Goal: Task Accomplishment & Management: Manage account settings

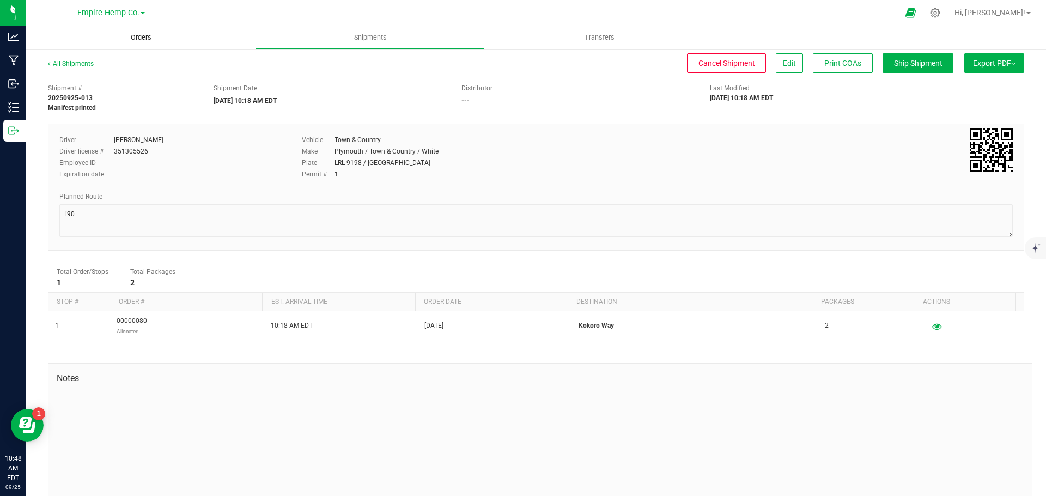
click at [137, 42] on span "Orders" at bounding box center [141, 38] width 50 height 10
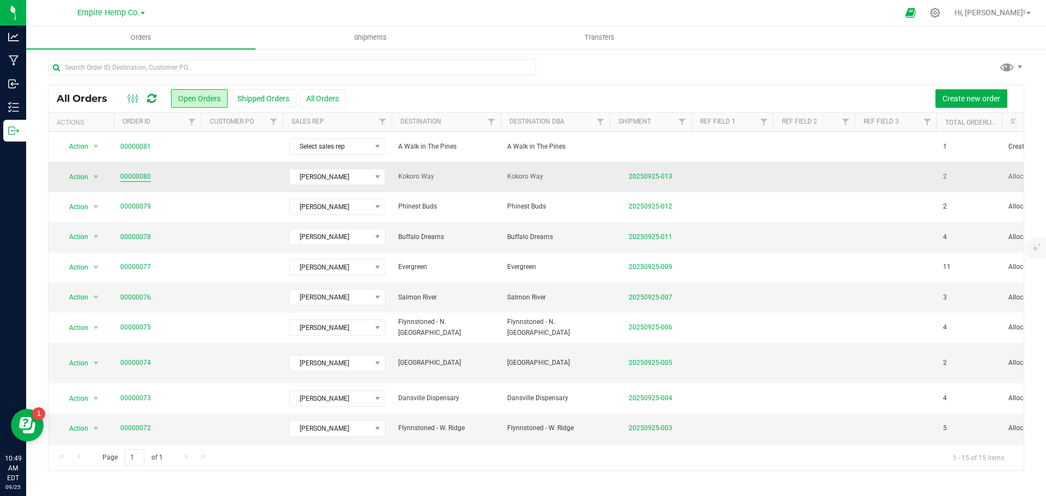
click at [135, 177] on link "00000080" at bounding box center [135, 177] width 30 height 10
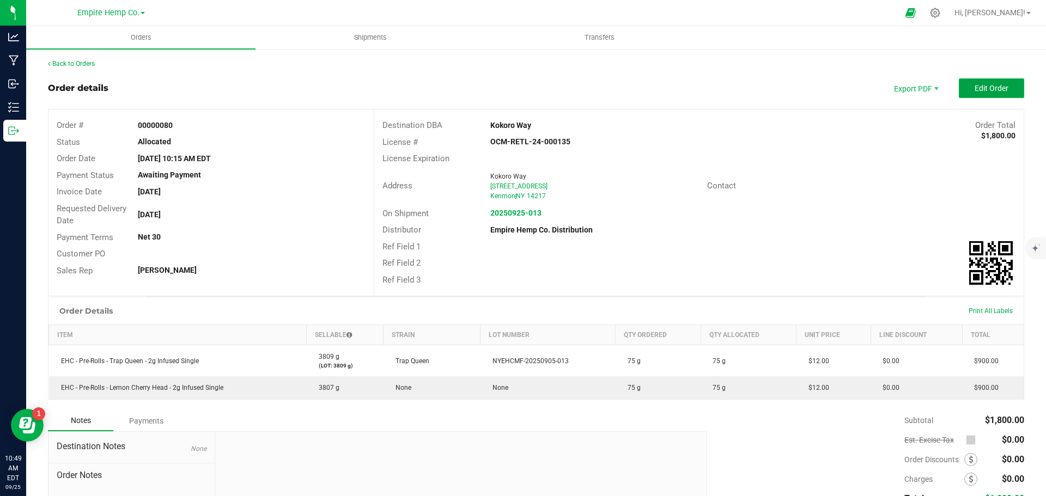
click at [974, 84] on span "Edit Order" at bounding box center [991, 88] width 34 height 9
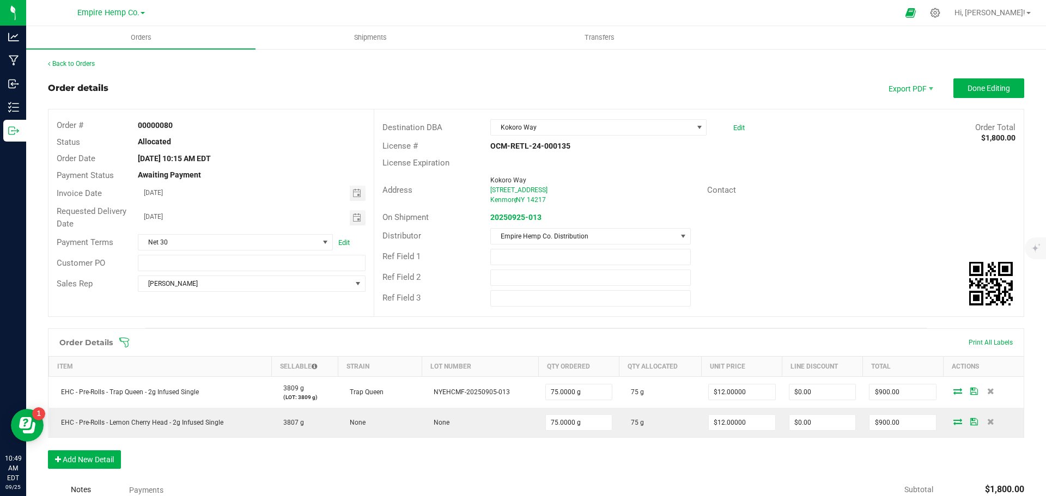
scroll to position [54, 0]
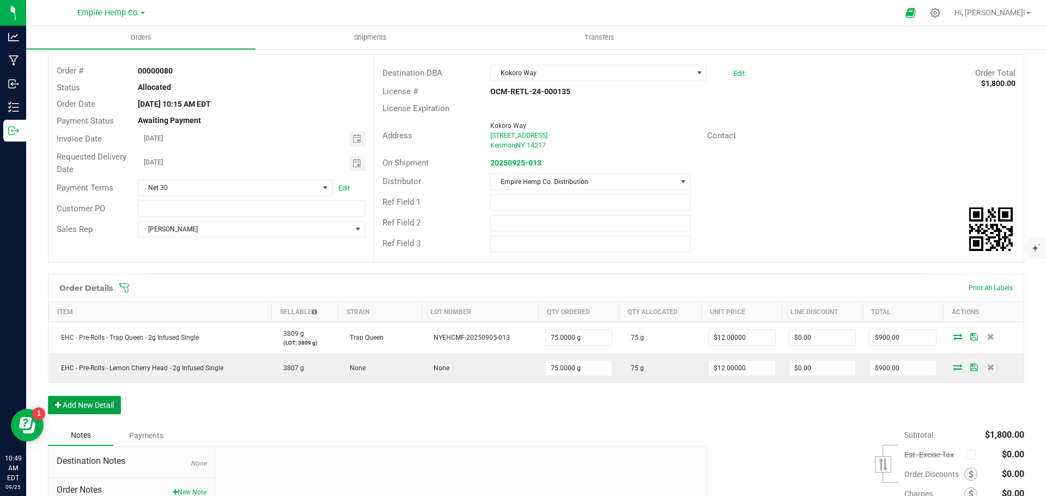
click at [110, 408] on button "Add New Detail" at bounding box center [84, 405] width 73 height 19
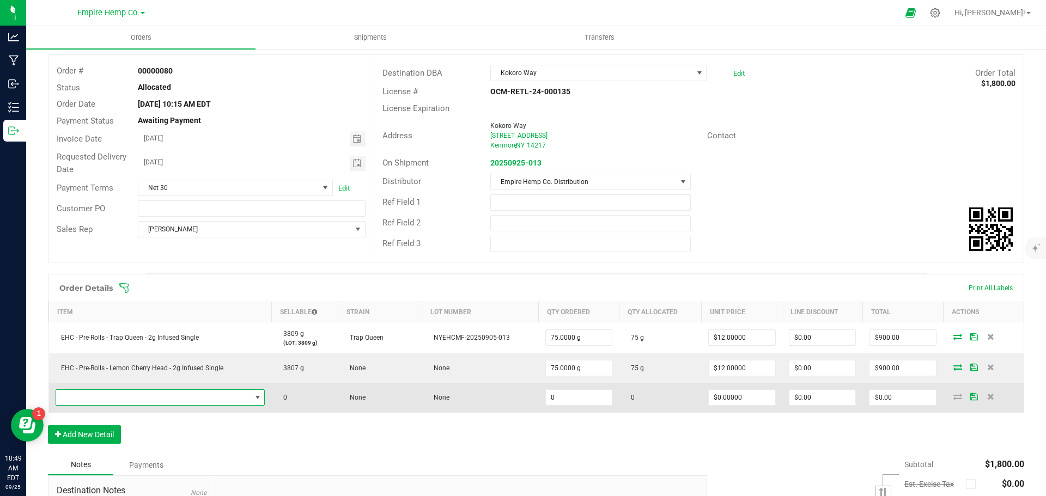
click at [126, 400] on span "NO DATA FOUND" at bounding box center [153, 397] width 195 height 15
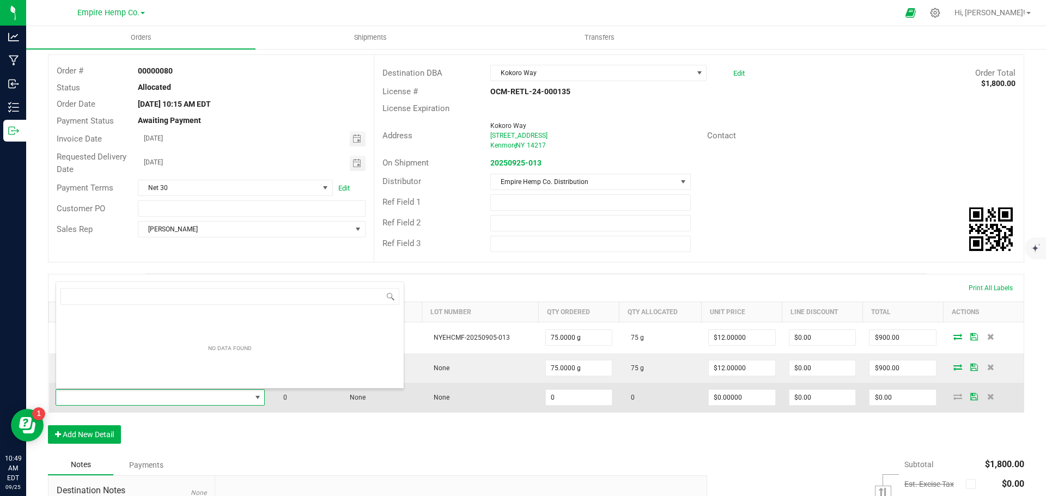
scroll to position [16, 205]
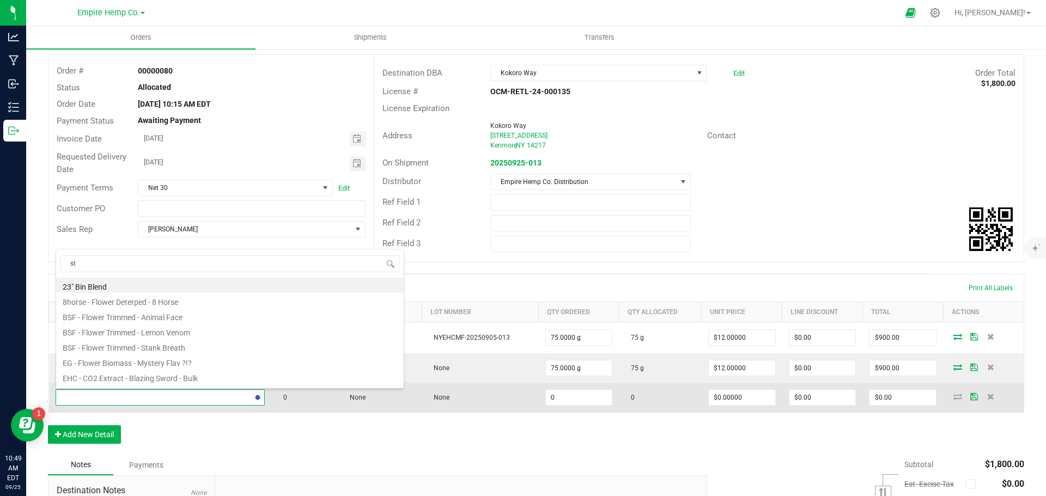
type input "sta"
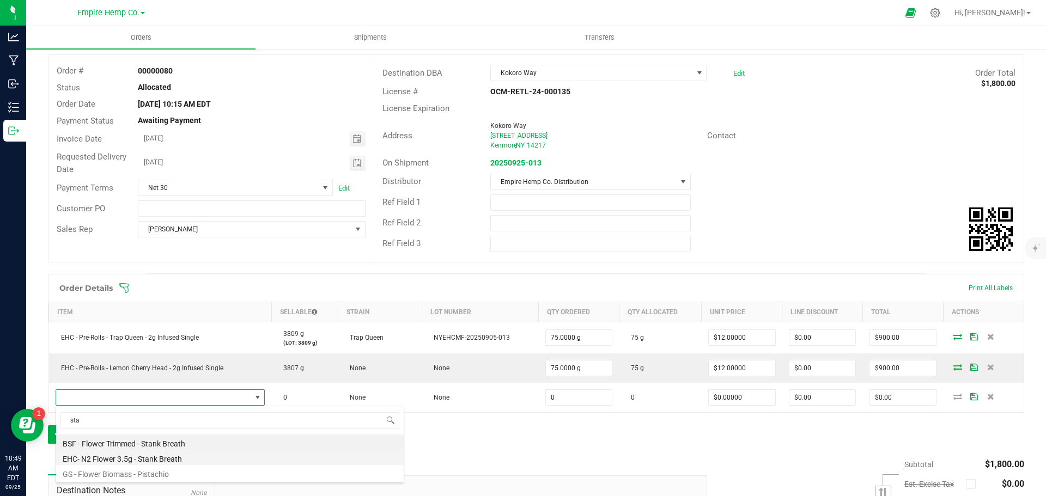
click at [174, 457] on li "EHC- N2 Flower 3.5g - Stank Breath" at bounding box center [229, 457] width 347 height 15
type input "0.0000 g"
type input "$15.00000"
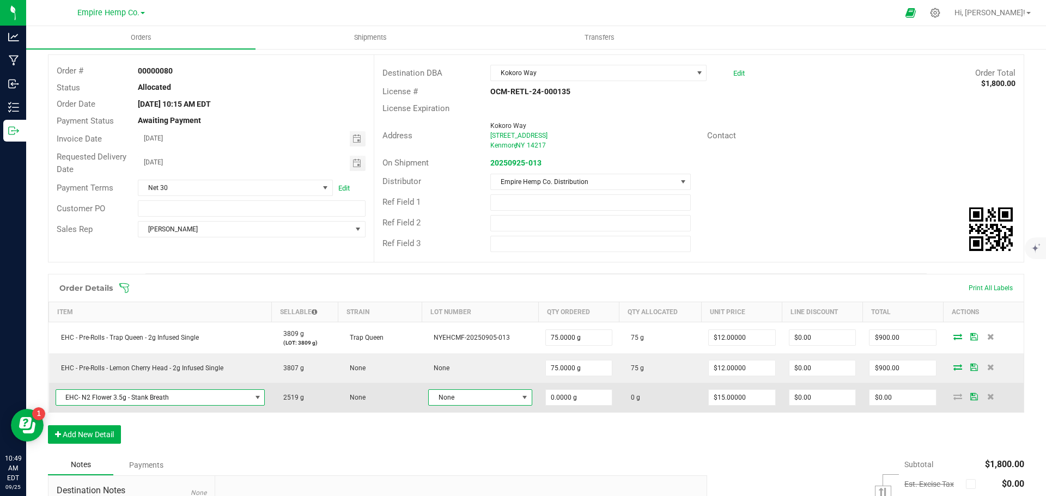
click at [520, 399] on span at bounding box center [524, 397] width 9 height 9
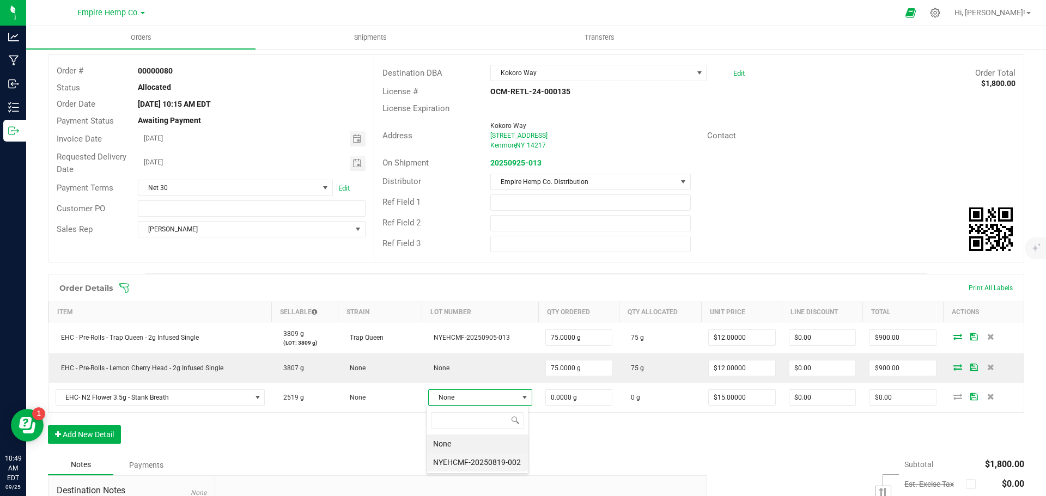
click at [498, 461] on li "NYEHCMF-20250819-002" at bounding box center [477, 462] width 102 height 19
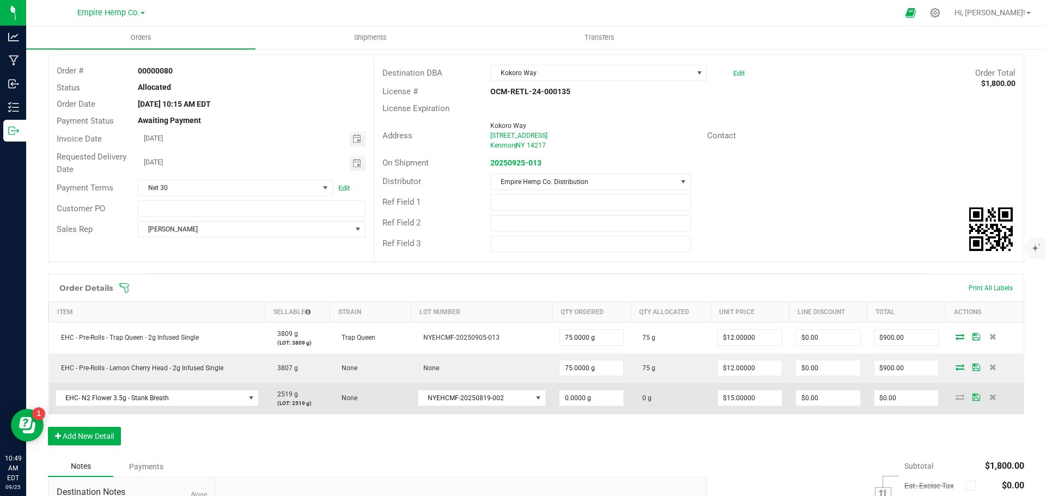
click at [576, 389] on td "0.0000 g" at bounding box center [591, 398] width 78 height 31
click at [572, 399] on input "0" at bounding box center [591, 397] width 64 height 15
type input "54.0000 g"
type input "15"
type input "$810.00"
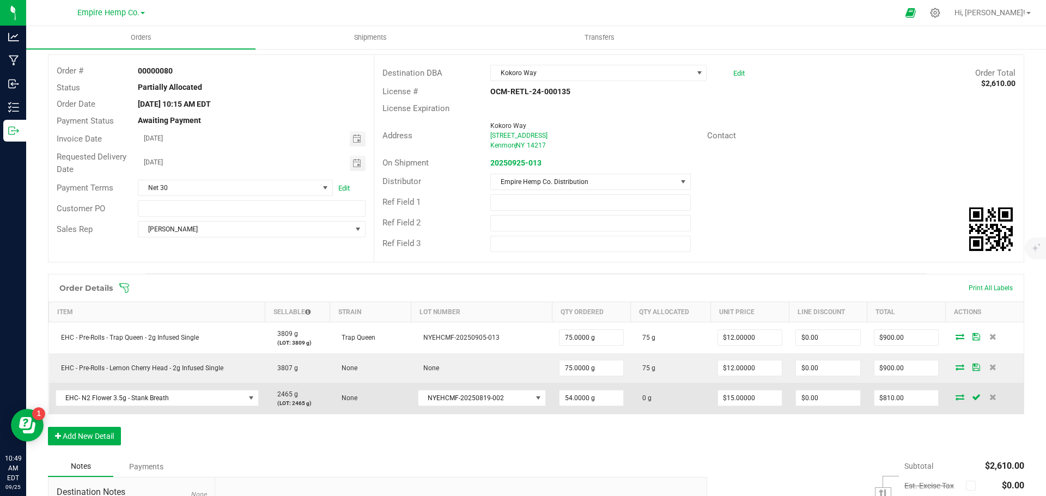
click at [955, 400] on icon at bounding box center [959, 397] width 9 height 7
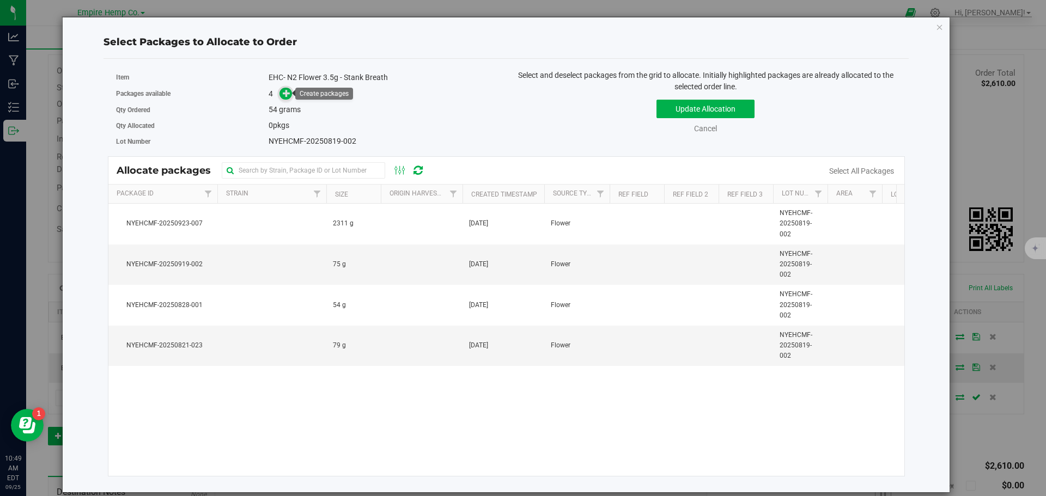
click at [290, 95] on icon at bounding box center [287, 93] width 8 height 8
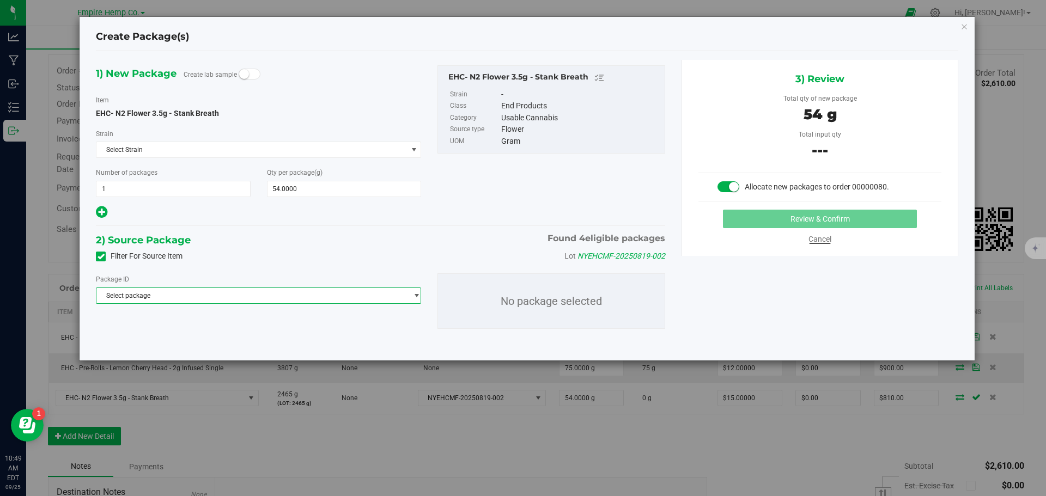
click at [418, 295] on span "select" at bounding box center [416, 295] width 8 height 9
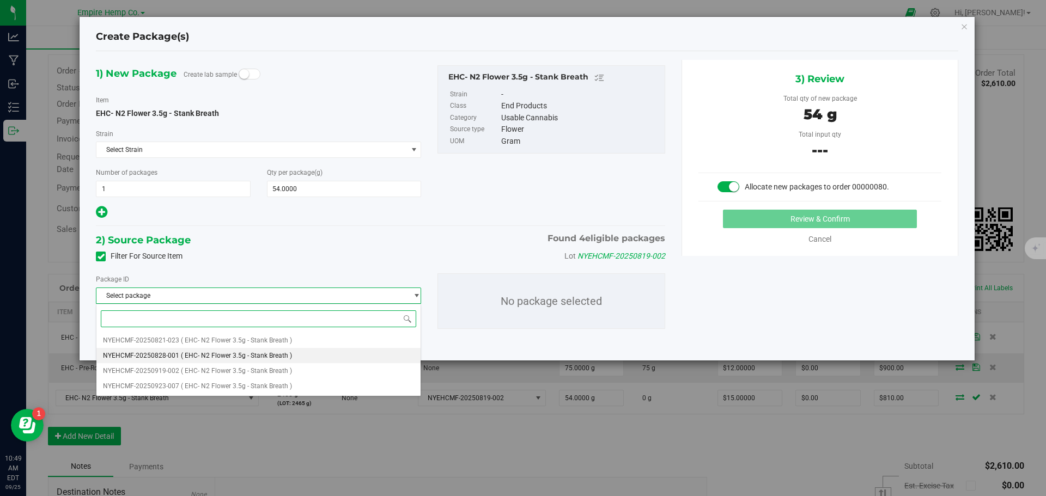
click at [277, 352] on span "( EHC- N2 Flower 3.5g - Stank Breath )" at bounding box center [236, 356] width 111 height 8
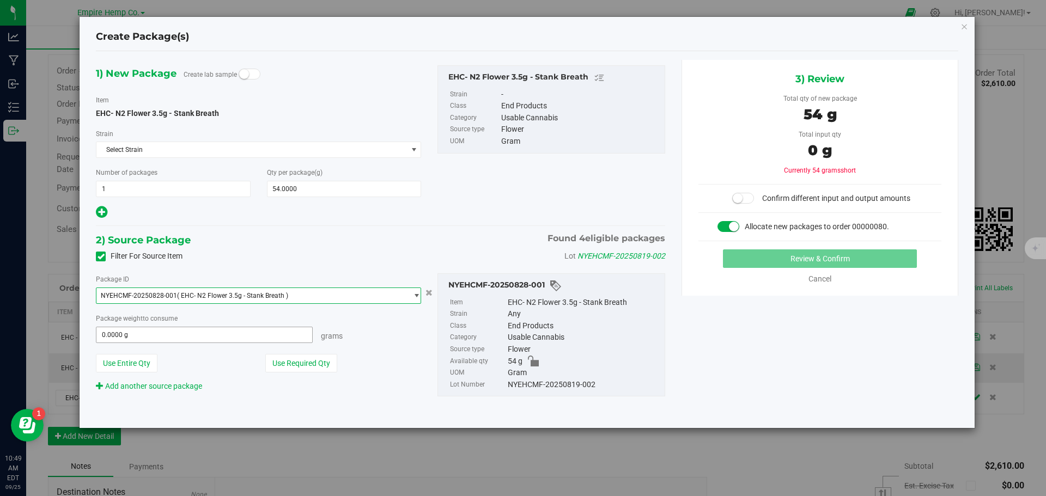
click at [278, 335] on span "0.0000 g 0" at bounding box center [204, 335] width 217 height 16
type input "54"
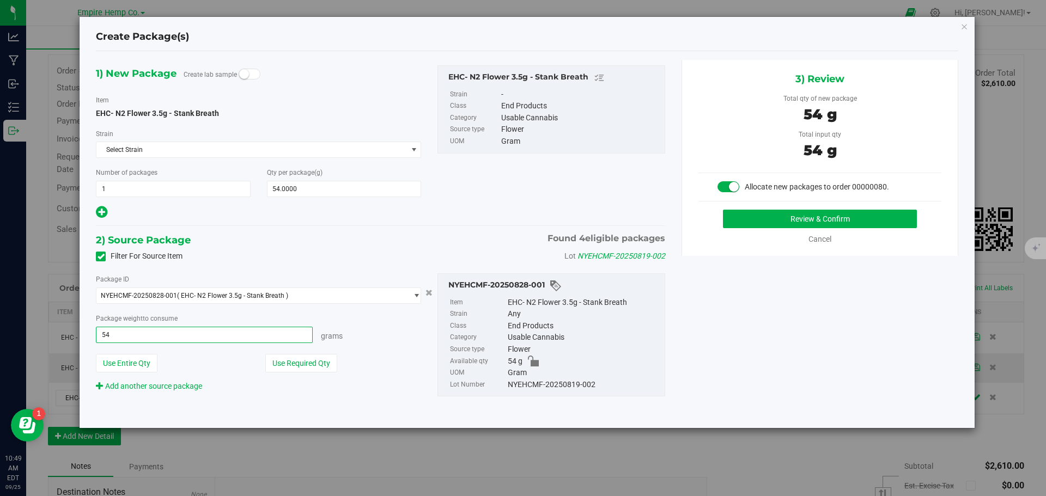
type input "54.0000 g"
click at [393, 332] on div "Grams" at bounding box center [367, 334] width 108 height 15
click at [869, 214] on button "Review & Confirm" at bounding box center [820, 219] width 194 height 19
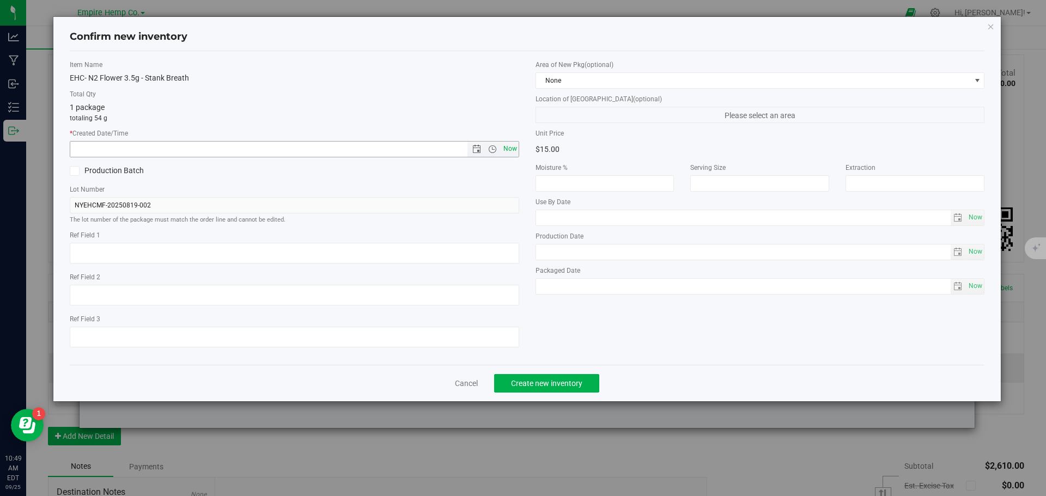
click at [513, 146] on span "Now" at bounding box center [509, 149] width 19 height 16
type input "[DATE] 10:49 AM"
click at [571, 381] on span "Create new inventory" at bounding box center [546, 383] width 71 height 9
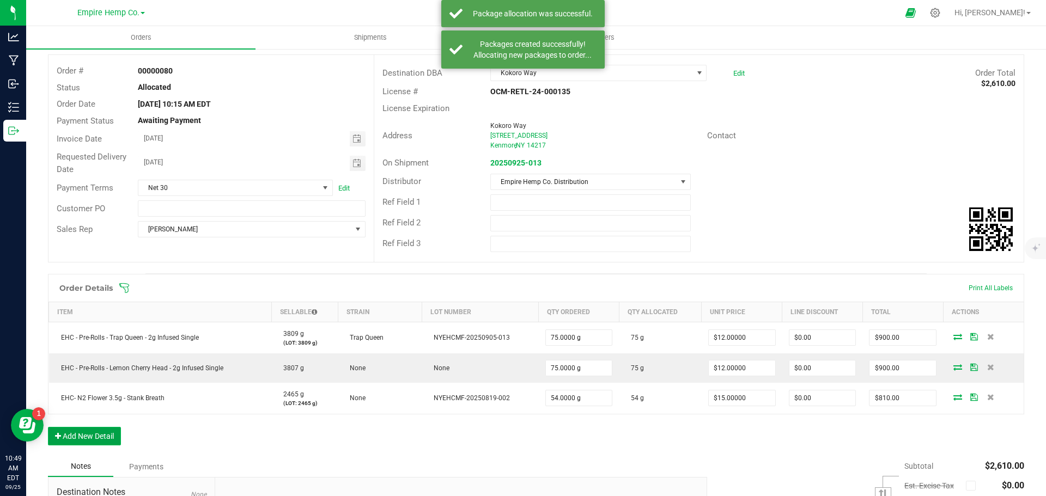
click at [94, 439] on button "Add New Detail" at bounding box center [84, 436] width 73 height 19
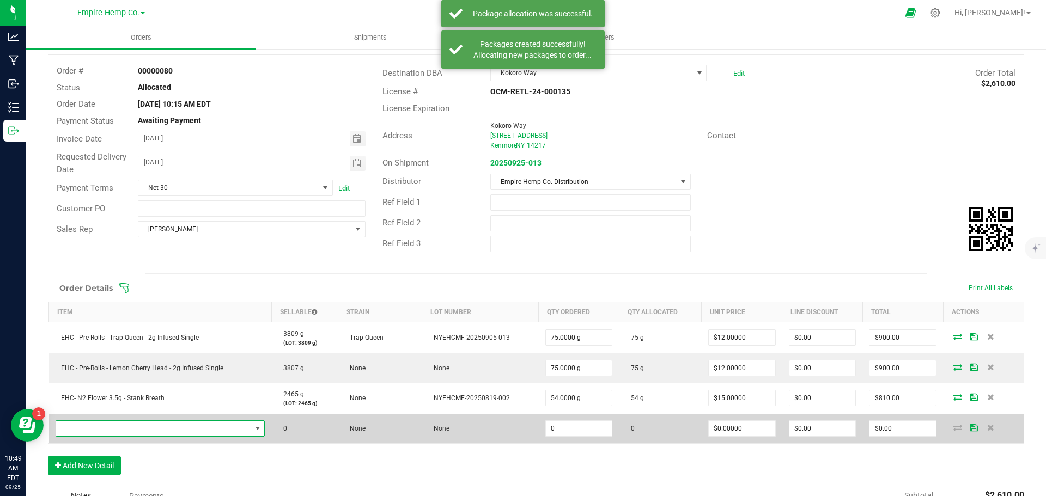
click at [122, 433] on span "NO DATA FOUND" at bounding box center [153, 428] width 195 height 15
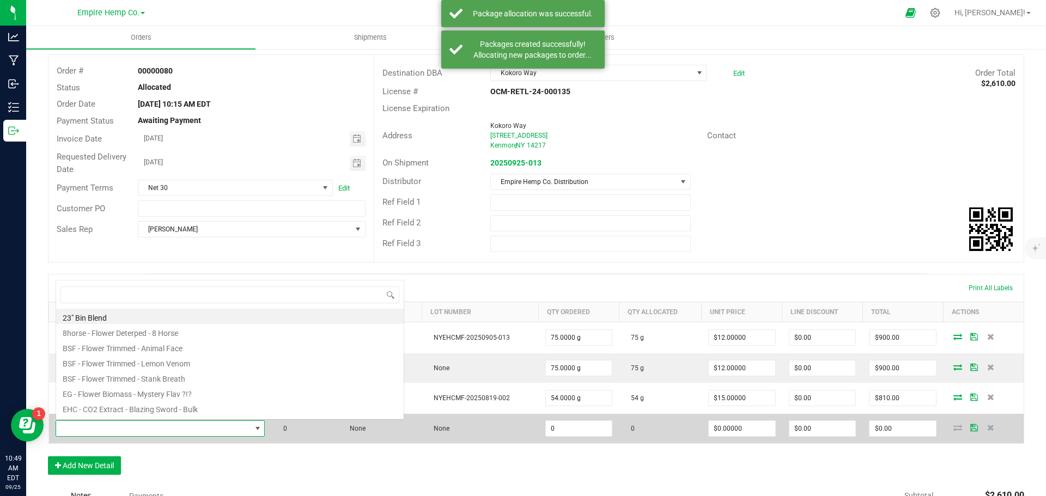
scroll to position [16, 205]
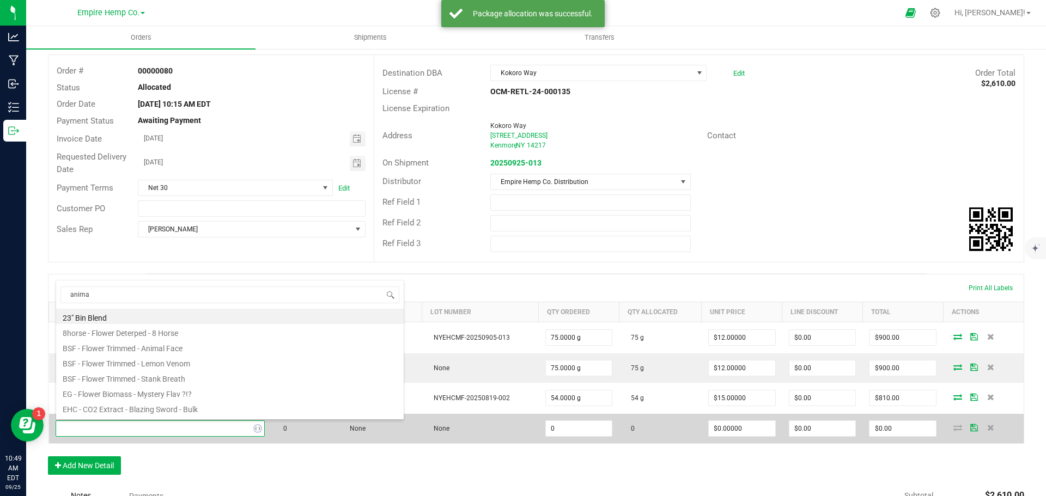
type input "animal"
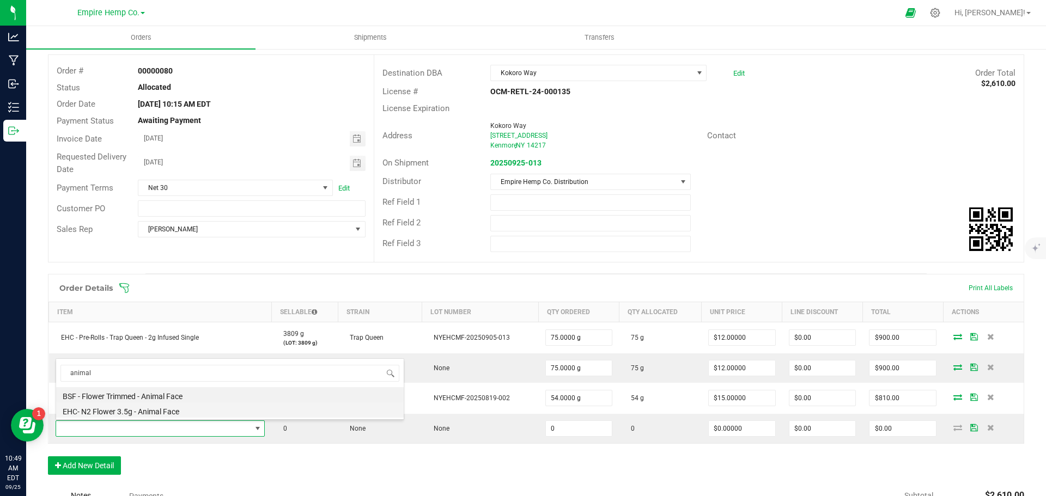
click at [174, 411] on li "EHC- N2 Flower 3.5g - Animal Face" at bounding box center [229, 409] width 347 height 15
type input "0.0000 g"
type input "$15.00000"
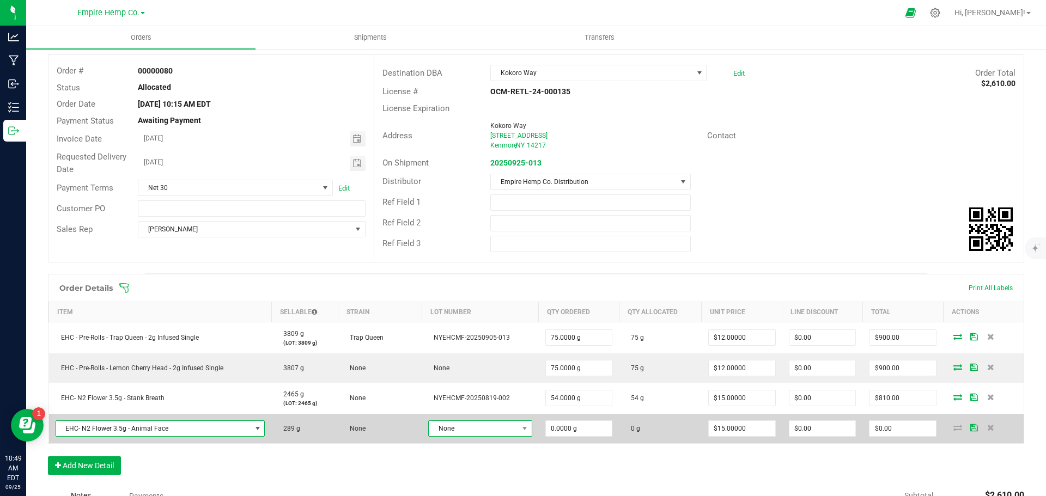
click at [517, 429] on span at bounding box center [524, 428] width 14 height 15
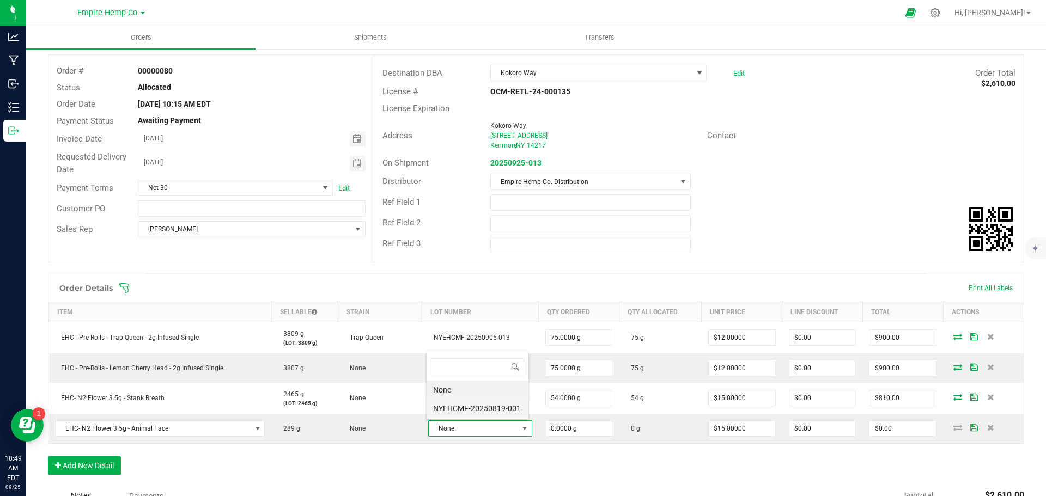
click at [509, 411] on li "NYEHCMF-20250819-001" at bounding box center [477, 408] width 102 height 19
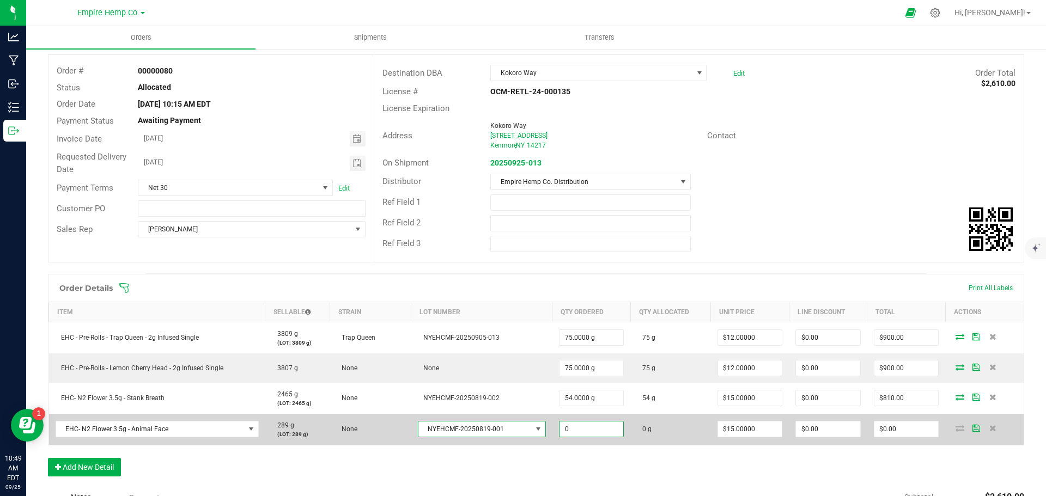
click at [585, 431] on input "0" at bounding box center [591, 428] width 64 height 15
type input "54.0000 g"
type input "15"
type input "$810.00"
click at [955, 429] on icon at bounding box center [959, 428] width 9 height 7
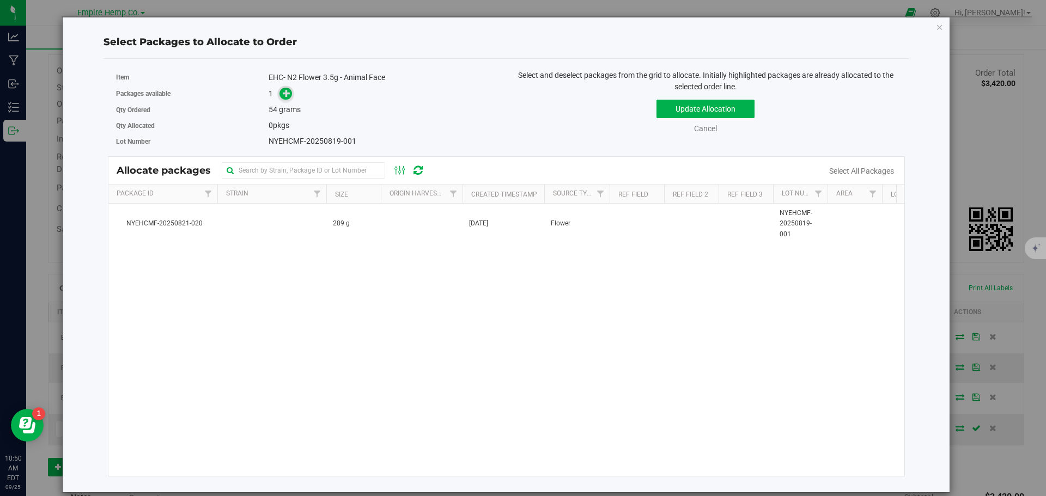
click at [286, 94] on icon at bounding box center [287, 93] width 8 height 8
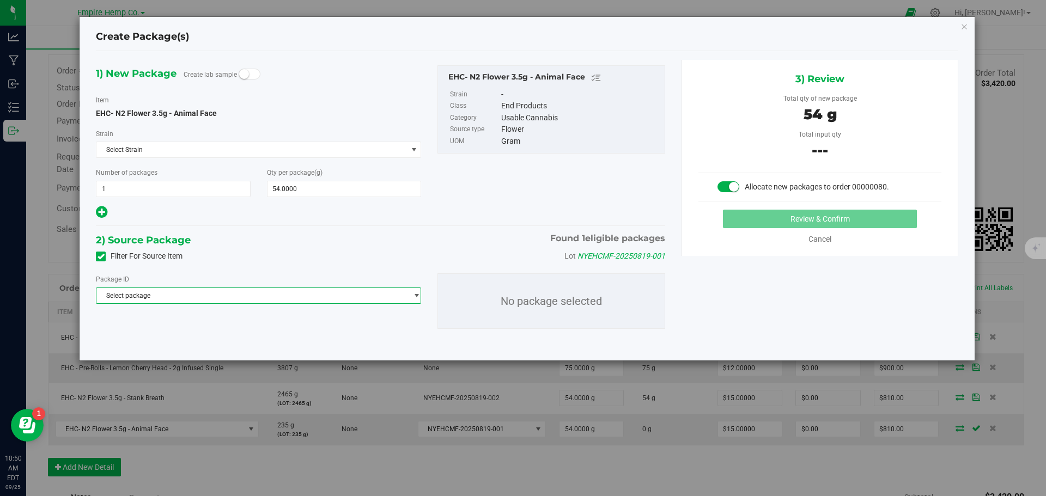
click at [265, 295] on span "Select package" at bounding box center [251, 295] width 310 height 15
click at [264, 340] on span "( EHC- N2 Flower 3.5g - Animal Face )" at bounding box center [236, 341] width 111 height 8
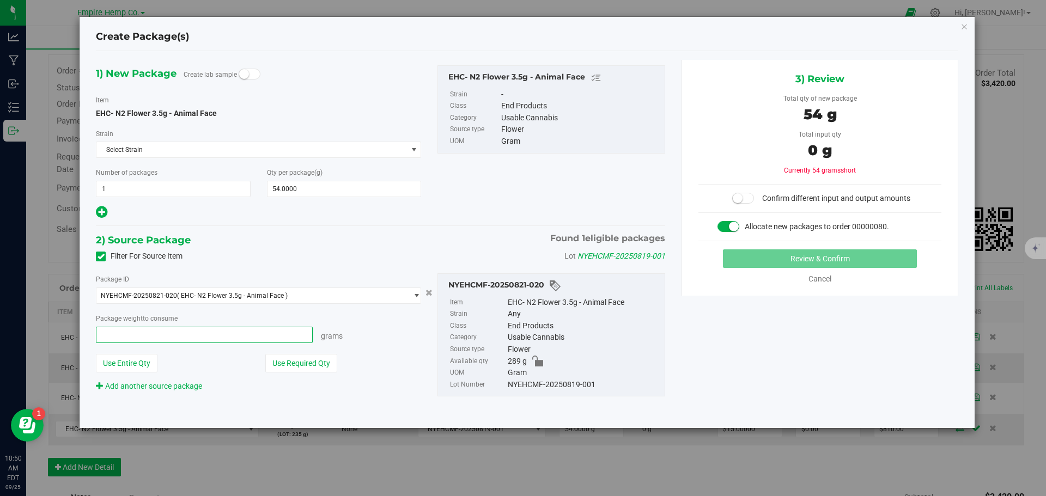
click at [261, 340] on span at bounding box center [204, 335] width 217 height 16
type input "54"
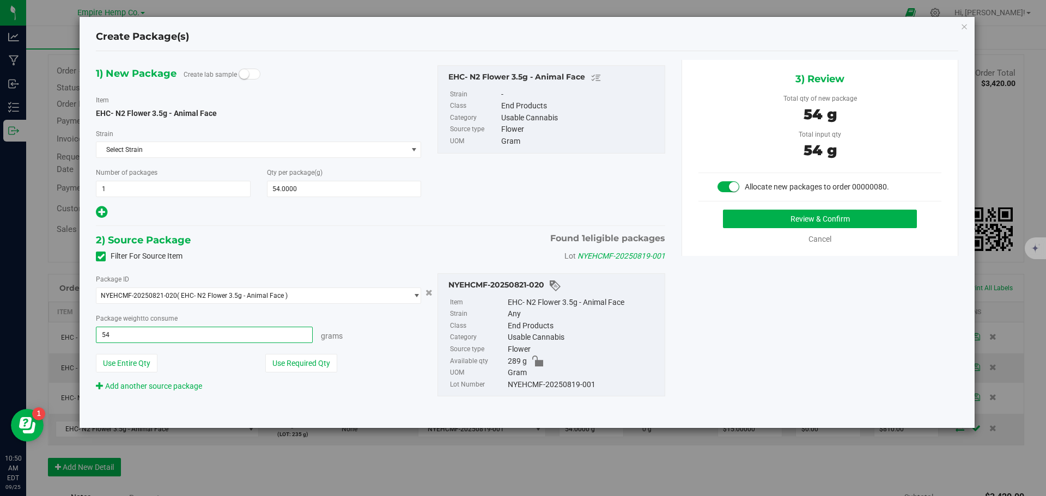
click at [723, 210] on button "Review & Confirm" at bounding box center [820, 219] width 194 height 19
type input "54.0000 g"
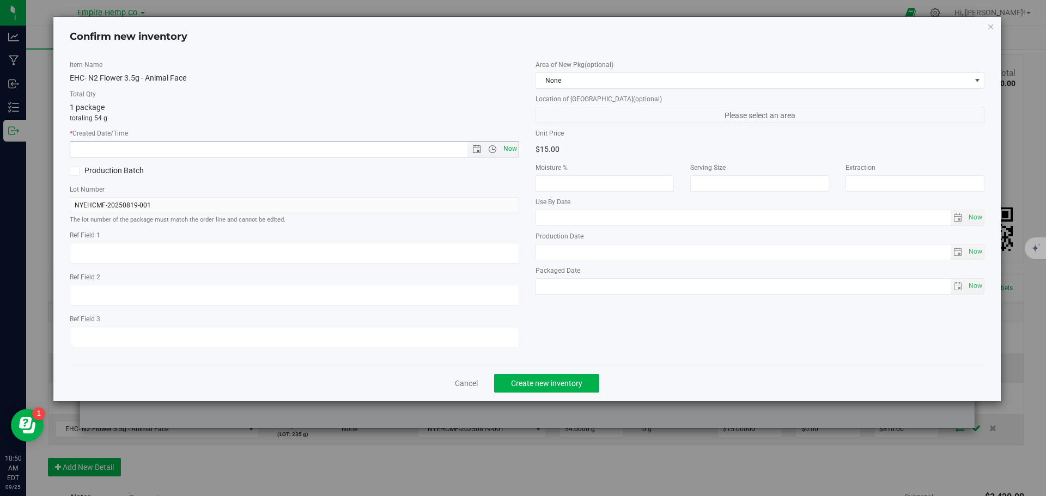
click at [510, 148] on span "Now" at bounding box center [509, 149] width 19 height 16
type input "[DATE] 10:50 AM"
click at [562, 385] on span "Create new inventory" at bounding box center [546, 383] width 71 height 9
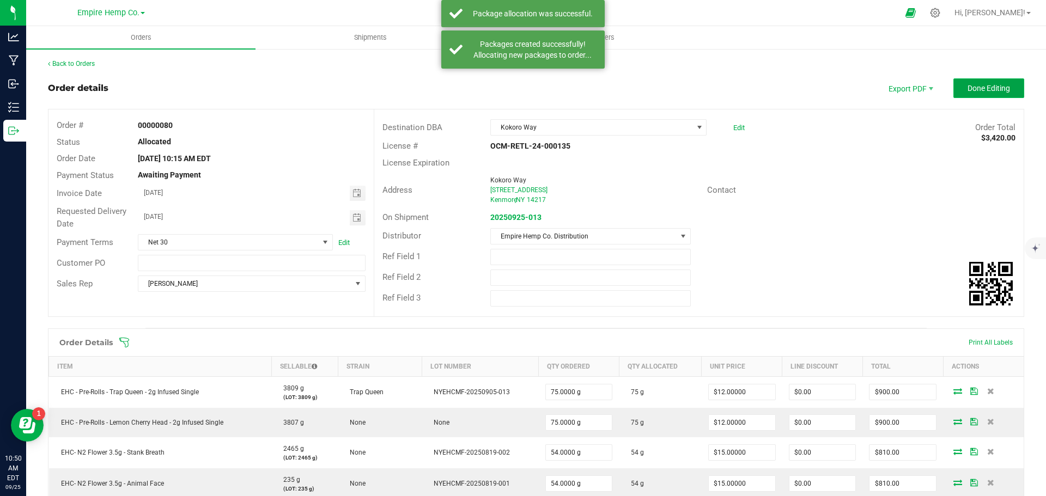
click at [977, 89] on span "Done Editing" at bounding box center [988, 88] width 42 height 9
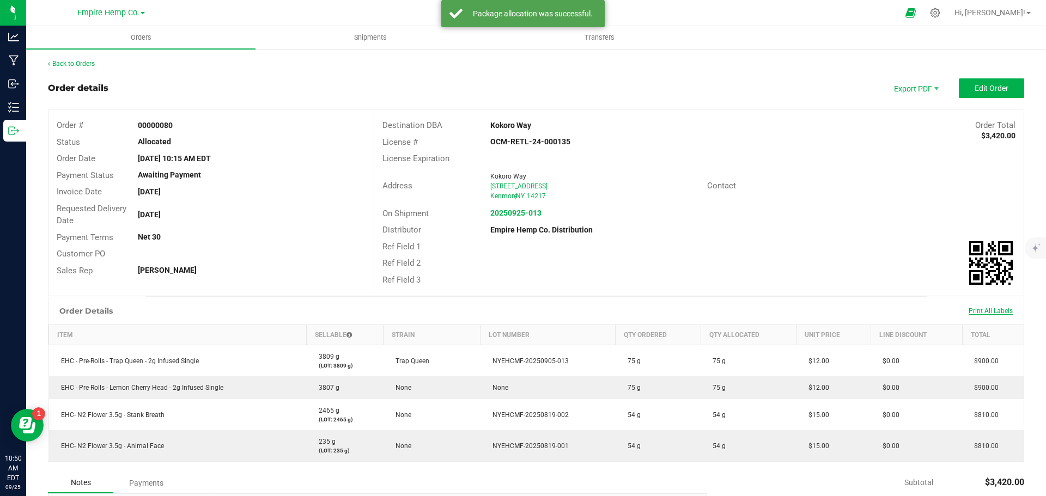
click at [978, 310] on span "Print All Labels" at bounding box center [990, 311] width 44 height 8
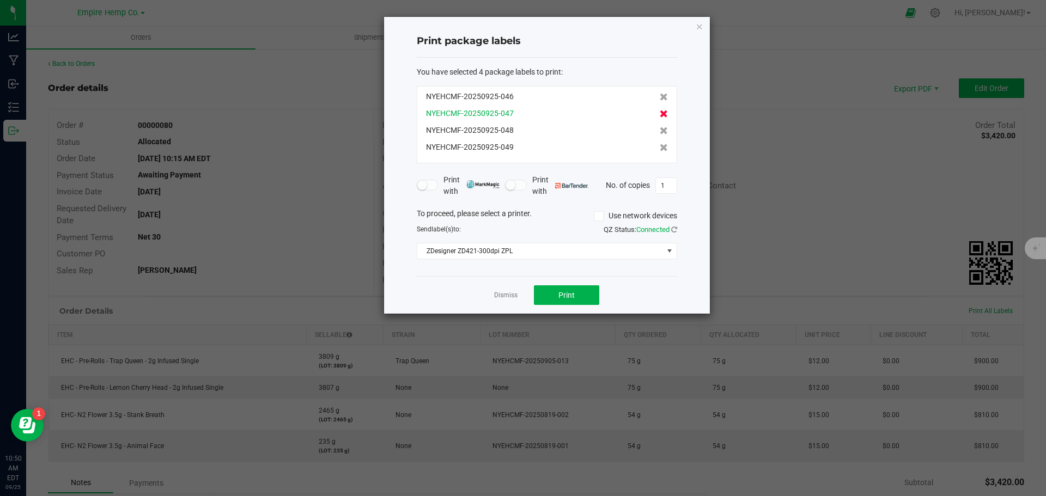
click at [659, 114] on icon at bounding box center [663, 114] width 8 height 8
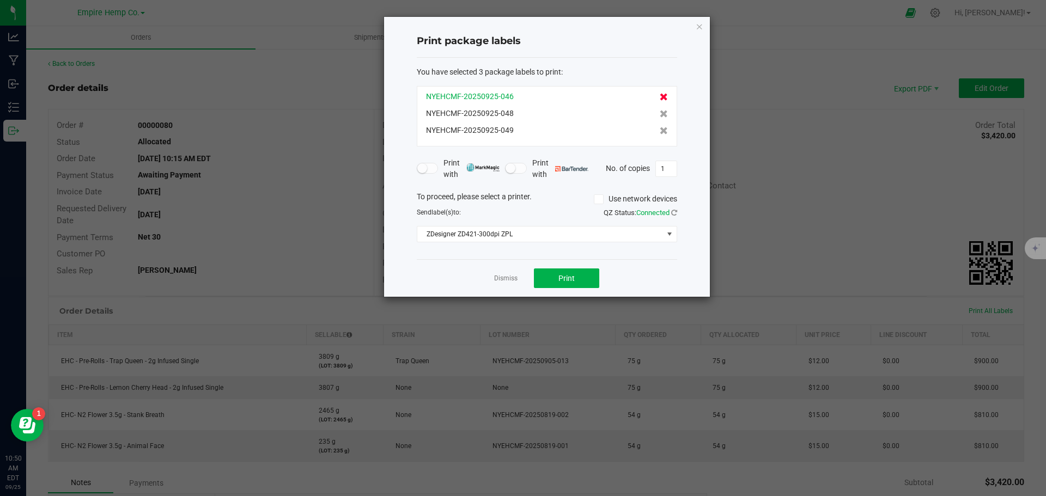
click at [659, 94] on icon at bounding box center [663, 97] width 8 height 8
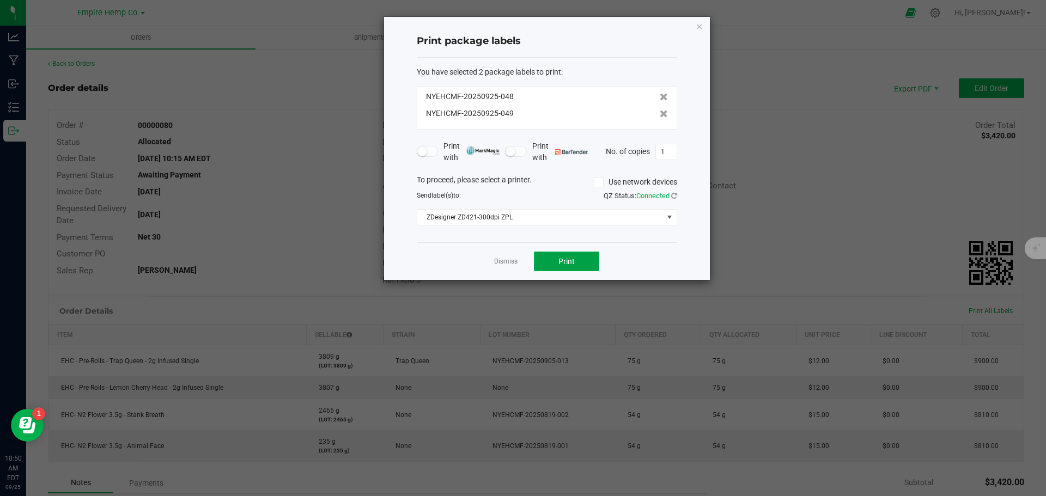
click at [570, 255] on button "Print" at bounding box center [566, 262] width 65 height 20
click at [507, 265] on link "Dismiss" at bounding box center [505, 261] width 23 height 9
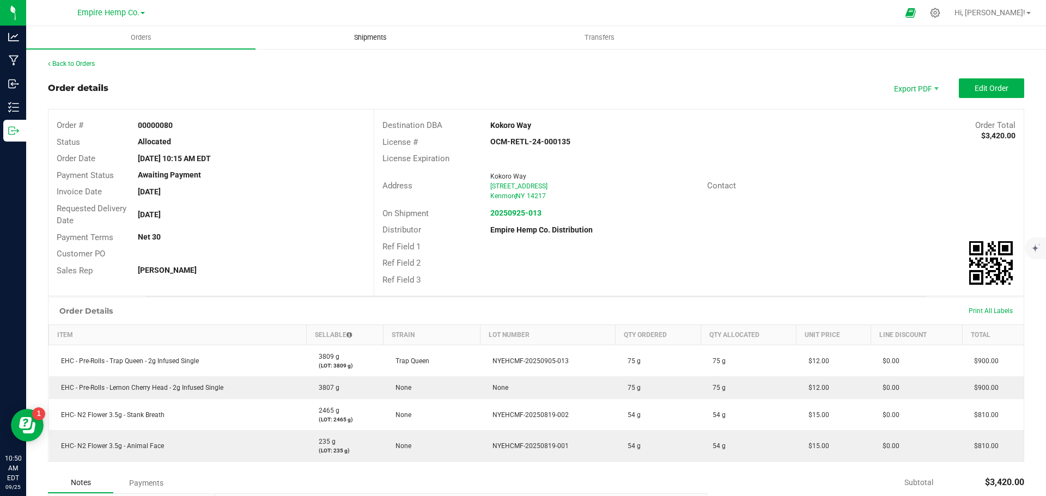
click at [376, 32] on uib-tab-heading "Shipments" at bounding box center [370, 38] width 228 height 22
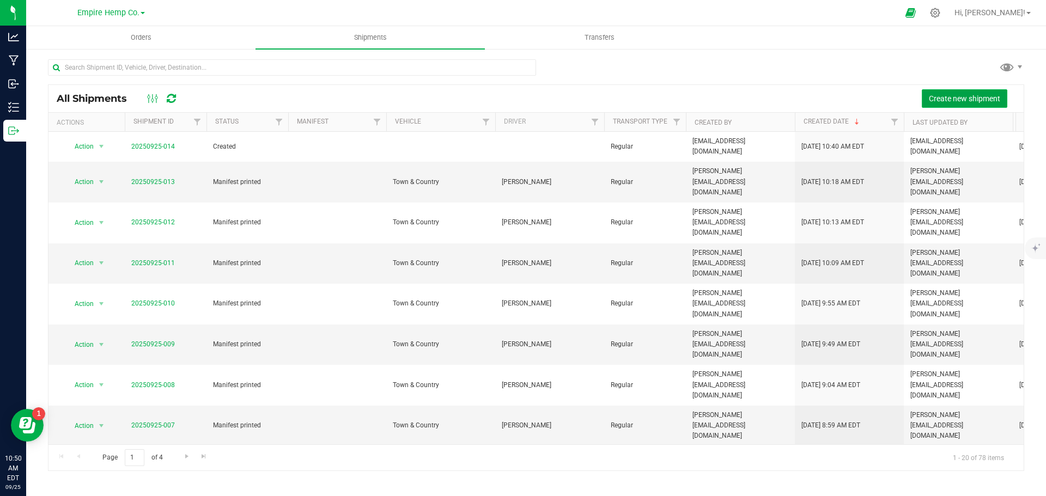
click at [971, 102] on span "Create new shipment" at bounding box center [963, 98] width 71 height 9
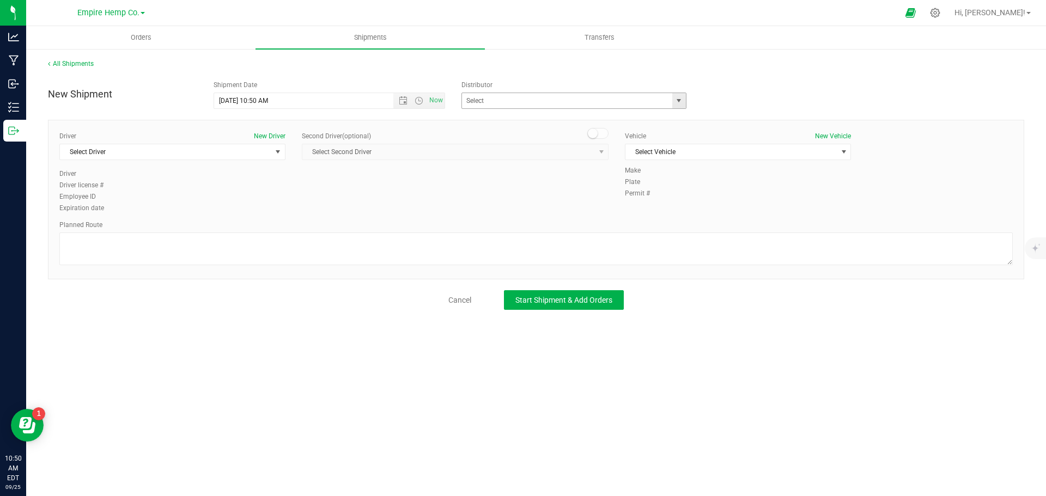
click at [681, 103] on span "select" at bounding box center [678, 100] width 9 height 9
click at [555, 132] on li "Empire Hemp Co. Distribution" at bounding box center [574, 135] width 224 height 16
type input "Empire Hemp Co. Distribution"
click at [131, 42] on uib-tab-heading "Orders" at bounding box center [141, 38] width 228 height 22
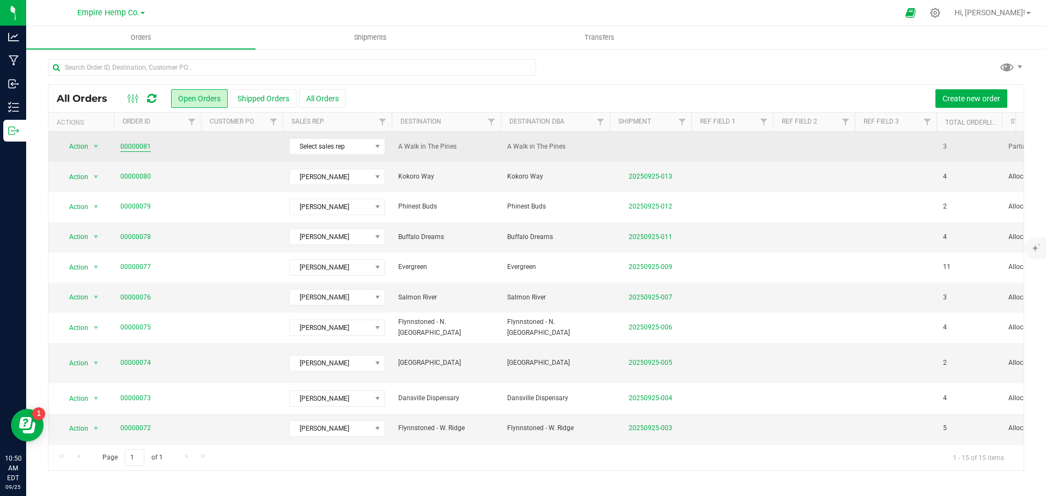
click at [134, 142] on link "00000081" at bounding box center [135, 147] width 30 height 10
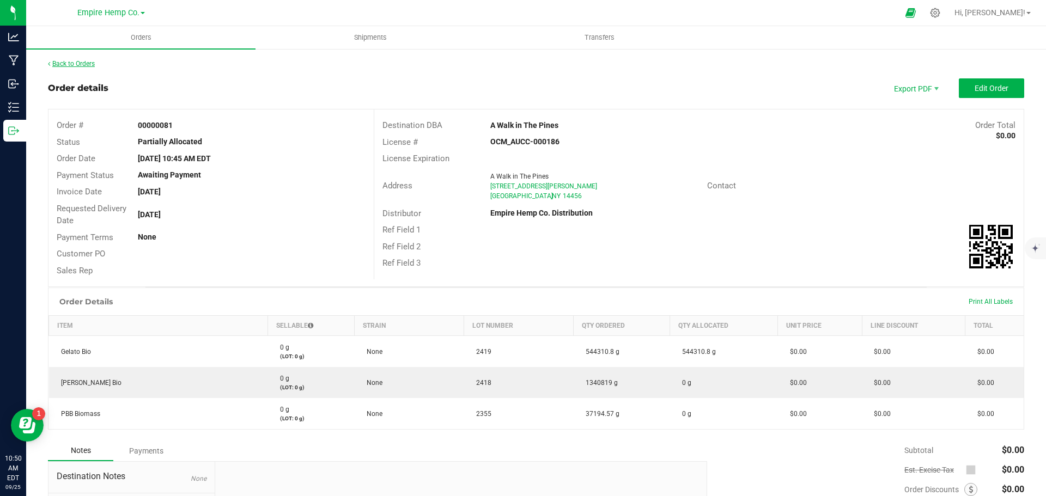
click at [82, 60] on link "Back to Orders" at bounding box center [71, 64] width 47 height 8
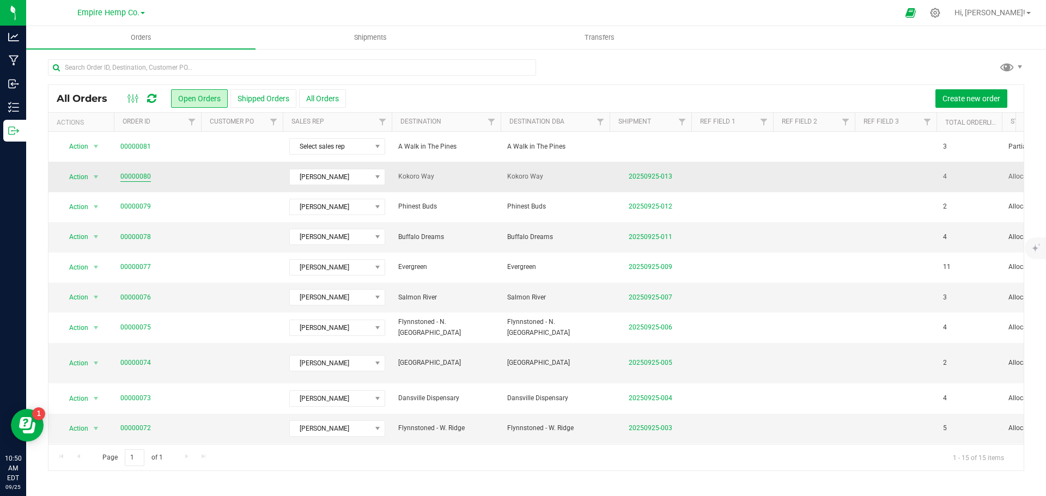
click at [135, 177] on link "00000080" at bounding box center [135, 177] width 30 height 10
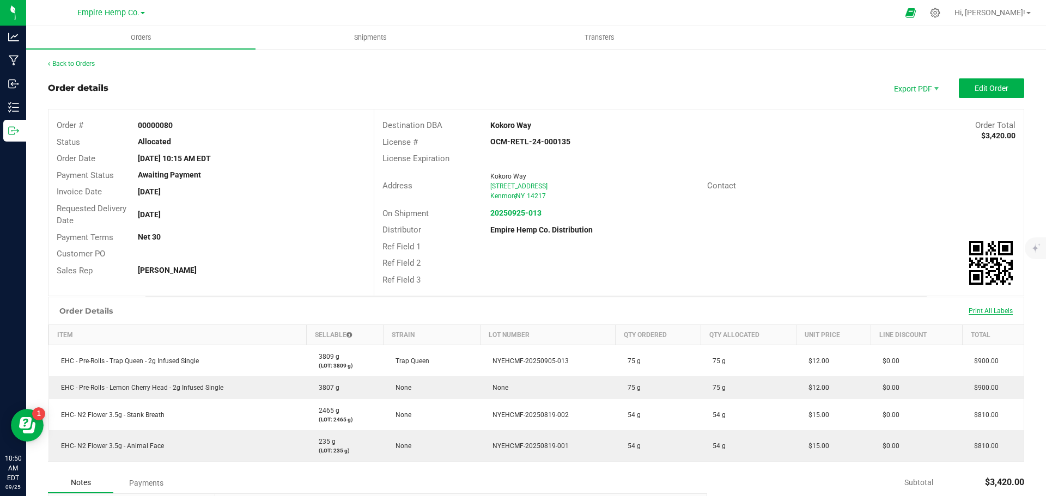
click at [982, 311] on span "Print All Labels" at bounding box center [990, 311] width 44 height 8
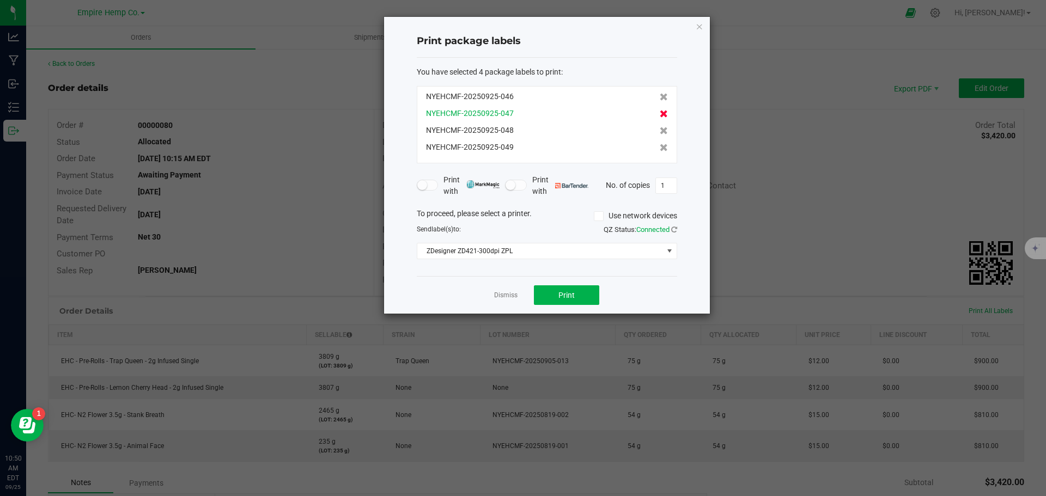
click at [659, 114] on icon at bounding box center [663, 114] width 8 height 8
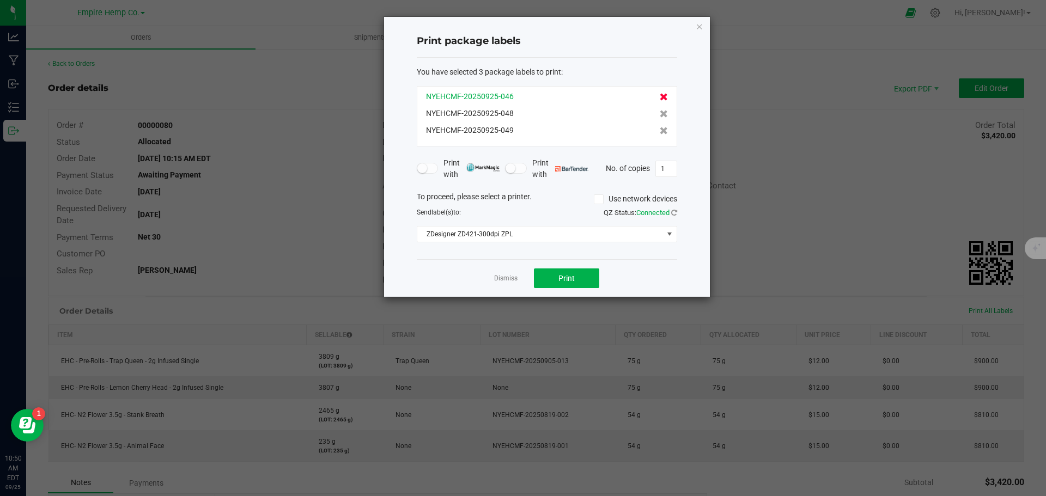
click at [659, 95] on icon at bounding box center [663, 97] width 8 height 8
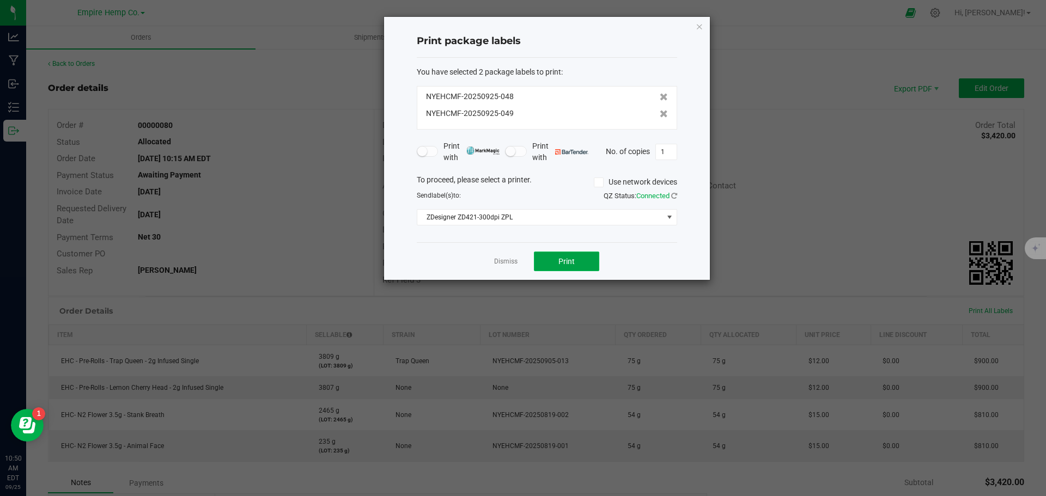
click at [584, 255] on button "Print" at bounding box center [566, 262] width 65 height 20
click at [501, 258] on link "Dismiss" at bounding box center [505, 261] width 23 height 9
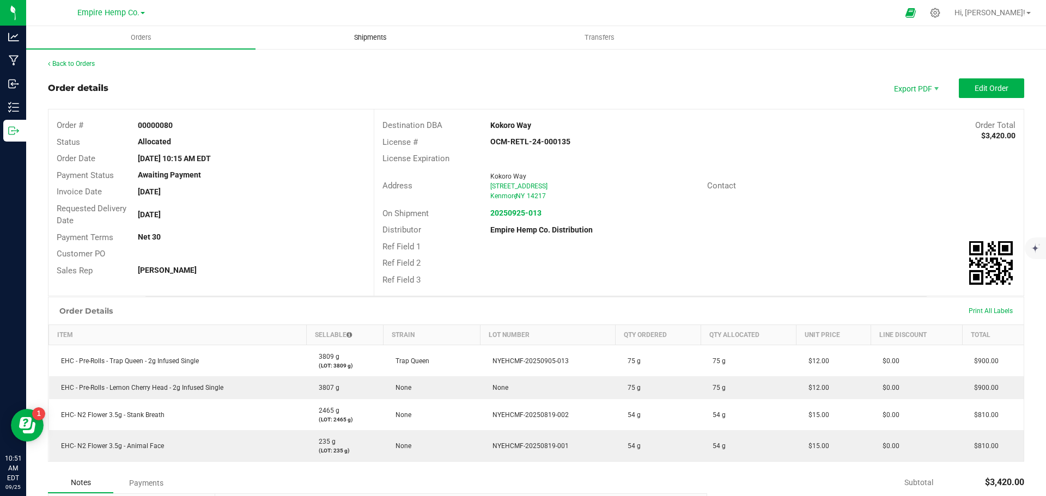
click at [378, 44] on uib-tab-heading "Shipments" at bounding box center [370, 38] width 228 height 22
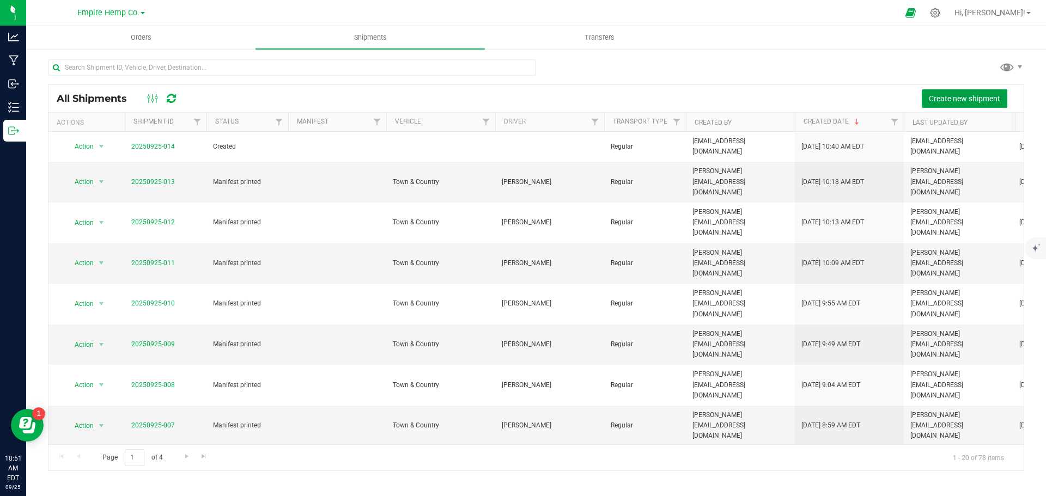
click at [952, 96] on span "Create new shipment" at bounding box center [963, 98] width 71 height 9
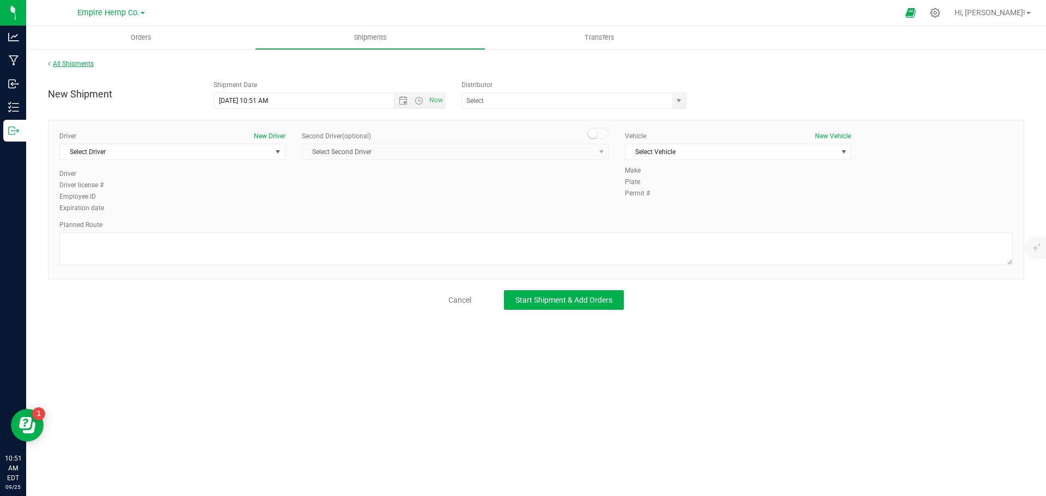
click at [77, 63] on link "All Shipments" at bounding box center [71, 64] width 46 height 8
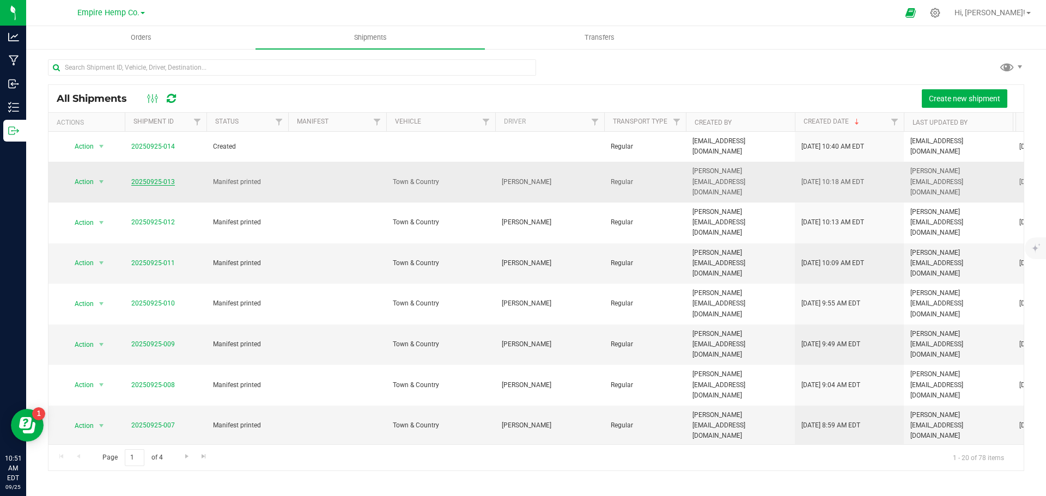
click at [156, 178] on link "20250925-013" at bounding box center [153, 182] width 44 height 8
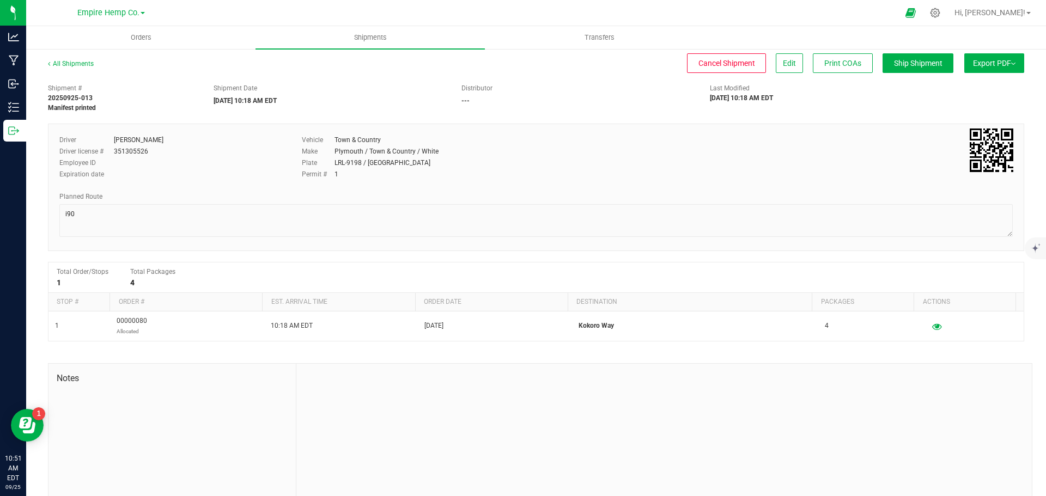
click at [1003, 64] on span "Export PDF" at bounding box center [994, 63] width 42 height 9
click at [971, 102] on span "Manifest by Lot" at bounding box center [965, 104] width 45 height 8
click at [69, 64] on link "All Shipments" at bounding box center [71, 64] width 46 height 8
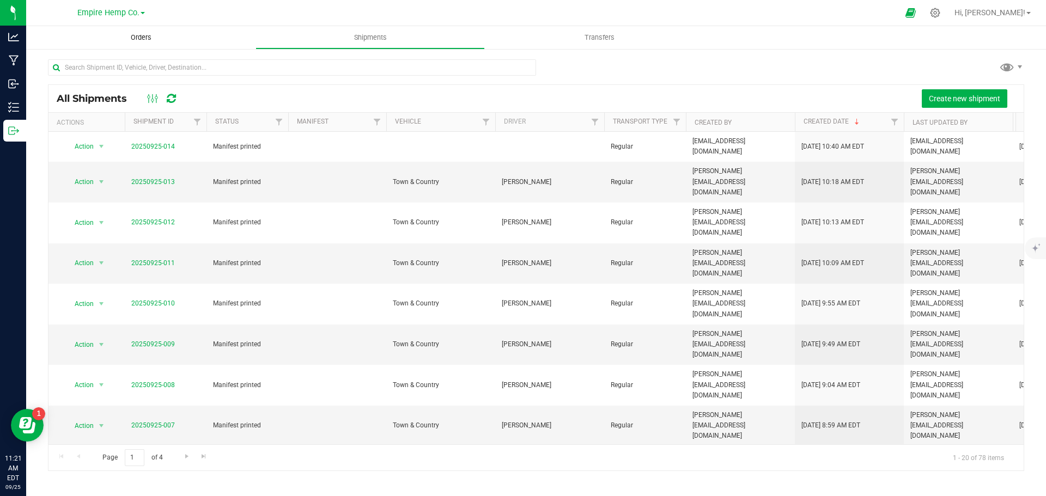
click at [134, 41] on span "Orders" at bounding box center [141, 38] width 50 height 10
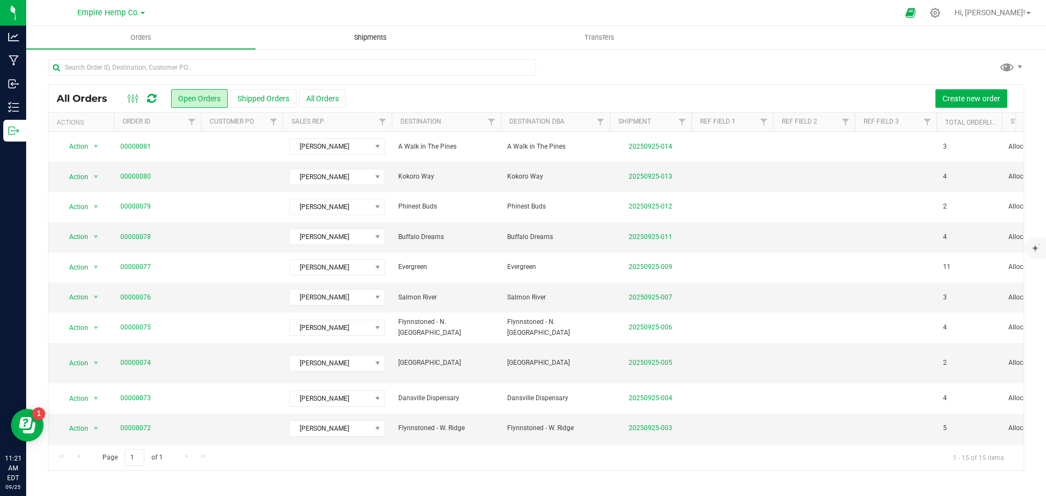
click at [378, 35] on span "Shipments" at bounding box center [370, 38] width 62 height 10
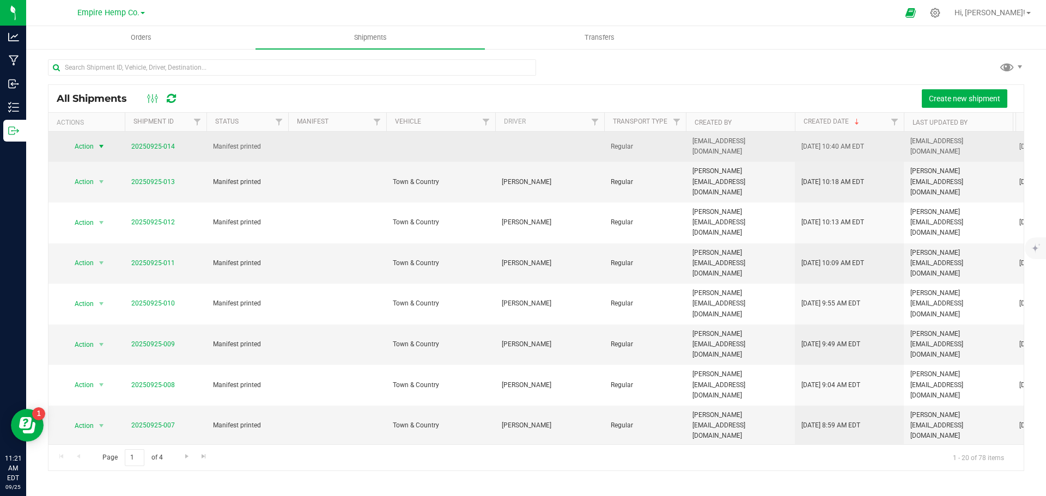
click at [102, 144] on span "select" at bounding box center [101, 146] width 9 height 9
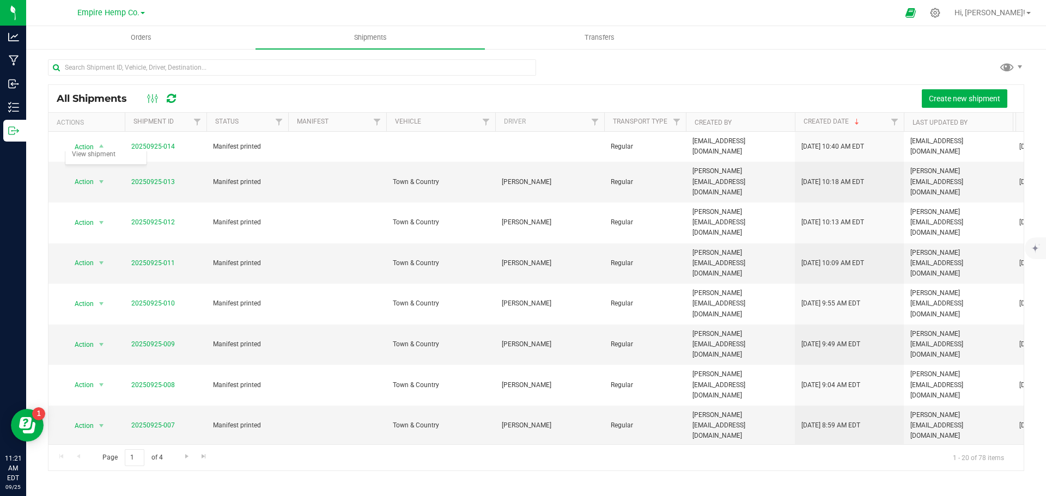
click at [297, 94] on div "Create new shipment" at bounding box center [601, 98] width 827 height 19
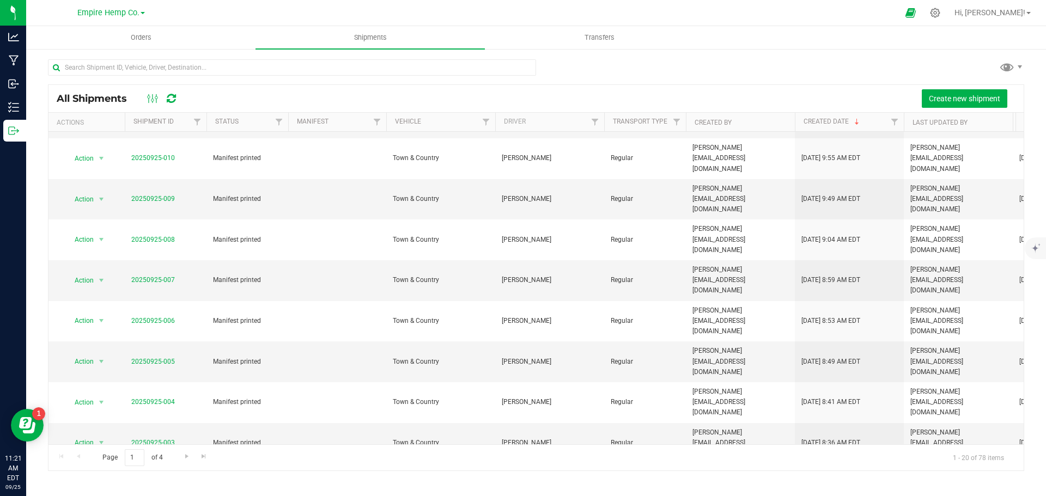
scroll to position [163, 0]
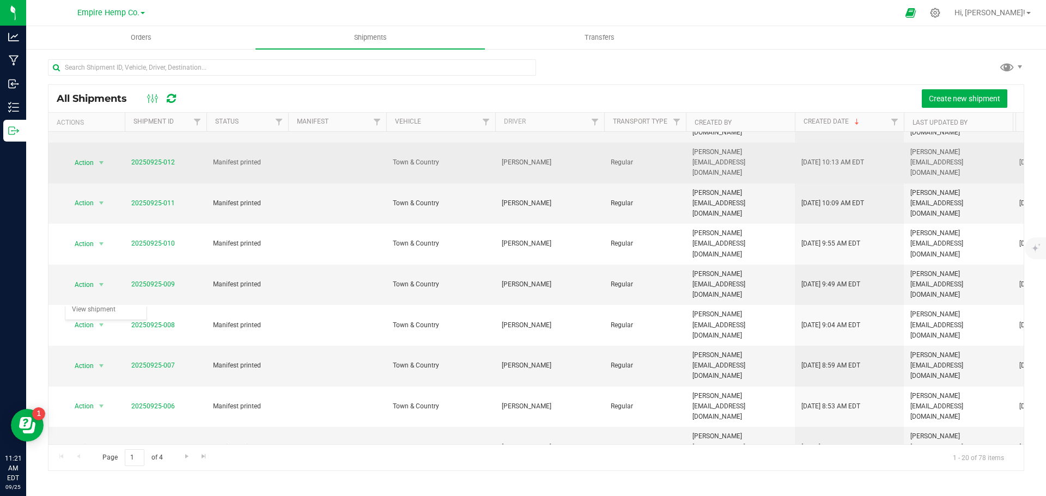
scroll to position [0, 0]
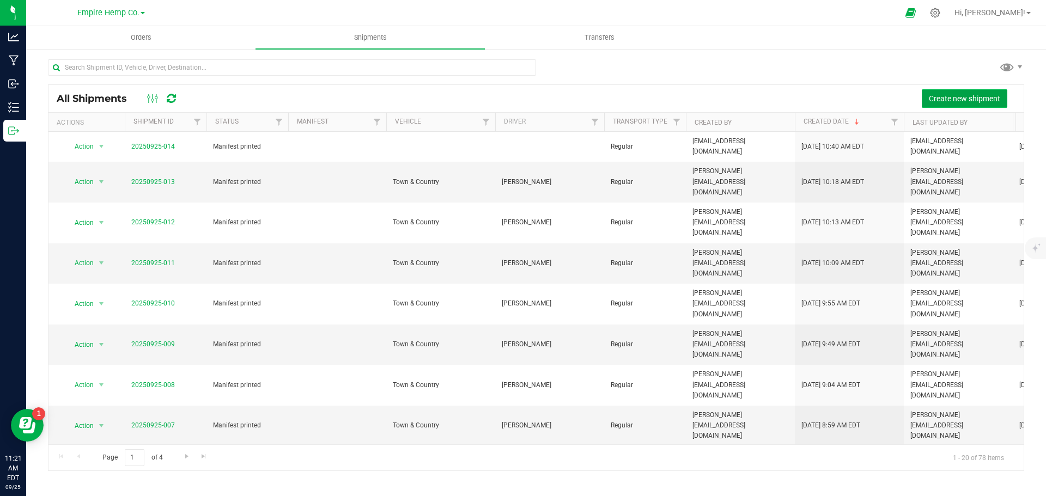
click at [975, 97] on span "Create new shipment" at bounding box center [963, 98] width 71 height 9
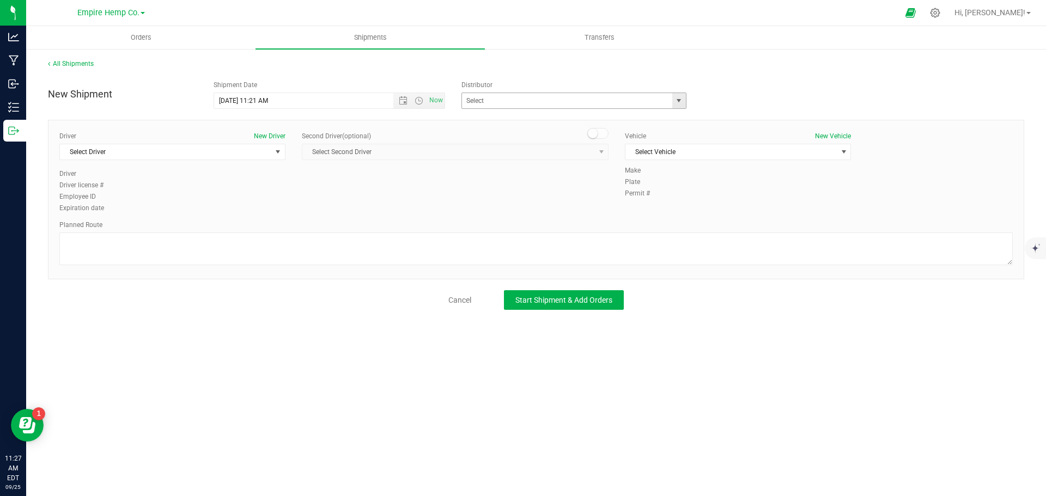
click at [674, 108] on span "select" at bounding box center [679, 100] width 14 height 15
click at [623, 134] on li "Empire Hemp Co. Distribution" at bounding box center [574, 135] width 224 height 16
type input "Empire Hemp Co. Distribution"
click at [272, 154] on span "select" at bounding box center [278, 151] width 14 height 15
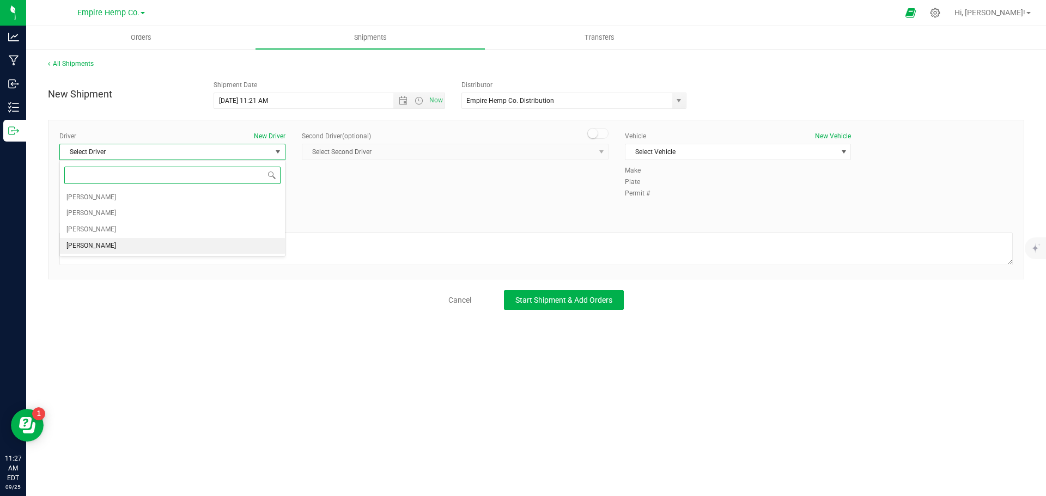
click at [157, 249] on li "[PERSON_NAME]" at bounding box center [172, 246] width 225 height 16
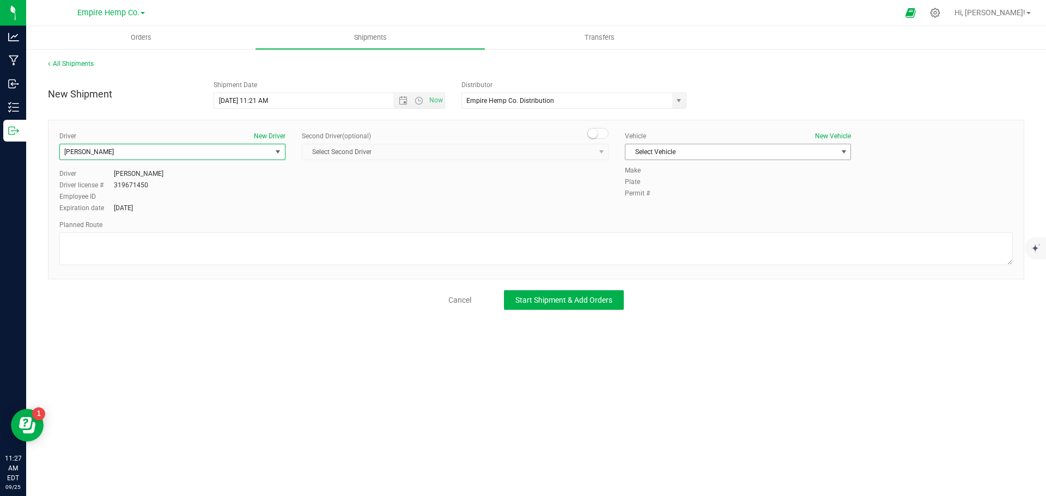
click at [845, 148] on span "select" at bounding box center [843, 152] width 9 height 9
click at [798, 165] on li "Town & Country" at bounding box center [737, 170] width 225 height 16
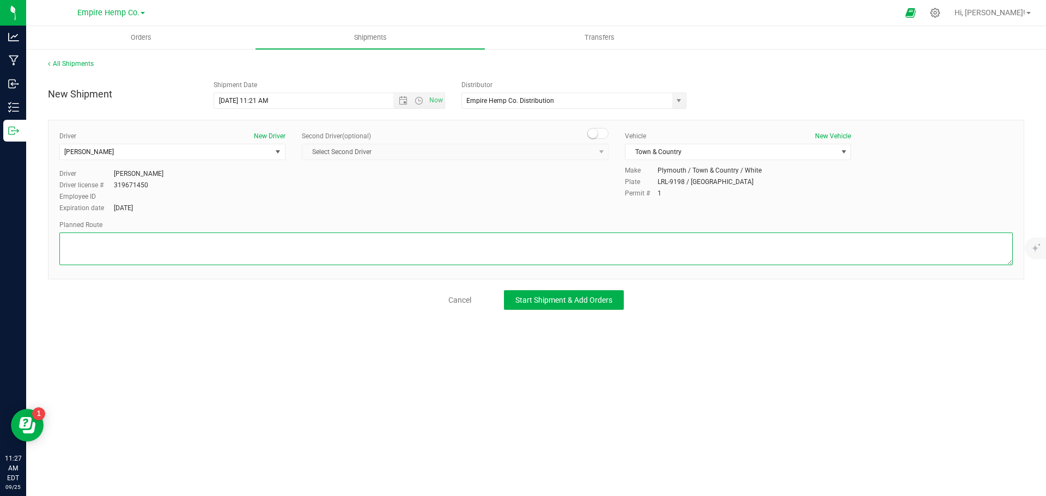
click at [303, 248] on textarea at bounding box center [535, 249] width 953 height 33
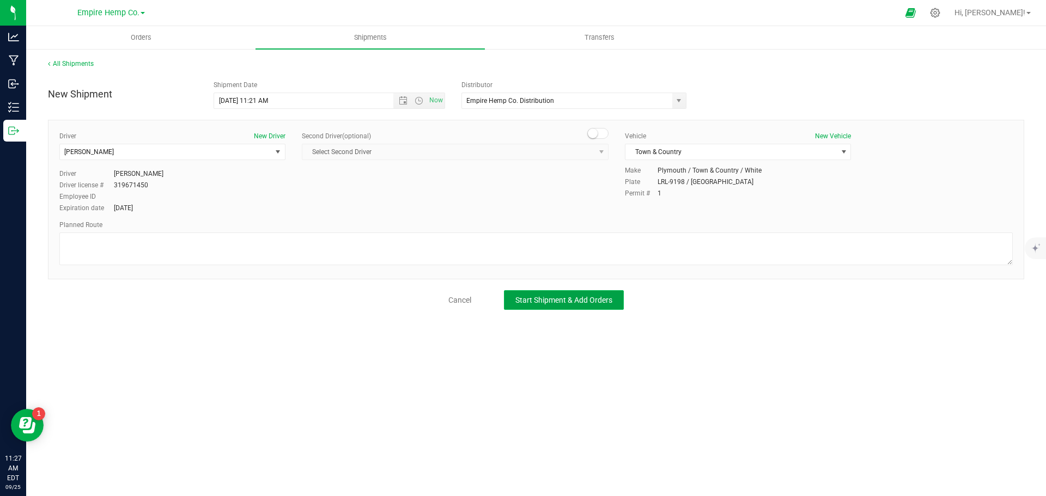
click at [583, 302] on span "Start Shipment & Add Orders" at bounding box center [563, 300] width 97 height 9
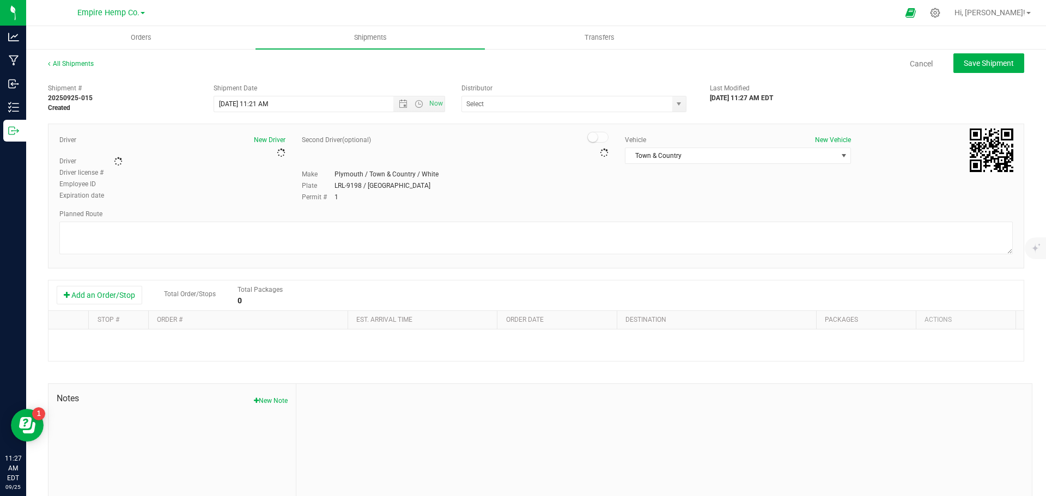
type input "Empire Hemp Co. Distribution"
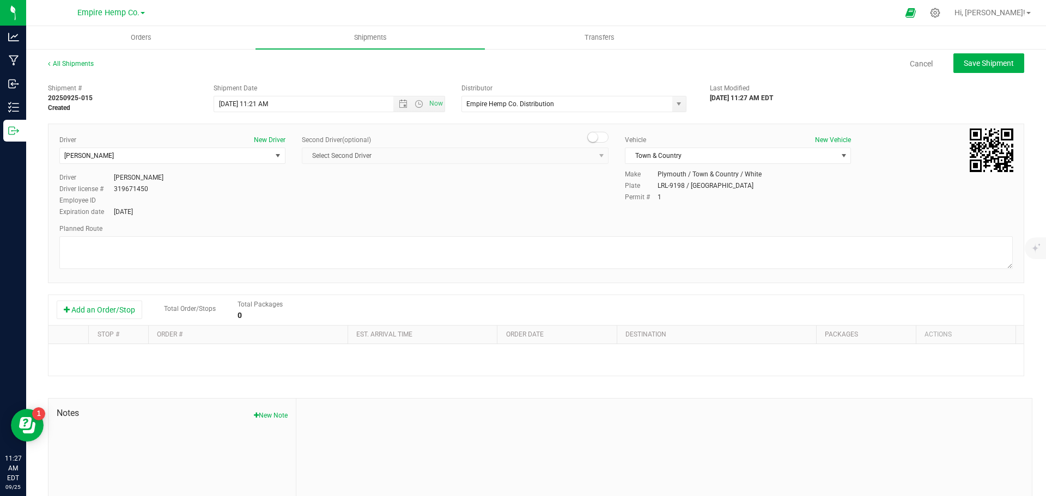
click at [94, 297] on div "Add an Order/Stop Total Order/Stops Total Packages 0" at bounding box center [535, 310] width 975 height 30
click at [97, 308] on button "Add an Order/Stop" at bounding box center [99, 310] width 85 height 19
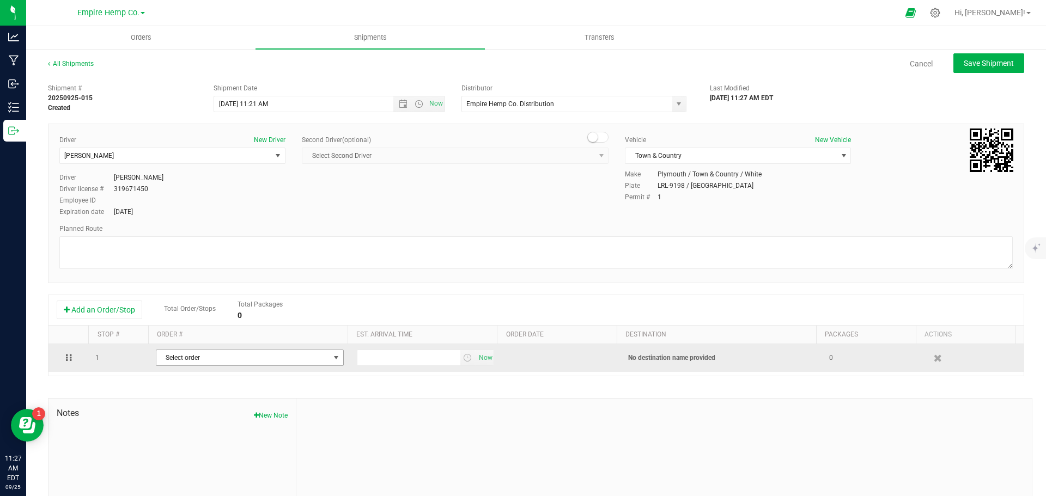
click at [213, 363] on span "Select order" at bounding box center [242, 357] width 173 height 15
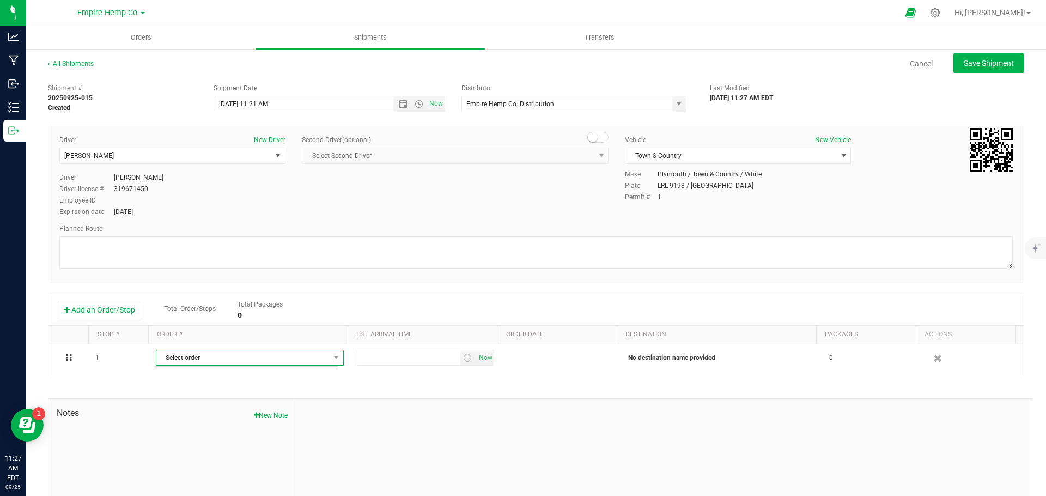
click at [377, 314] on div "Add an Order/Stop Total Order/Stops Total Packages 0" at bounding box center [536, 310] width 958 height 19
click at [149, 41] on span "Orders" at bounding box center [141, 38] width 50 height 10
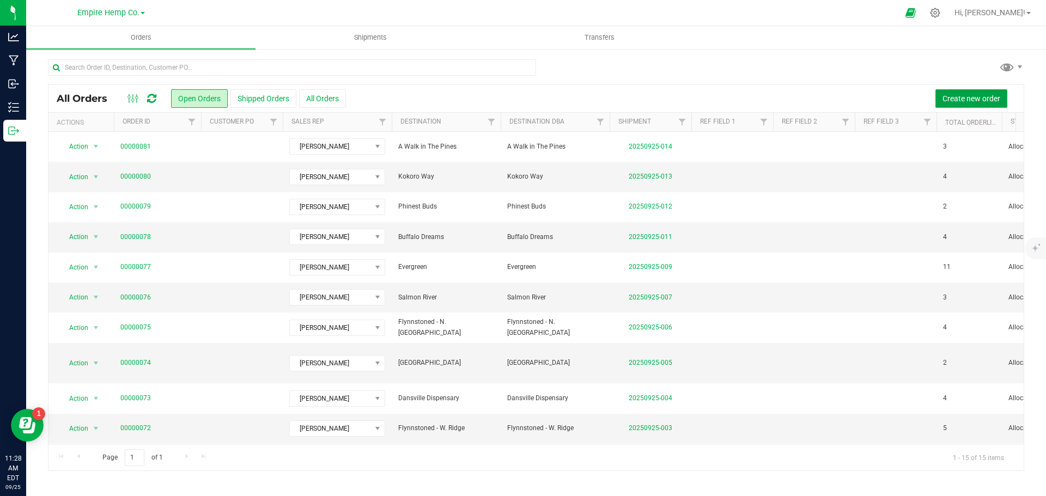
click at [958, 96] on span "Create new order" at bounding box center [971, 98] width 58 height 9
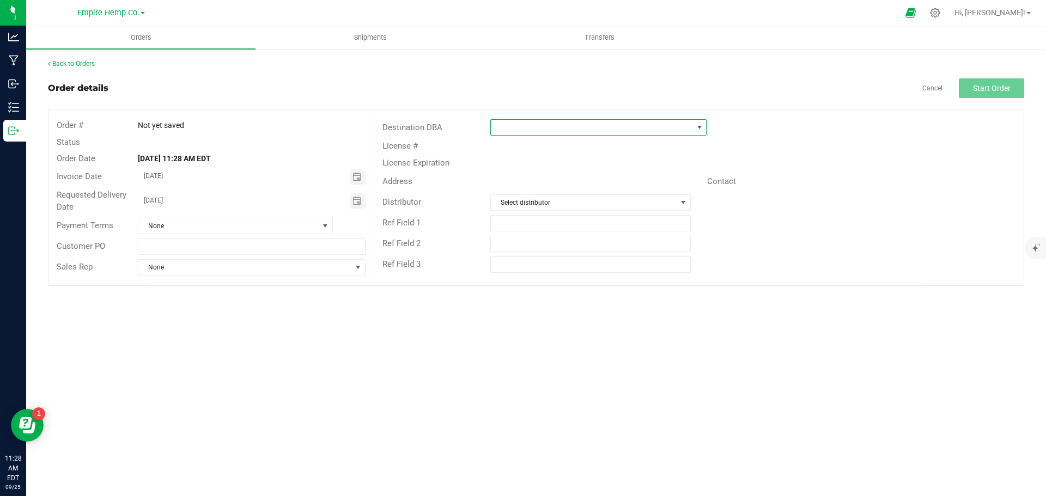
click at [608, 130] on span at bounding box center [591, 127] width 201 height 15
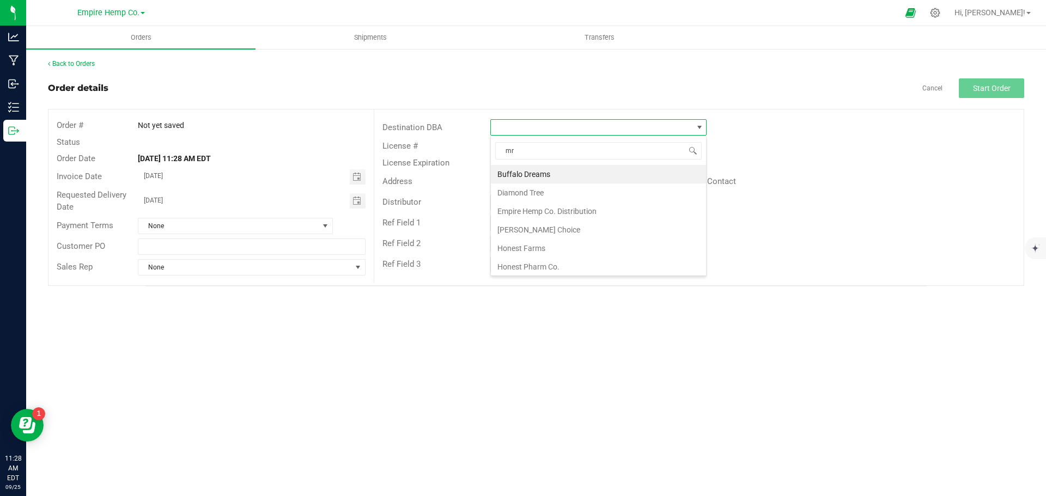
type input "mrs"
click at [579, 176] on li "[PERSON_NAME] CANNAry" at bounding box center [598, 174] width 215 height 19
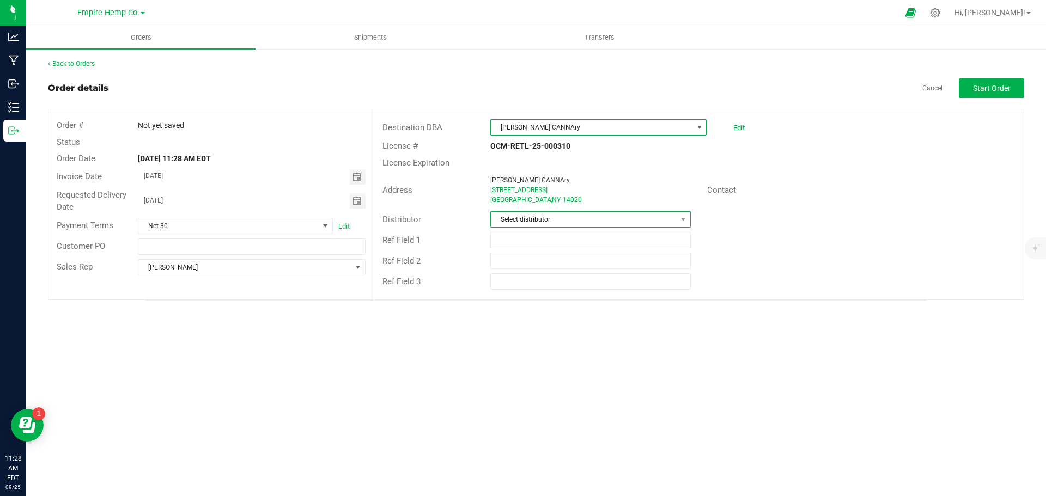
click at [592, 217] on span "Select distributor" at bounding box center [583, 219] width 185 height 15
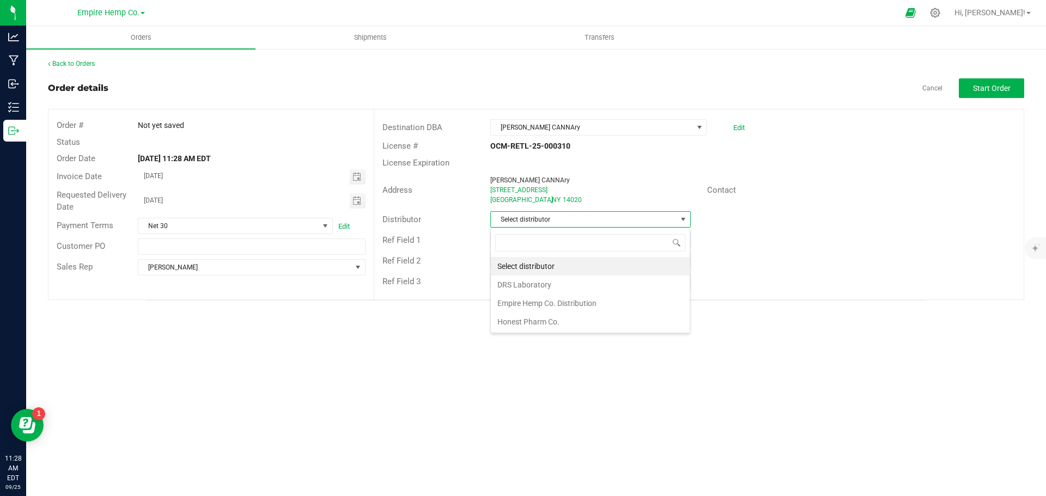
scroll to position [16, 200]
click at [560, 297] on li "Empire Hemp Co. Distribution" at bounding box center [590, 303] width 199 height 19
click at [1009, 89] on span "Start Order" at bounding box center [992, 88] width 38 height 9
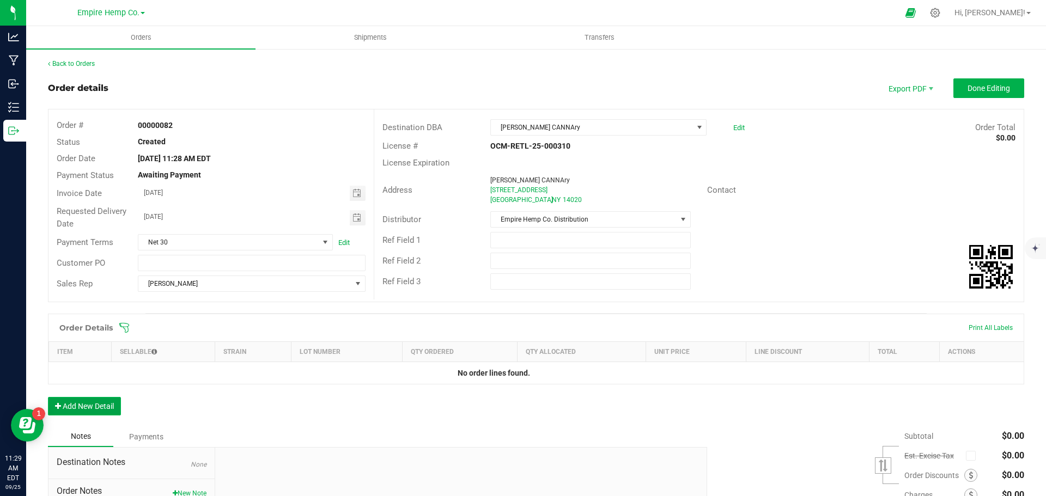
click at [101, 408] on button "Add New Detail" at bounding box center [84, 406] width 73 height 19
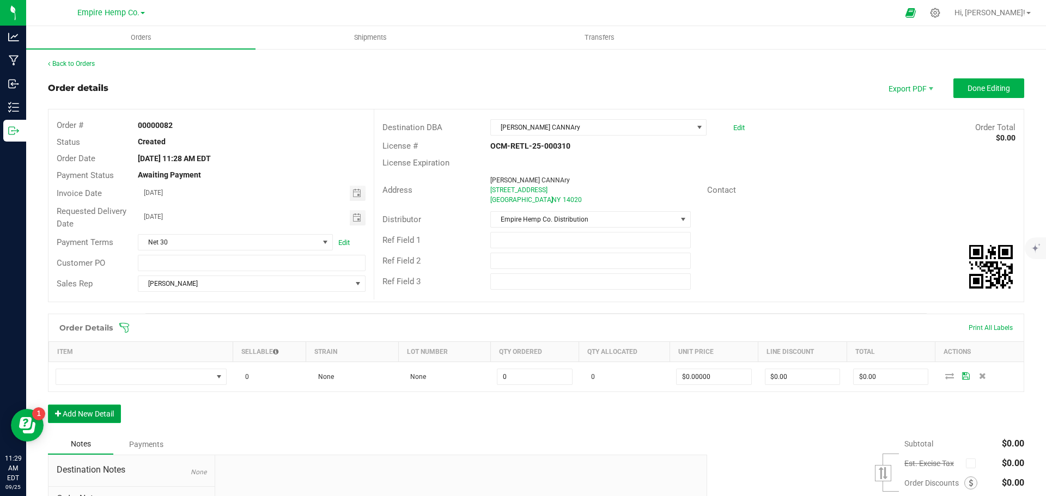
click at [111, 417] on button "Add New Detail" at bounding box center [84, 414] width 73 height 19
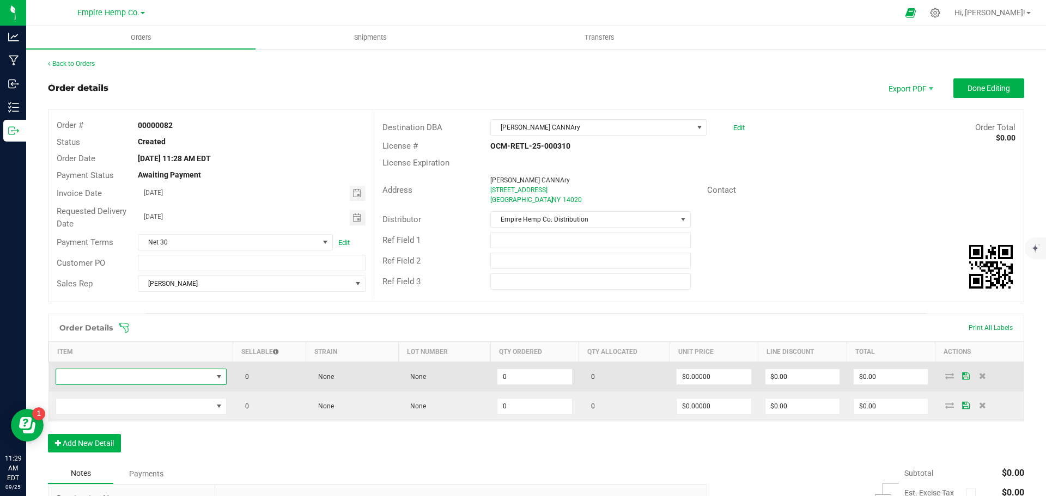
click at [148, 382] on span "NO DATA FOUND" at bounding box center [134, 376] width 156 height 15
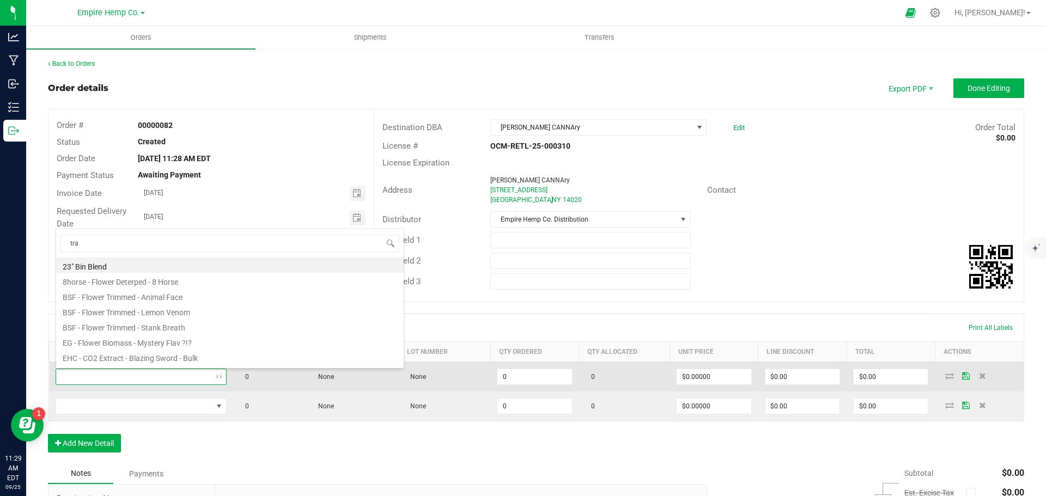
type input "trap"
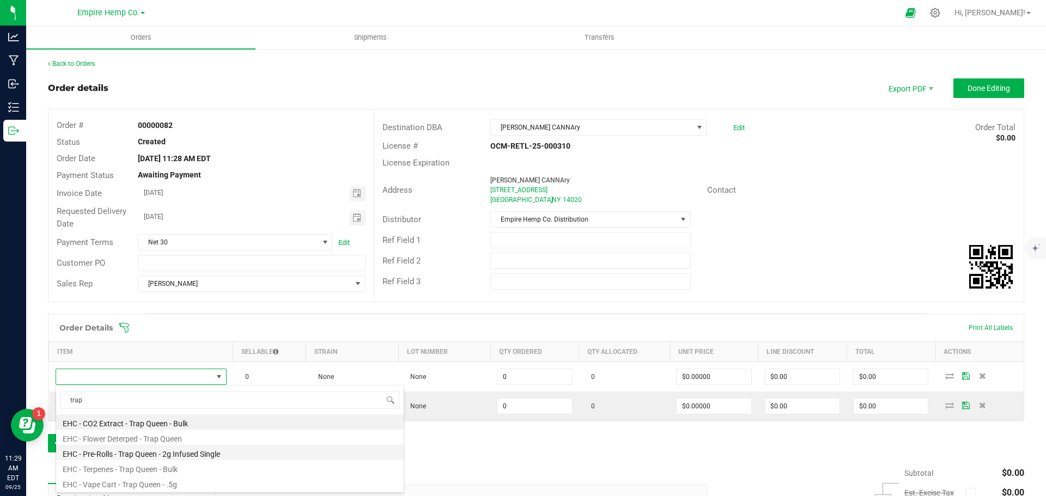
click at [208, 452] on li "EHC - Pre-Rolls - Trap Queen - 2g Infused Single" at bounding box center [229, 452] width 347 height 15
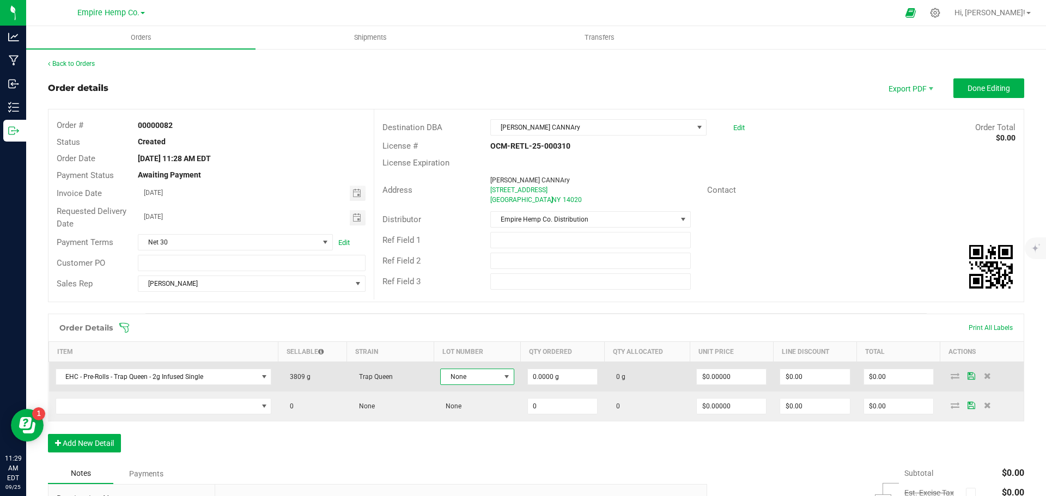
click at [504, 379] on span at bounding box center [506, 376] width 9 height 9
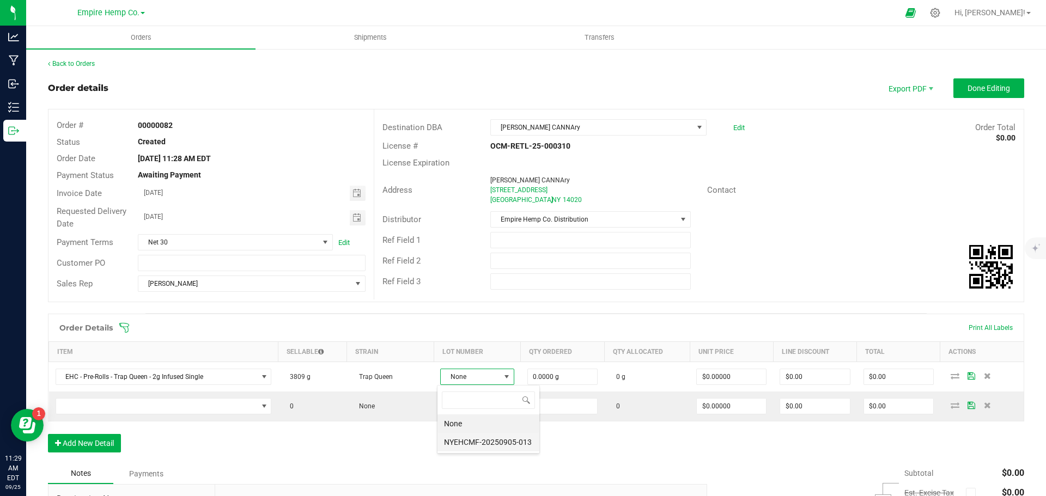
click at [505, 446] on li "NYEHCMF-20250905-013" at bounding box center [488, 442] width 102 height 19
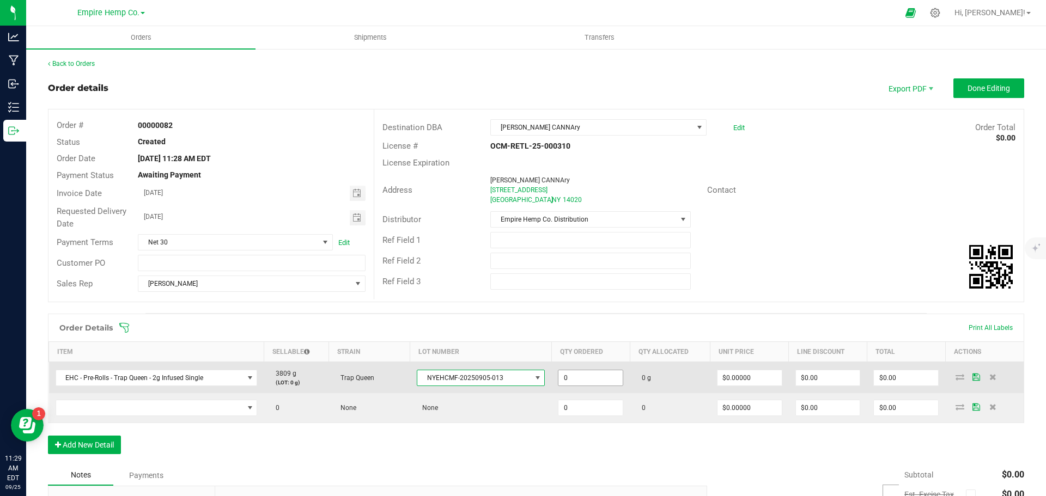
click at [597, 377] on input "0" at bounding box center [590, 377] width 64 height 15
type input "50.0000 g"
type input "0"
click at [757, 382] on input "0" at bounding box center [749, 377] width 64 height 15
type input "$12.00000"
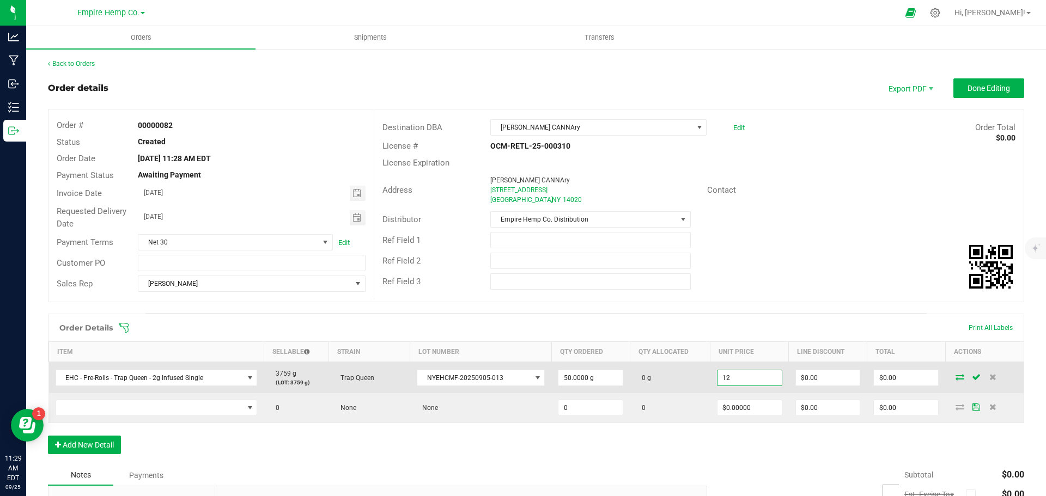
type input "0"
type input "$600.00"
click at [955, 378] on icon at bounding box center [959, 377] width 9 height 7
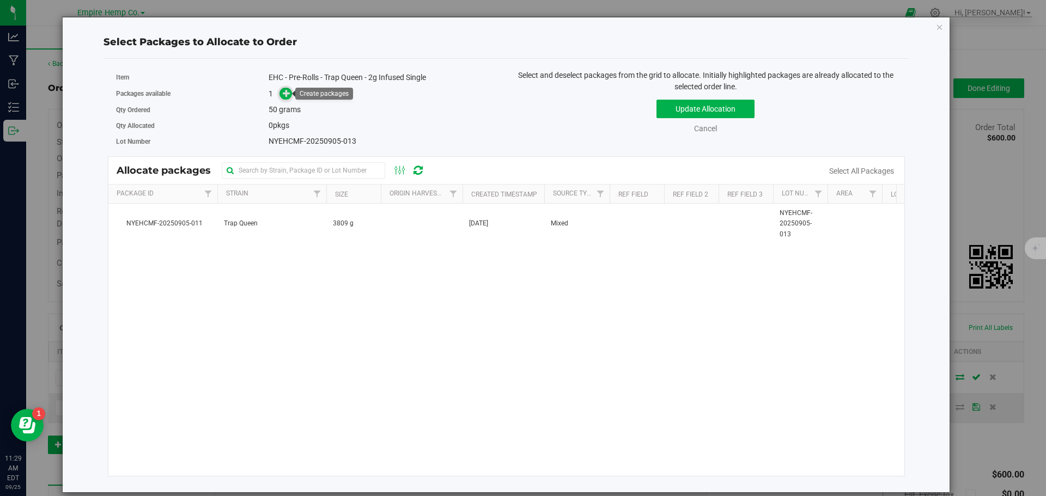
click at [288, 89] on icon at bounding box center [287, 93] width 8 height 8
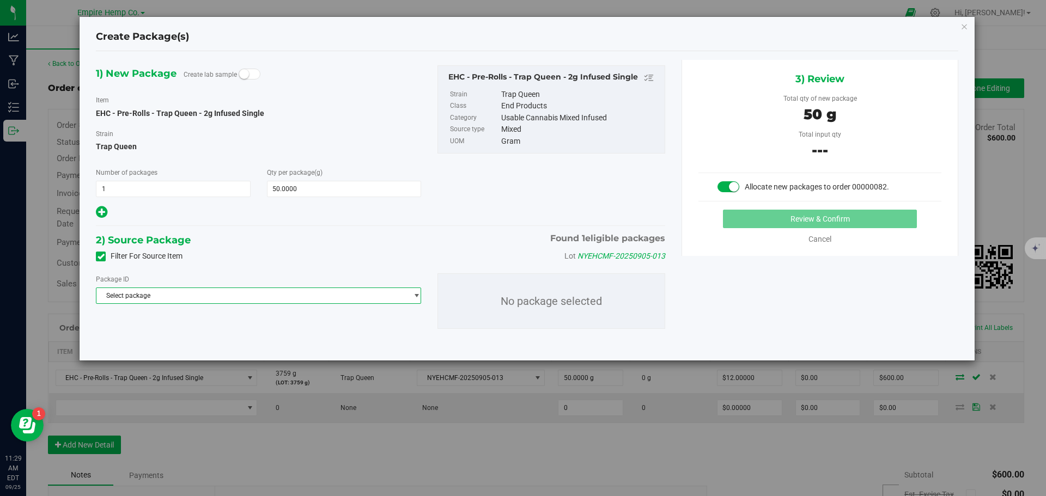
click at [209, 293] on span "Select package" at bounding box center [251, 295] width 310 height 15
click at [203, 340] on span "( EHC - Pre-Rolls - Trap Queen - 2g Infused Single )" at bounding box center [253, 341] width 145 height 8
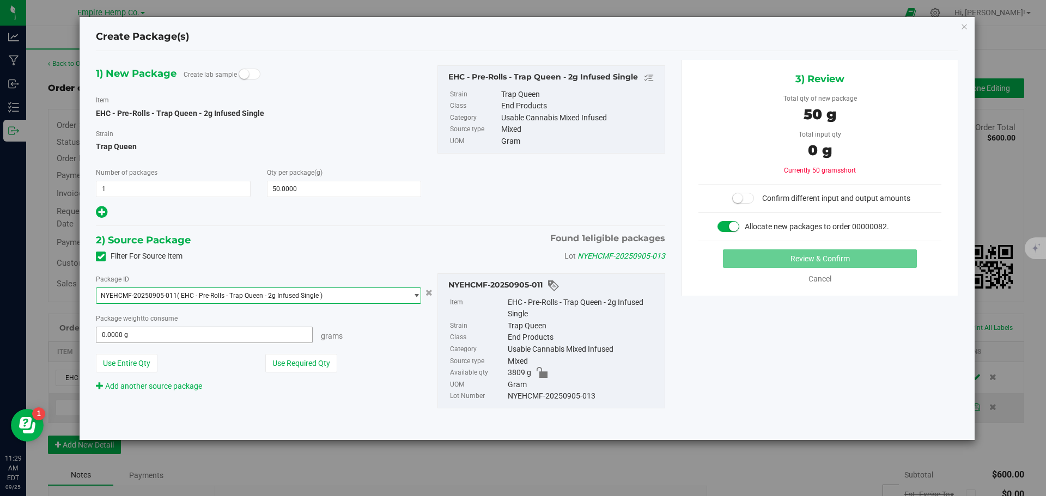
click at [167, 331] on span "0.0000 g 0" at bounding box center [204, 335] width 217 height 16
type input "50"
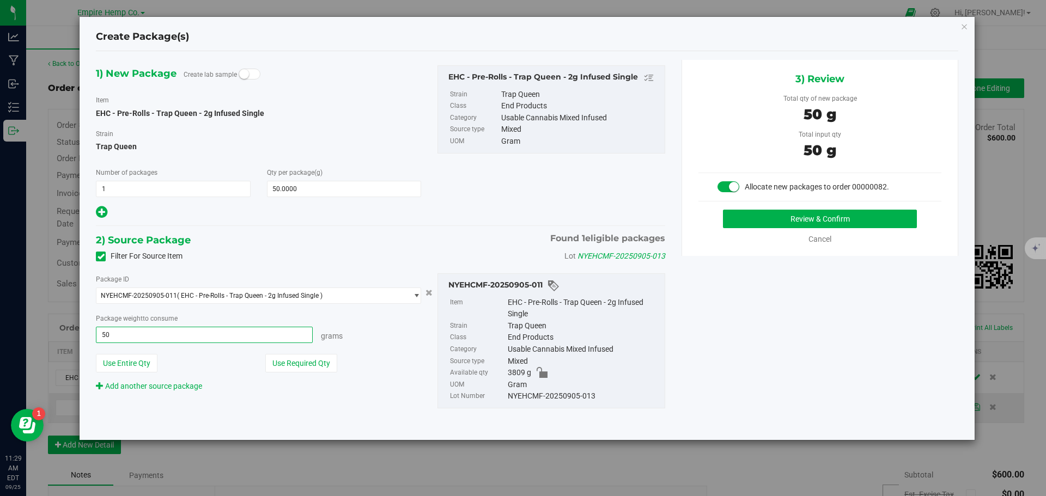
click at [723, 210] on button "Review & Confirm" at bounding box center [820, 219] width 194 height 19
type input "50.0000 g"
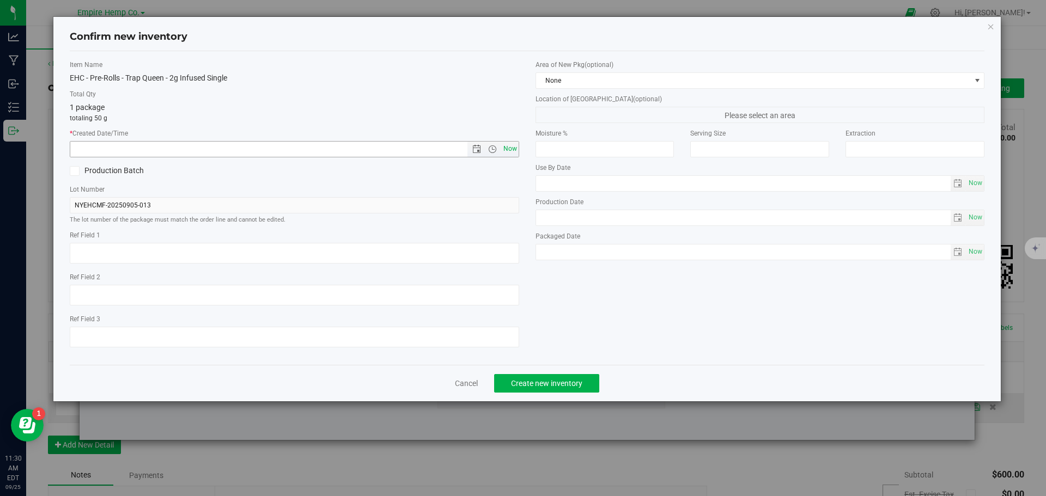
click at [501, 148] on span "Now" at bounding box center [509, 149] width 19 height 16
type input "[DATE] 11:30 AM"
click at [539, 387] on span "Create new inventory" at bounding box center [546, 383] width 71 height 9
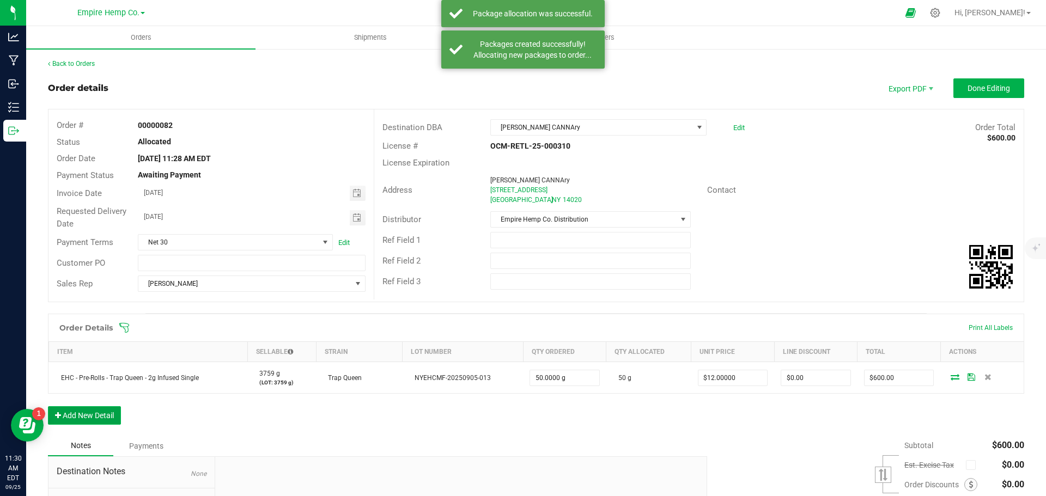
click at [89, 411] on button "Add New Detail" at bounding box center [84, 415] width 73 height 19
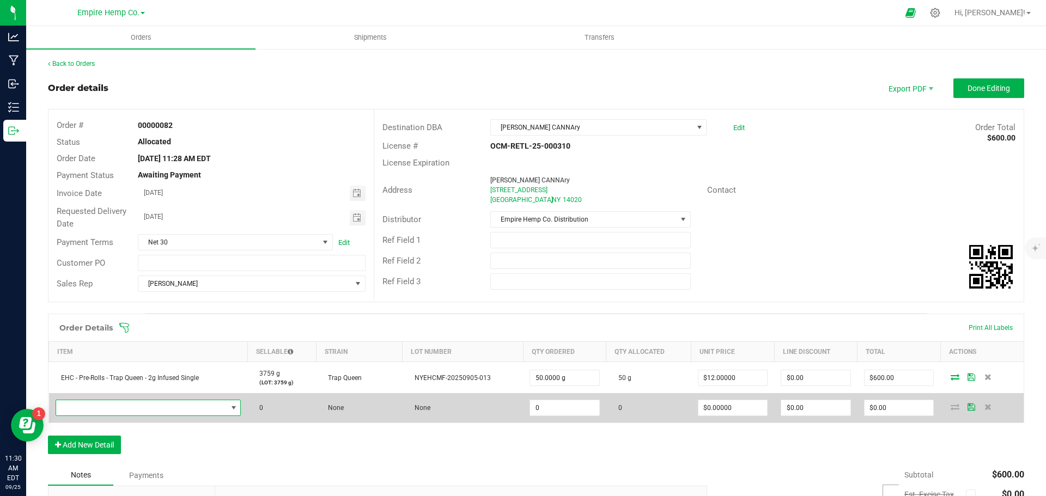
click at [87, 410] on span "NO DATA FOUND" at bounding box center [141, 407] width 171 height 15
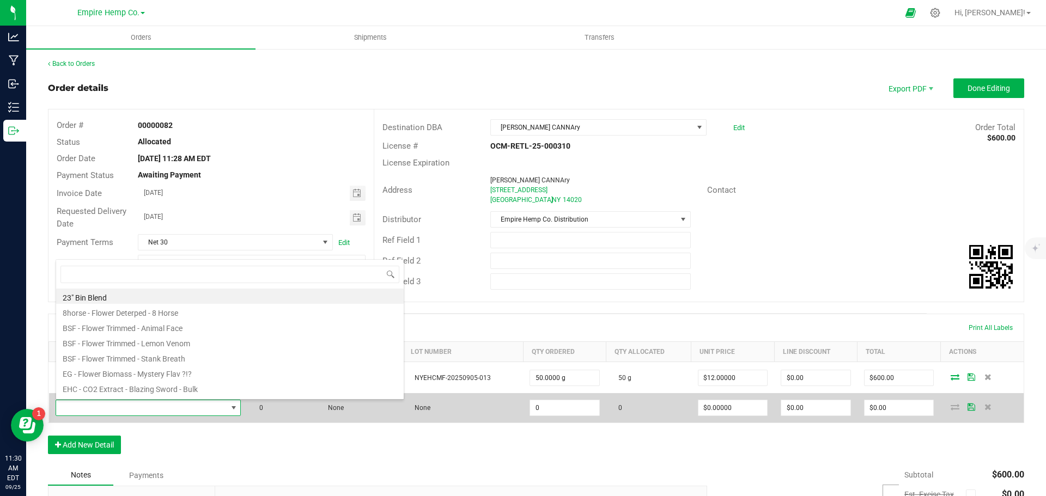
scroll to position [16, 182]
type input "lemon"
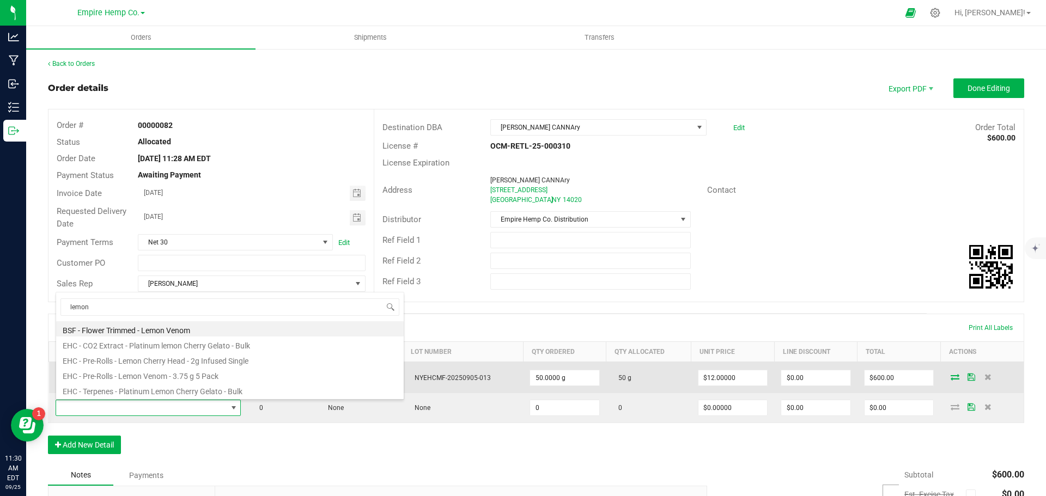
click at [151, 362] on li "EHC - Pre-Rolls - Lemon Cherry Head - 2g Infused Single" at bounding box center [229, 359] width 347 height 15
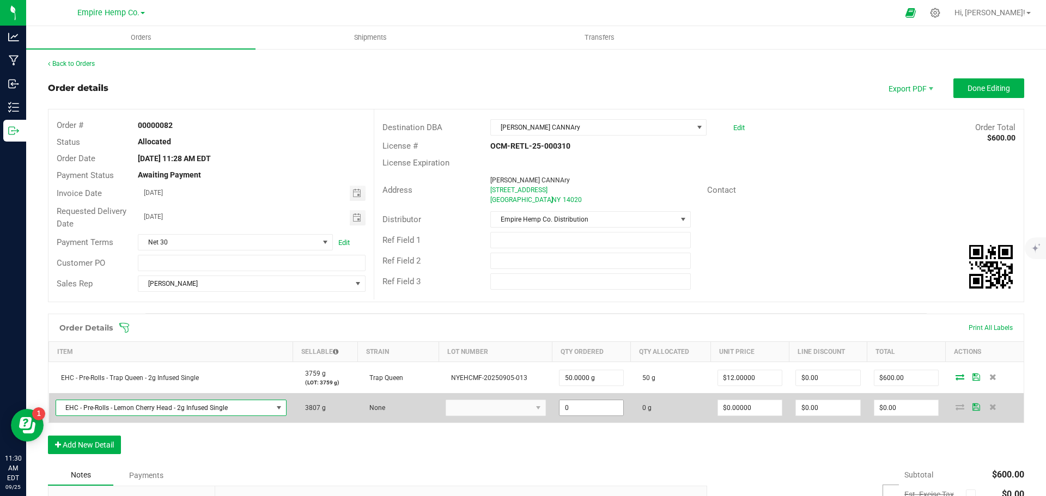
click at [586, 411] on input "0" at bounding box center [591, 407] width 64 height 15
type input "50.0000 g"
type input "0"
click at [763, 407] on input "0" at bounding box center [750, 407] width 64 height 15
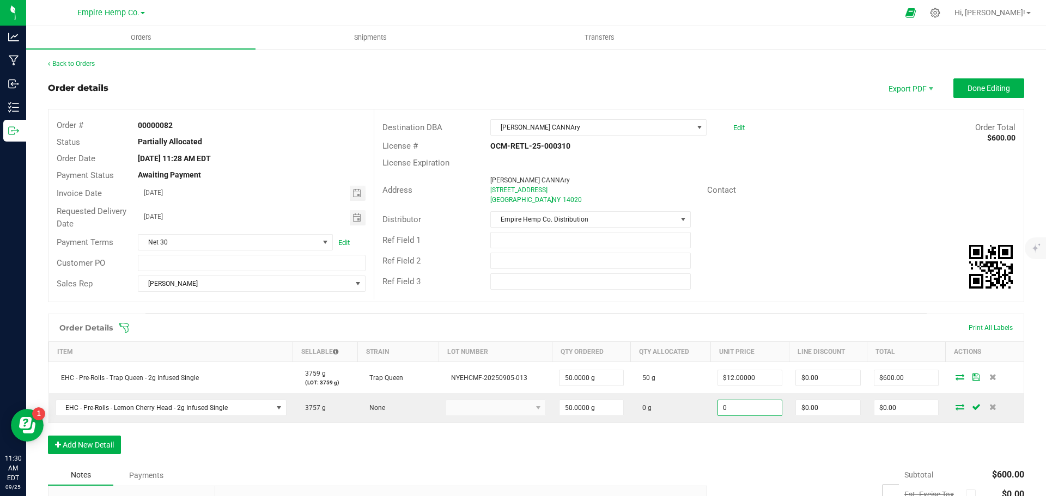
click at [763, 407] on input "0" at bounding box center [750, 407] width 64 height 15
type input "$12.00000"
type input "0"
type input "$600.00"
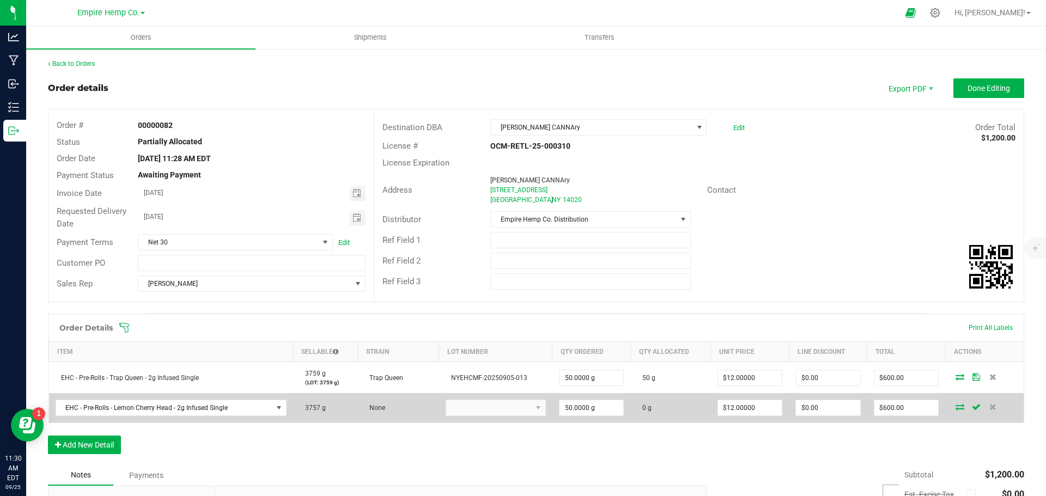
click at [955, 408] on icon at bounding box center [959, 407] width 9 height 7
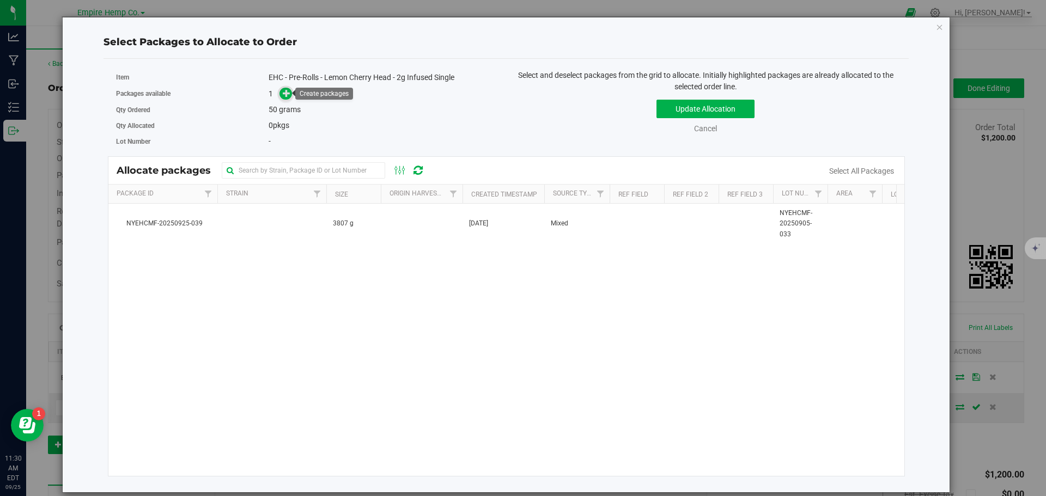
click at [288, 96] on icon at bounding box center [287, 93] width 8 height 8
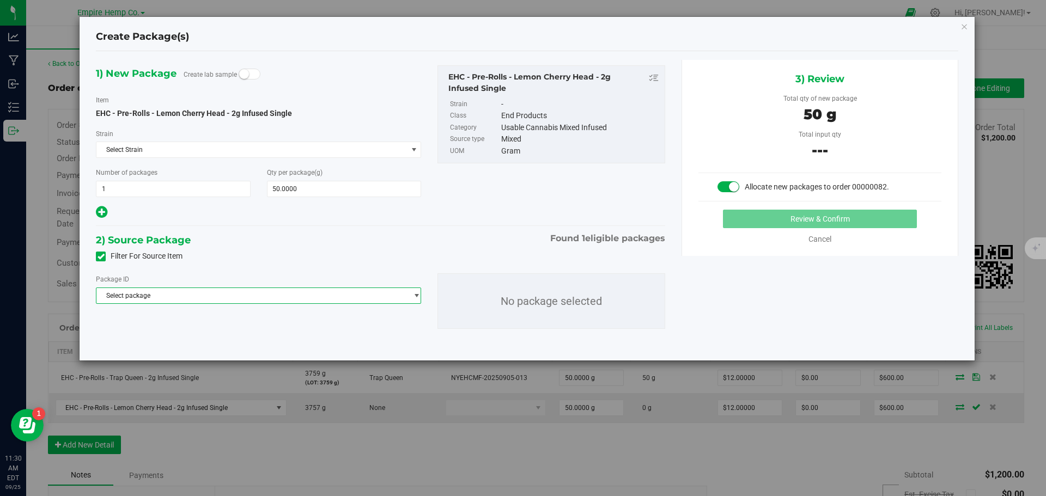
click at [280, 288] on span "Select package" at bounding box center [251, 295] width 310 height 15
click at [271, 338] on span "( EHC - Pre-Rolls - Lemon Cherry Head - 2g Infused Single )" at bounding box center [266, 341] width 170 height 8
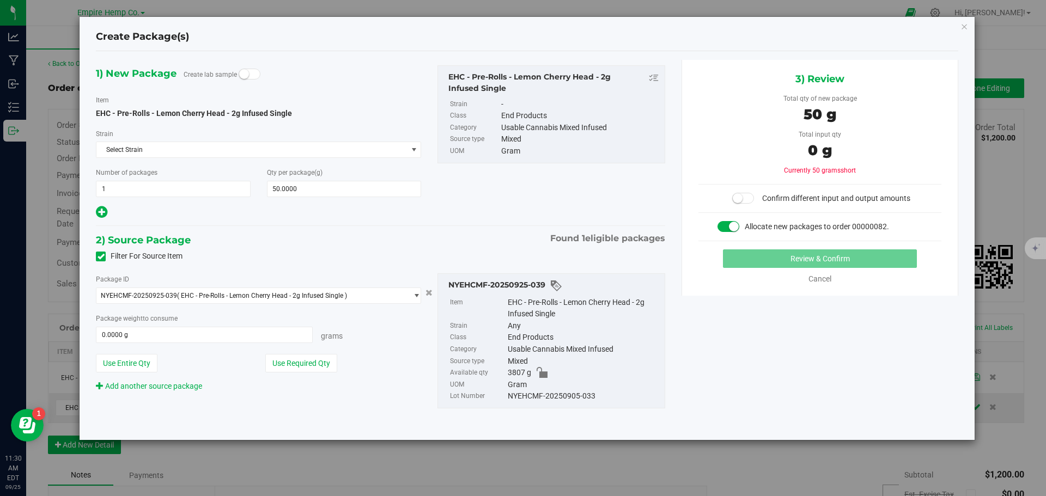
copy div "NYEHCMF-20250905-033"
drag, startPoint x: 599, startPoint y: 394, endPoint x: 508, endPoint y: 399, distance: 91.1
click at [508, 399] on div "NYEHCMF-20250905-033" at bounding box center [583, 396] width 151 height 12
click at [243, 337] on span "0.0000 g 0" at bounding box center [204, 335] width 217 height 16
type input "50"
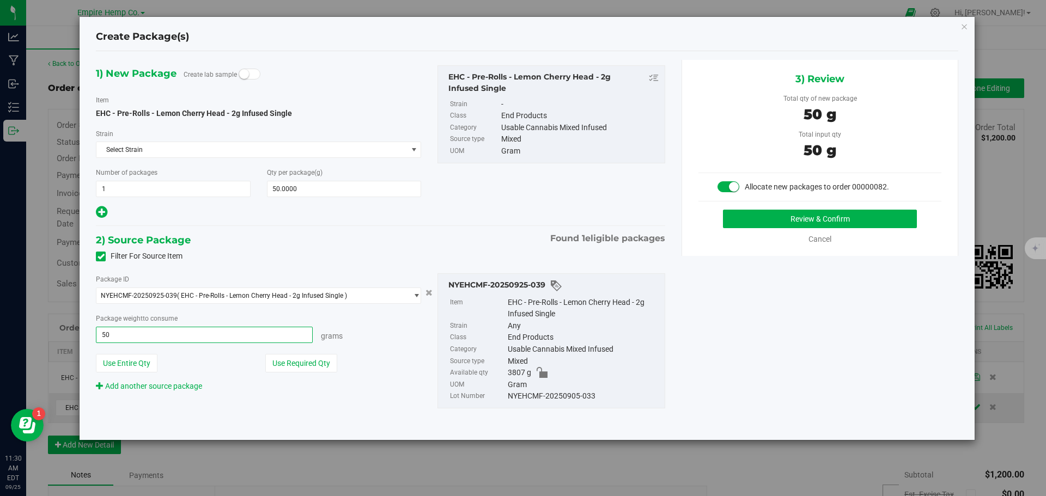
click at [723, 210] on button "Review & Confirm" at bounding box center [820, 219] width 194 height 19
type input "50.0000 g"
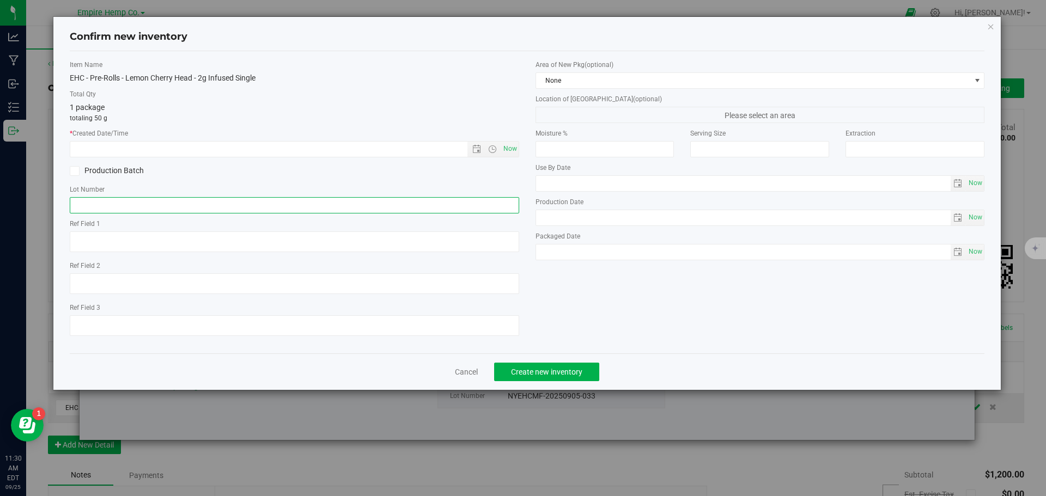
click at [464, 202] on input "text" at bounding box center [294, 205] width 449 height 16
paste input "NYEHCMF-20250905-033"
type input "NYEHCMF-20250905-033"
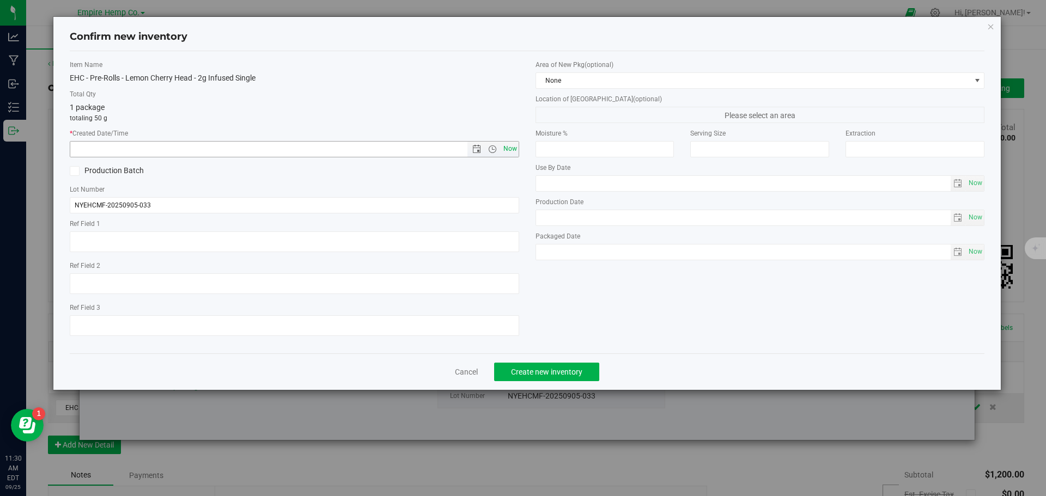
click at [516, 150] on span "Now" at bounding box center [509, 149] width 19 height 16
type input "[DATE] 11:30 AM"
click at [565, 378] on button "Create new inventory" at bounding box center [546, 372] width 105 height 19
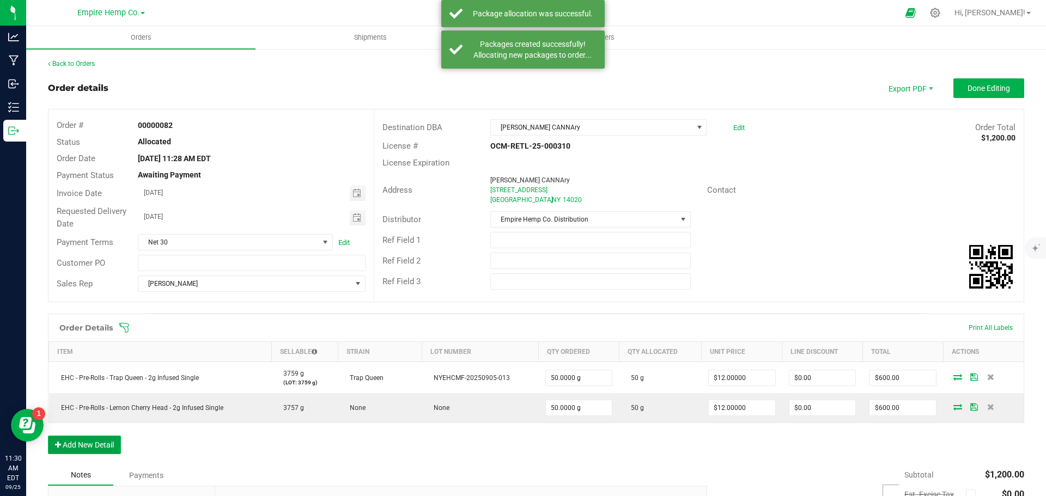
click at [88, 443] on button "Add New Detail" at bounding box center [84, 445] width 73 height 19
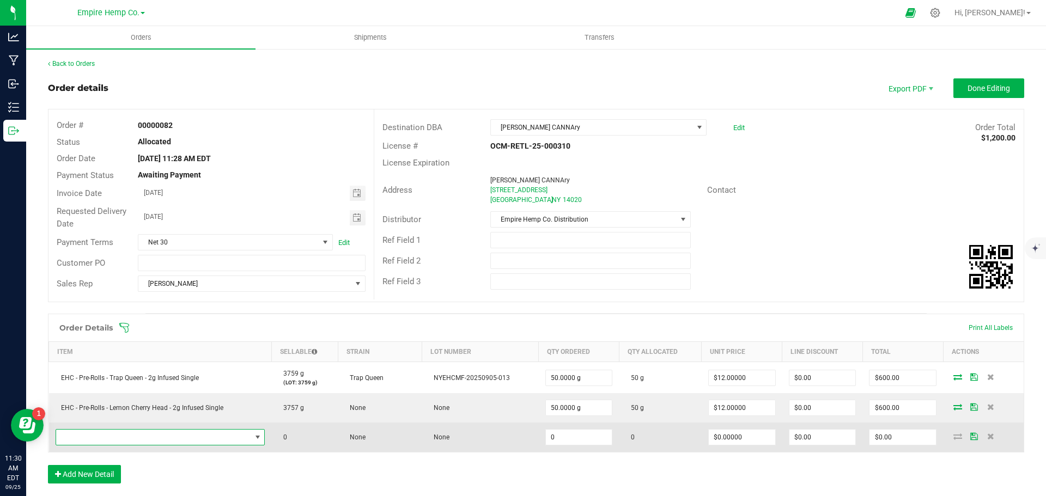
click at [90, 443] on span "NO DATA FOUND" at bounding box center [153, 437] width 195 height 15
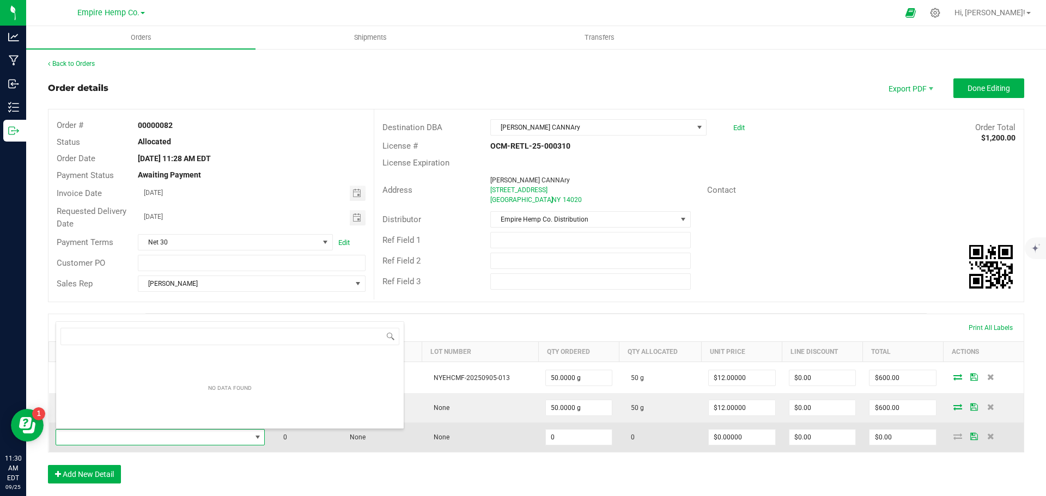
scroll to position [16, 205]
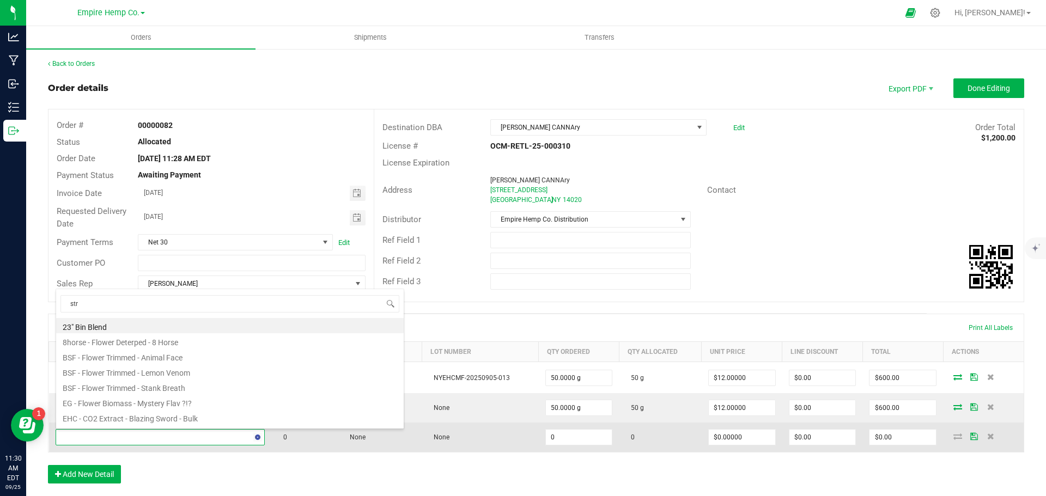
type input "stra"
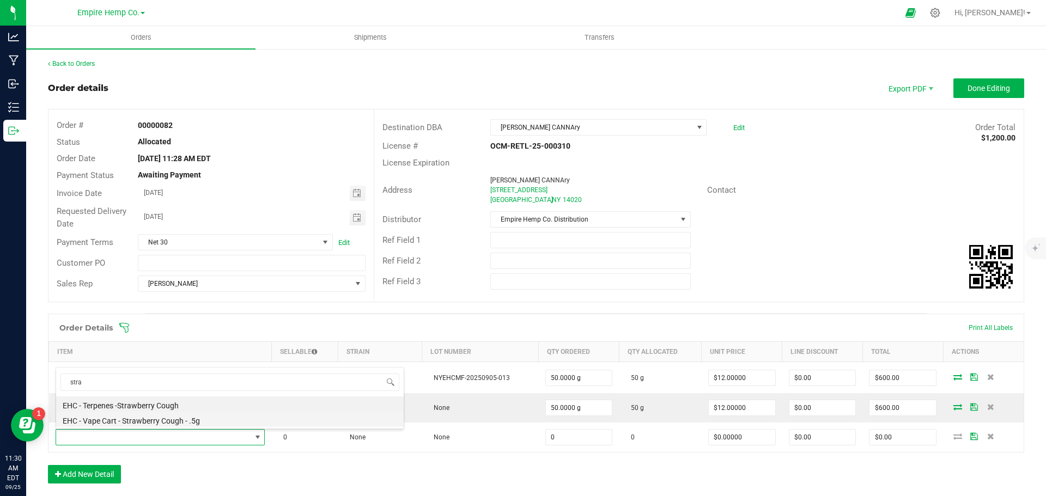
click at [151, 423] on li "EHC - Vape Cart - Strawberry Cough - .5g" at bounding box center [229, 419] width 347 height 15
type input "0.0000 g"
type input "$12.50000"
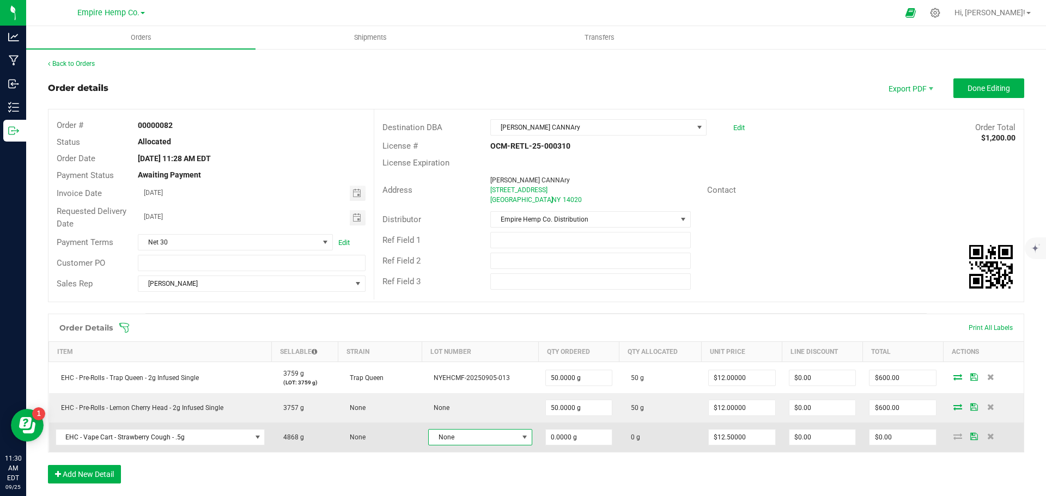
click at [472, 436] on span "None" at bounding box center [473, 437] width 89 height 15
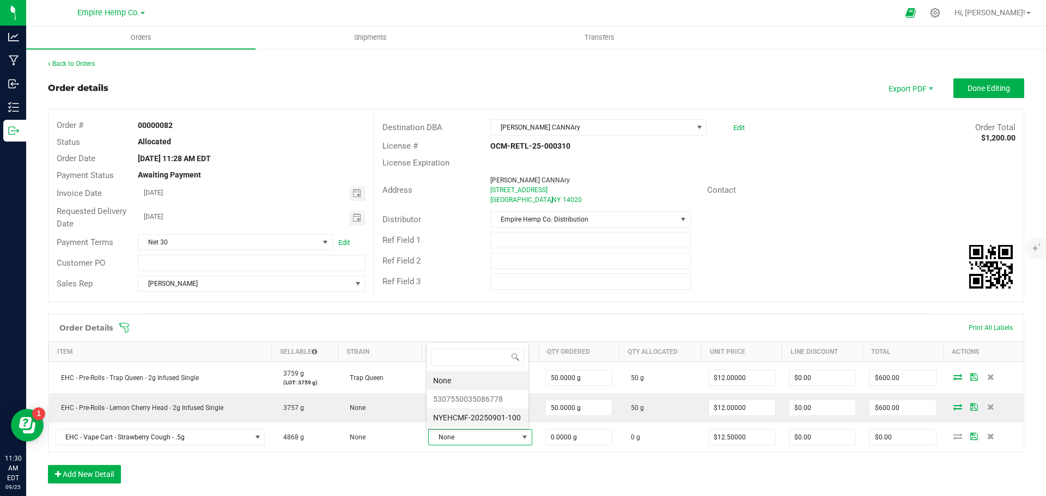
click at [492, 417] on li "NYEHCMF-20250901-100" at bounding box center [477, 417] width 102 height 19
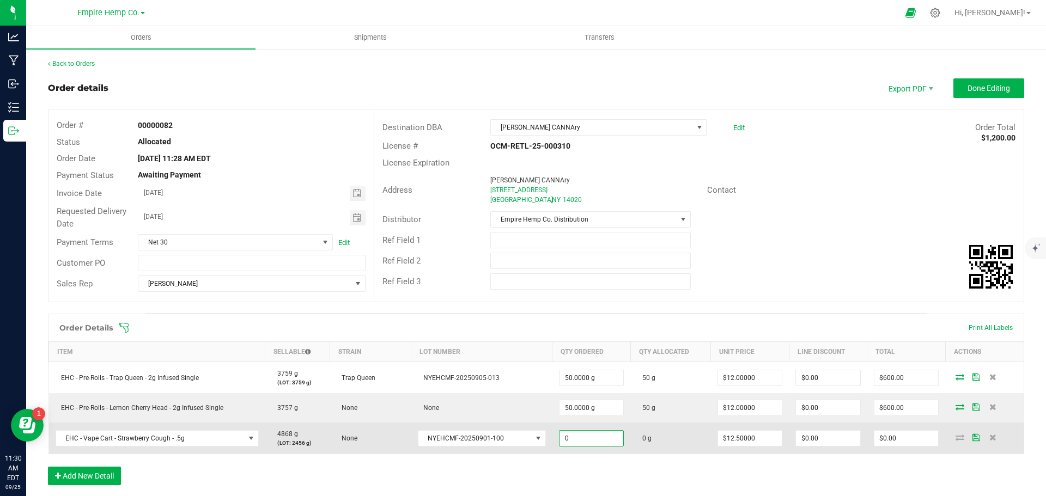
click at [603, 438] on input "0" at bounding box center [591, 438] width 64 height 15
type input "44.0000 g"
type input "12.5"
type input "$550.00"
click at [955, 437] on icon at bounding box center [959, 437] width 9 height 7
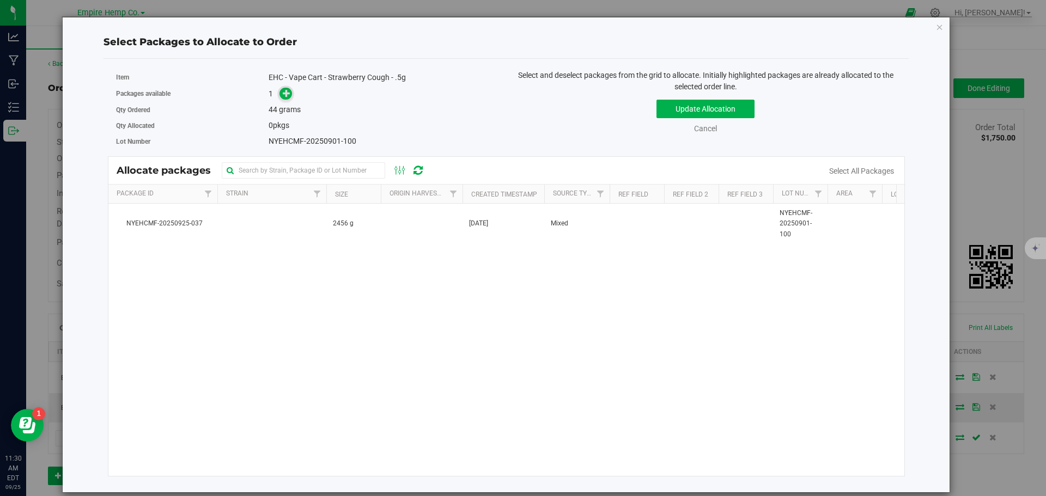
click at [286, 94] on icon at bounding box center [287, 93] width 8 height 8
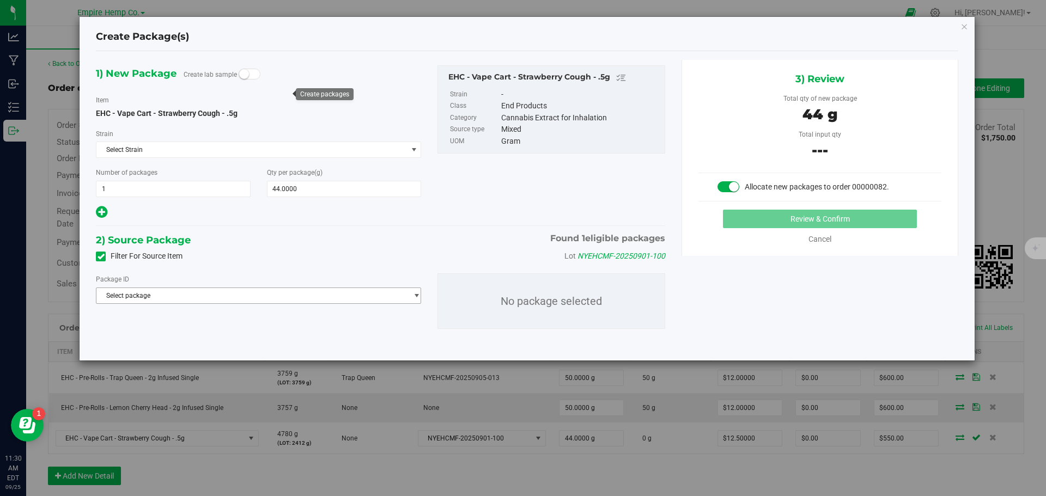
click at [217, 295] on span "Select package" at bounding box center [251, 295] width 310 height 15
click at [223, 338] on span "( EHC - Vape Cart - Strawberry Cough - .5g )" at bounding box center [244, 341] width 127 height 8
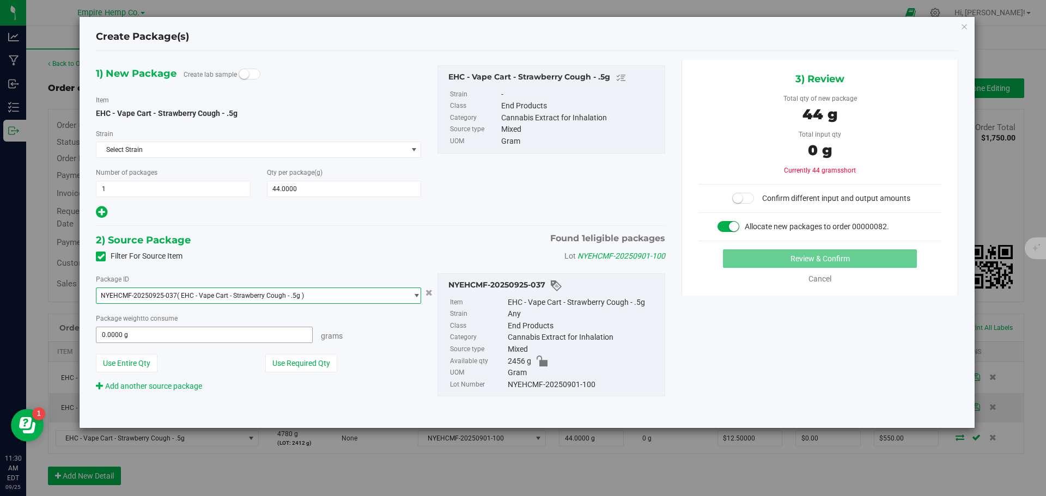
click at [229, 337] on span "0.0000 g 0" at bounding box center [204, 335] width 217 height 16
type input "44"
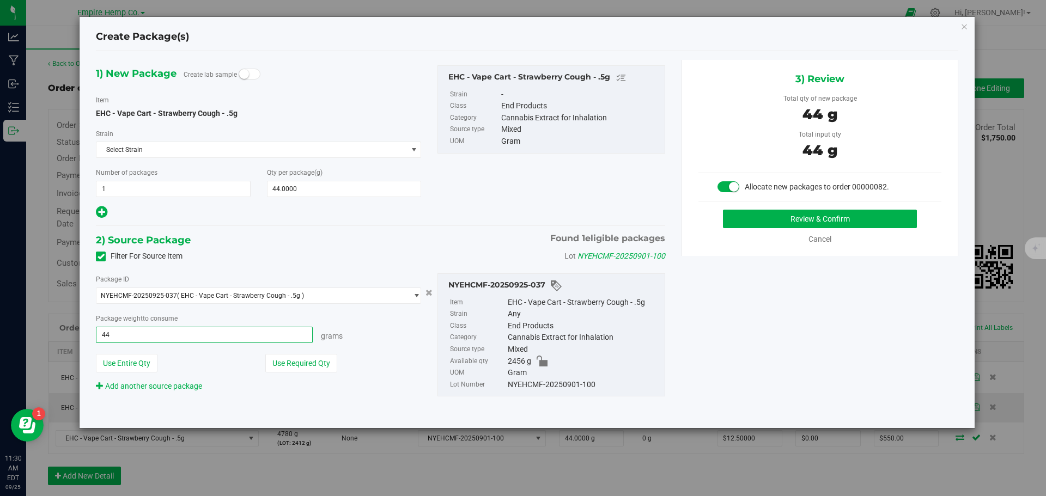
click at [723, 210] on button "Review & Confirm" at bounding box center [820, 219] width 194 height 19
type input "44.0000 g"
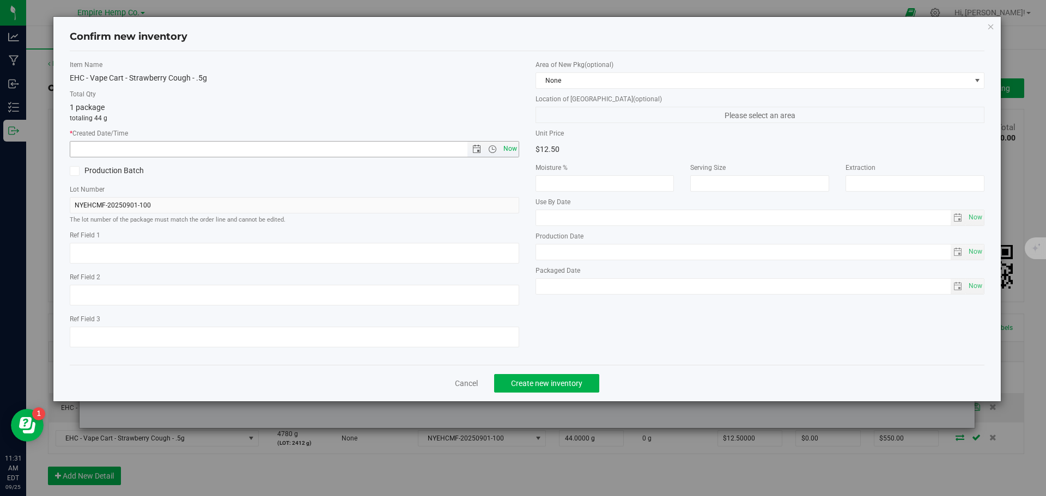
click at [507, 152] on span "Now" at bounding box center [509, 149] width 19 height 16
type input "[DATE] 11:31 AM"
click at [543, 377] on button "Create new inventory" at bounding box center [546, 383] width 105 height 19
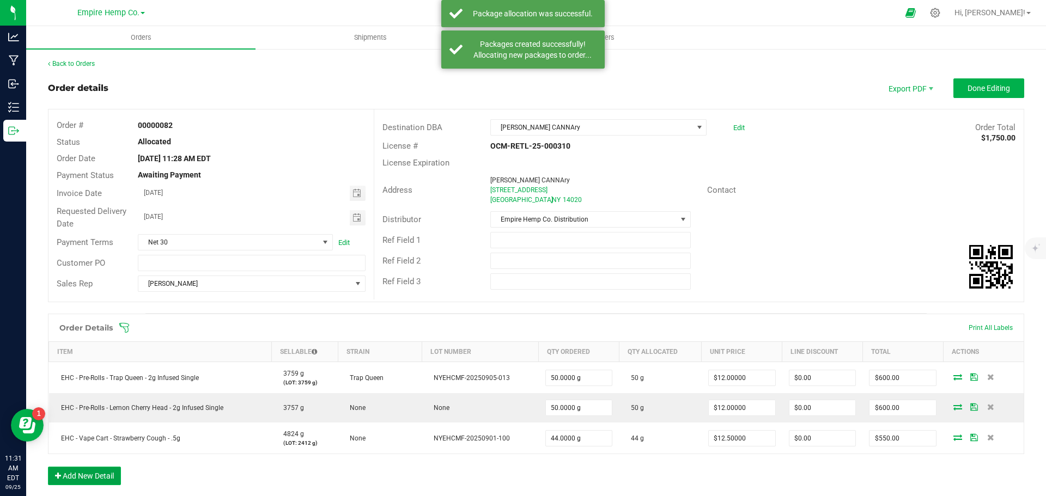
click at [84, 484] on button "Add New Detail" at bounding box center [84, 476] width 73 height 19
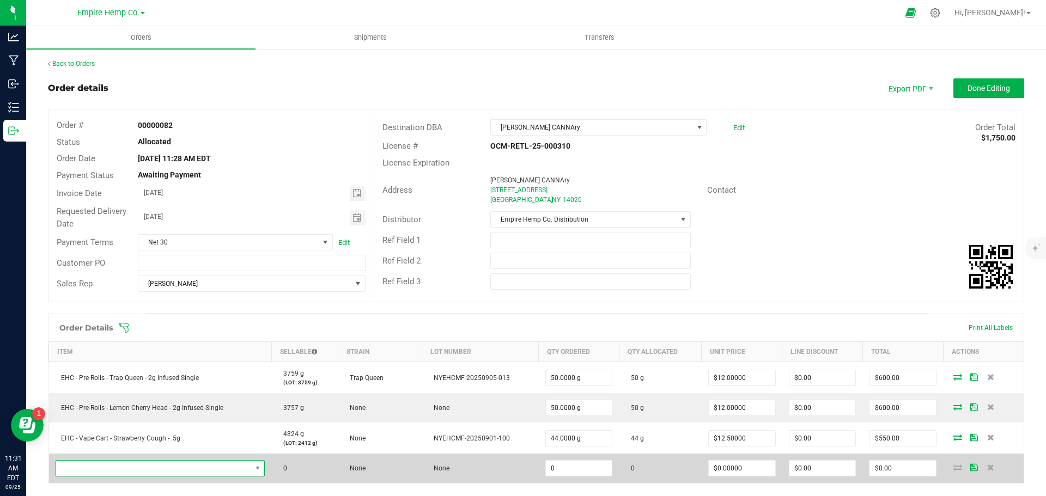
click at [97, 472] on span "NO DATA FOUND" at bounding box center [153, 468] width 195 height 15
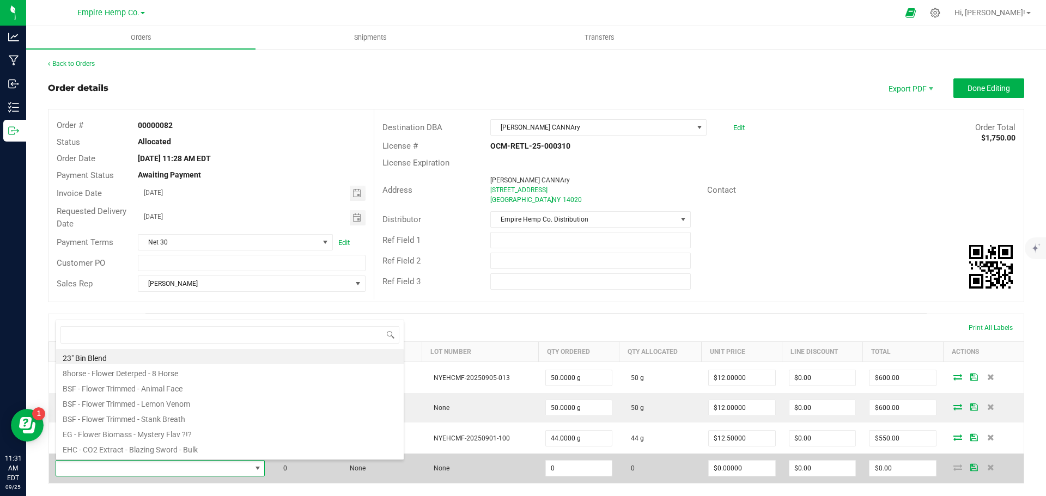
scroll to position [16, 205]
type input "trap"
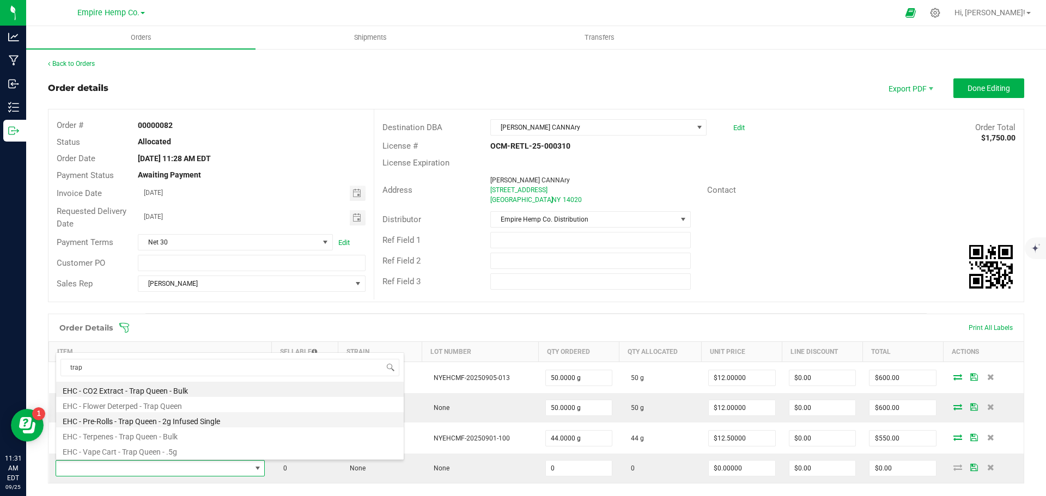
click at [180, 418] on li "EHC - Pre-Rolls - Trap Queen - 2g Infused Single" at bounding box center [229, 419] width 347 height 15
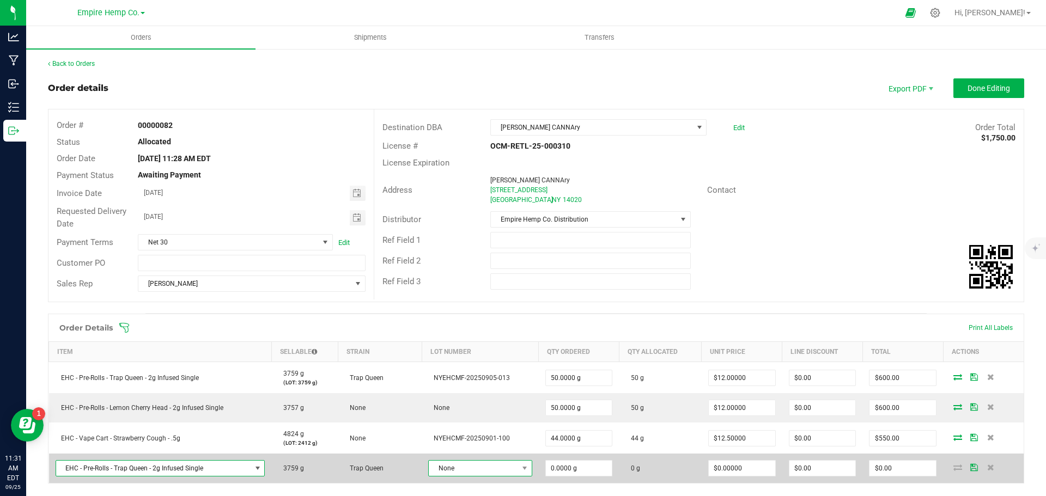
click at [475, 469] on span "None" at bounding box center [473, 468] width 89 height 15
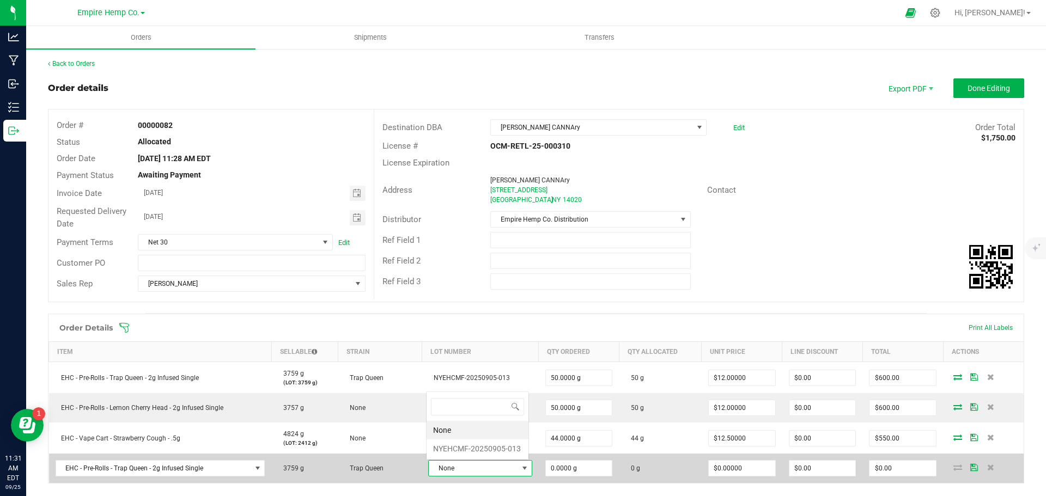
scroll to position [16, 100]
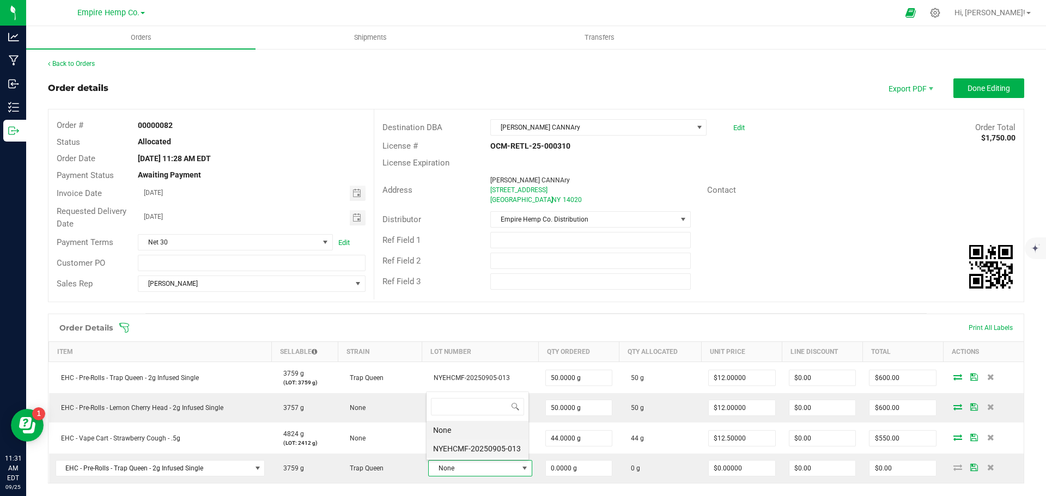
click at [479, 452] on li "NYEHCMF-20250905-013" at bounding box center [477, 448] width 102 height 19
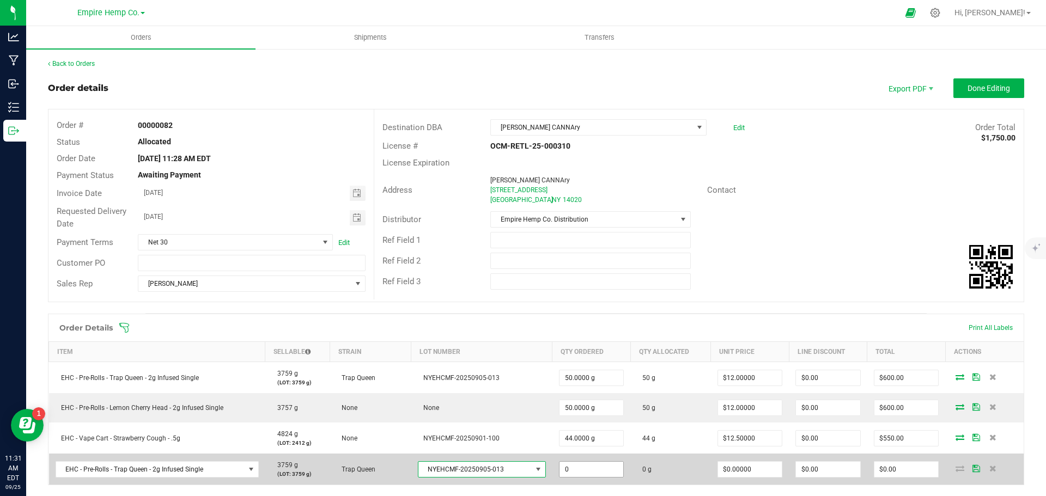
click at [579, 466] on input "0" at bounding box center [591, 469] width 64 height 15
type input "44.0000 g"
type input "0"
click at [766, 469] on input "0" at bounding box center [750, 469] width 64 height 15
type input "$12.50000"
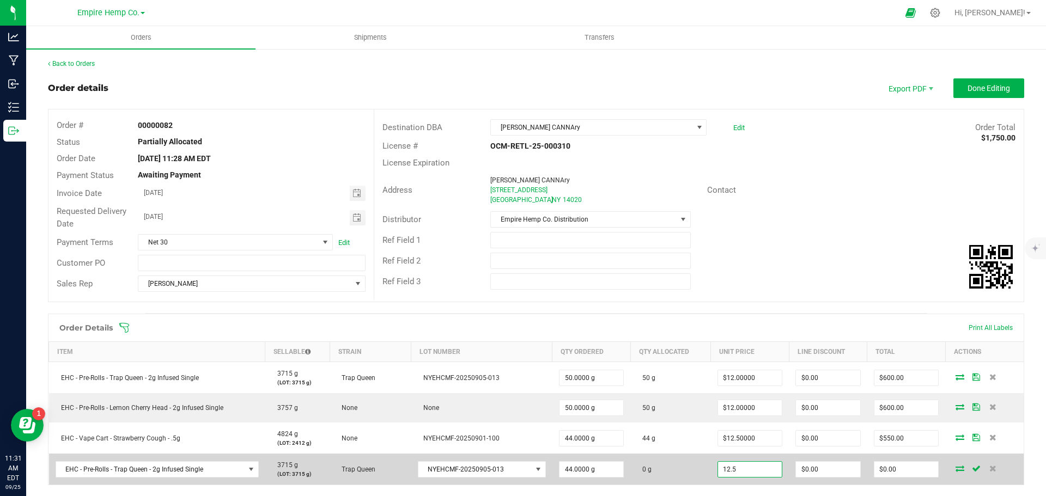
type input "0"
type input "$550.00"
click at [955, 470] on icon at bounding box center [959, 468] width 9 height 7
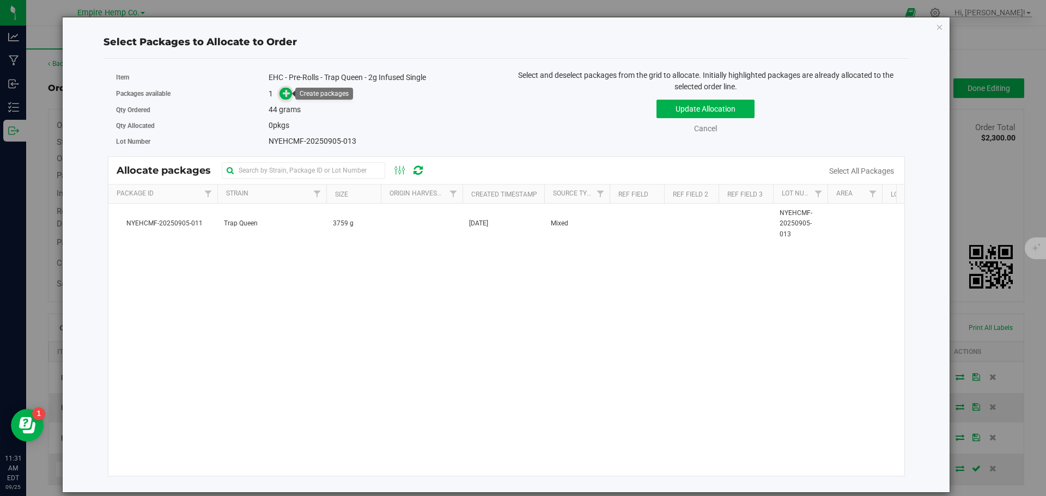
click at [285, 92] on icon at bounding box center [287, 93] width 8 height 8
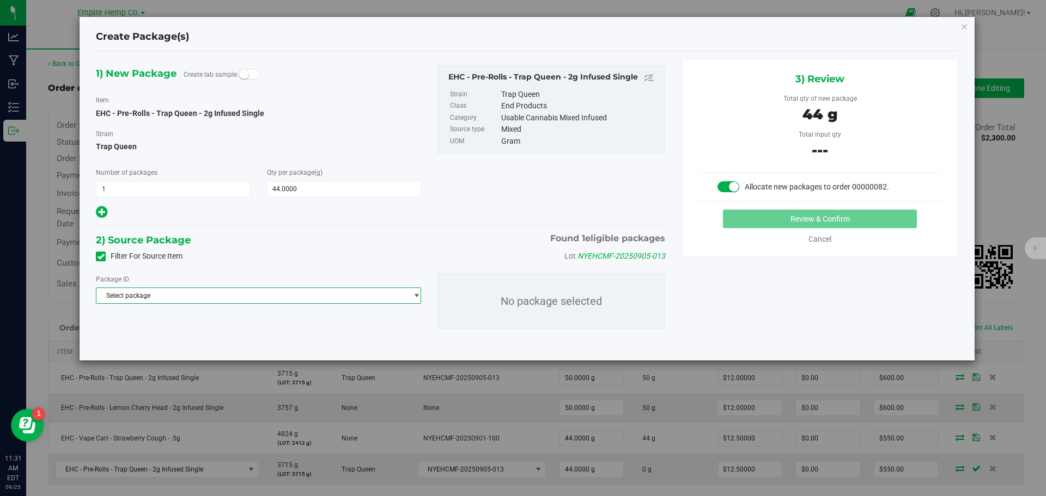
click at [269, 292] on span "Select package" at bounding box center [251, 295] width 310 height 15
click at [261, 338] on span "( EHC - Pre-Rolls - Trap Queen - 2g Infused Single )" at bounding box center [253, 341] width 145 height 8
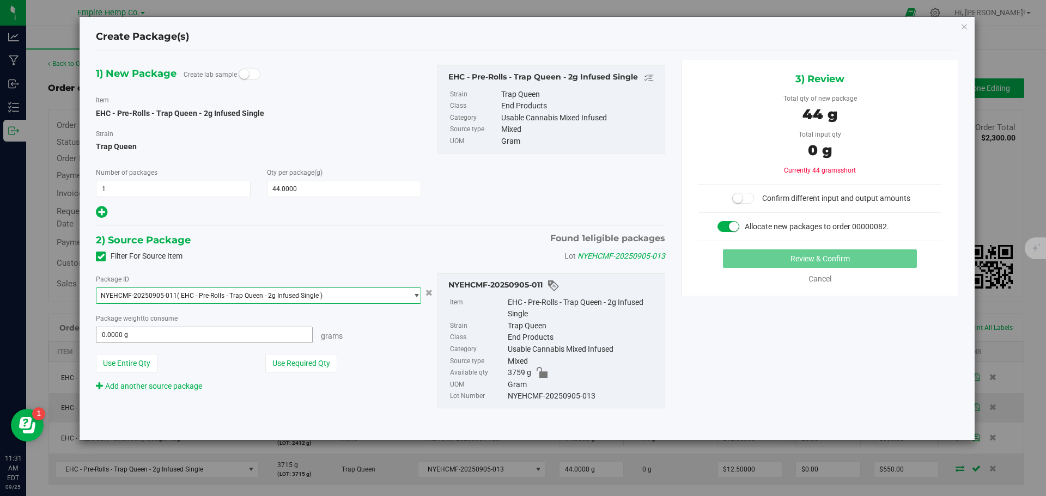
click at [174, 338] on span "0.0000 g 0" at bounding box center [204, 335] width 217 height 16
type input "44"
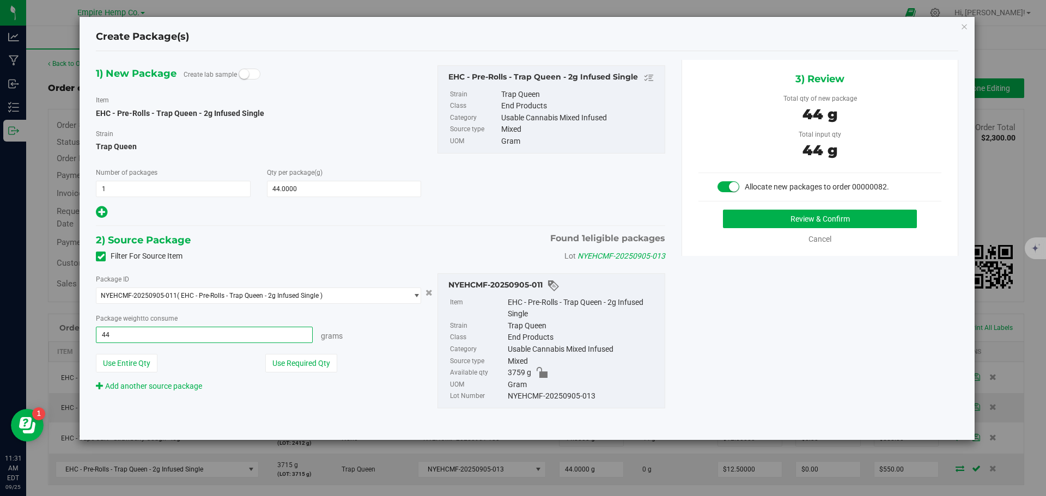
click at [723, 210] on button "Review & Confirm" at bounding box center [820, 219] width 194 height 19
type input "44.0000 g"
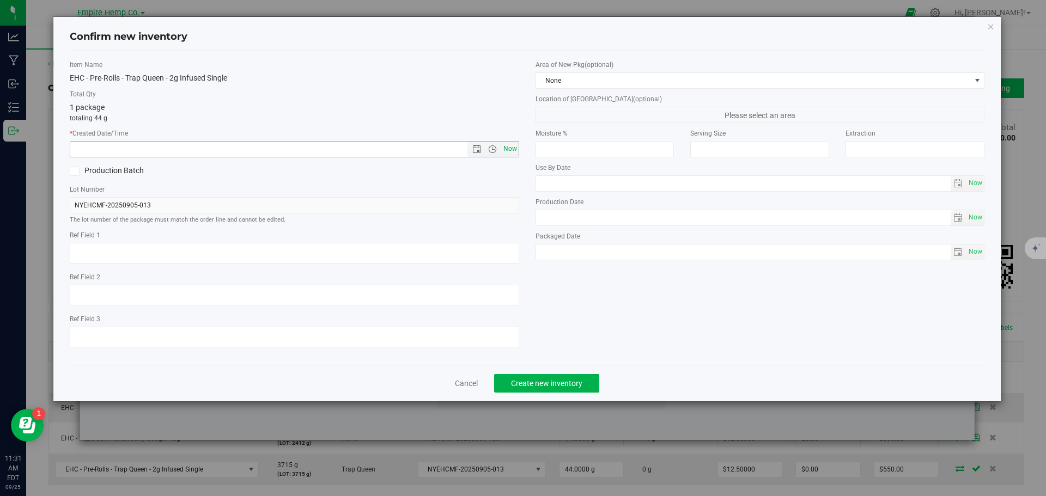
click at [512, 144] on span "Now" at bounding box center [509, 149] width 19 height 16
type input "[DATE] 11:31 AM"
click at [539, 382] on span "Create new inventory" at bounding box center [546, 383] width 71 height 9
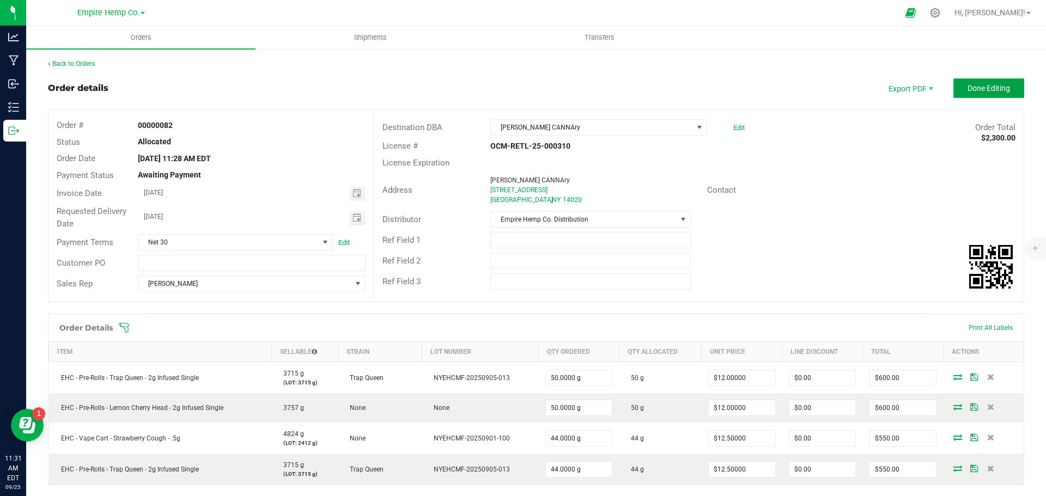
click at [973, 88] on span "Done Editing" at bounding box center [988, 88] width 42 height 9
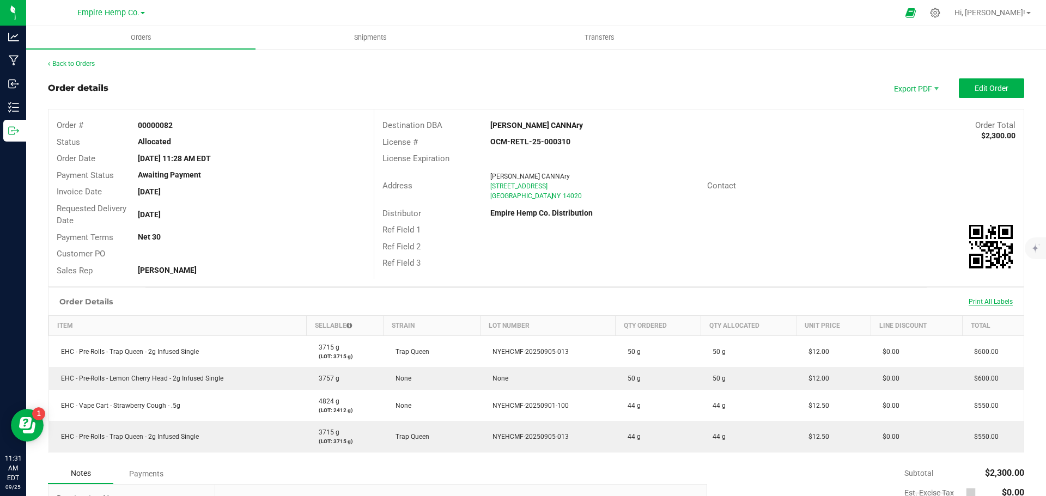
click at [988, 298] on span "Print All Labels" at bounding box center [990, 302] width 44 height 8
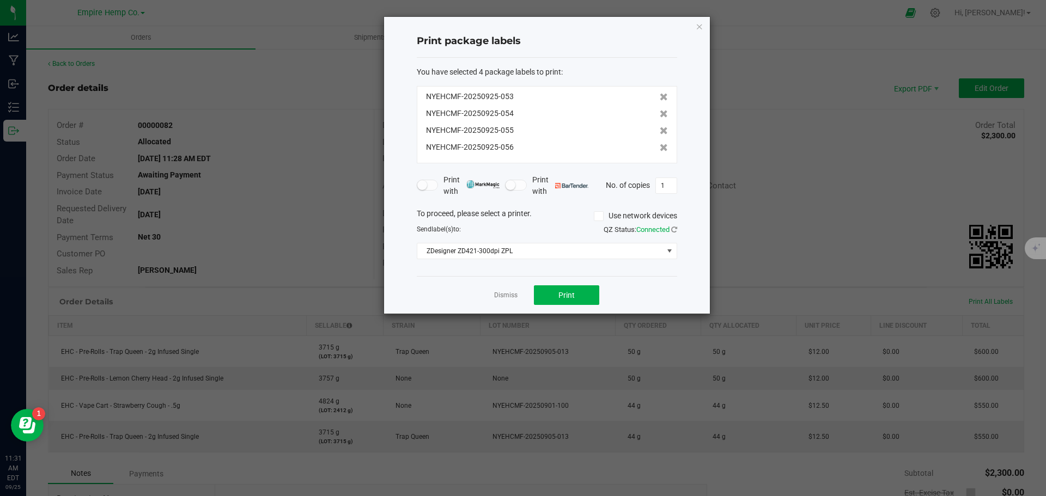
click at [601, 300] on div "Dismiss Print" at bounding box center [547, 295] width 260 height 38
click at [567, 296] on span "Print" at bounding box center [566, 295] width 16 height 9
click at [499, 296] on link "Dismiss" at bounding box center [505, 295] width 23 height 9
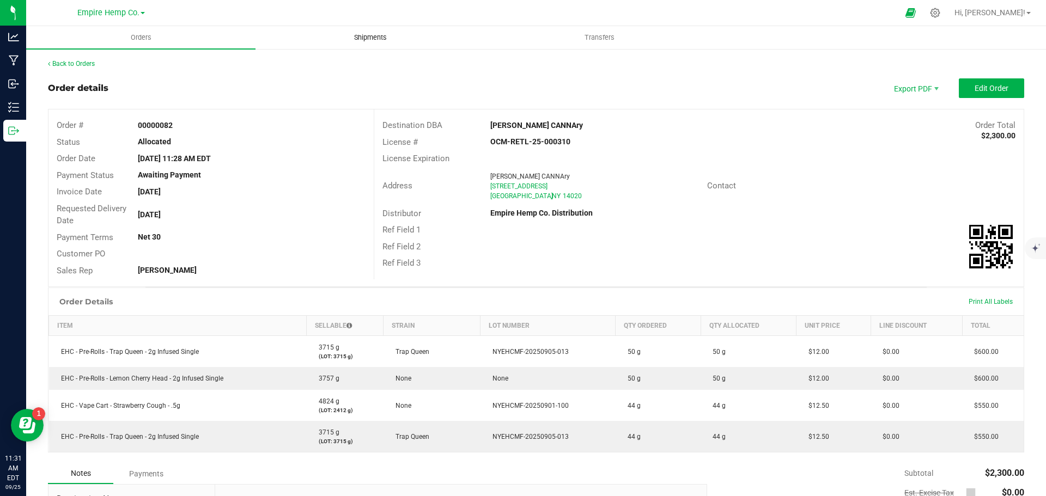
click at [359, 34] on span "Shipments" at bounding box center [370, 38] width 62 height 10
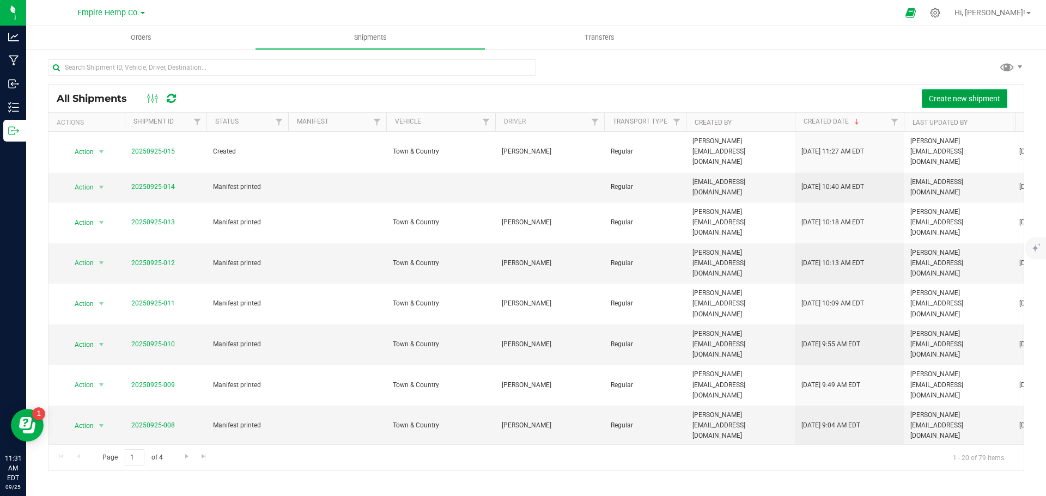
click at [949, 94] on span "Create new shipment" at bounding box center [963, 98] width 71 height 9
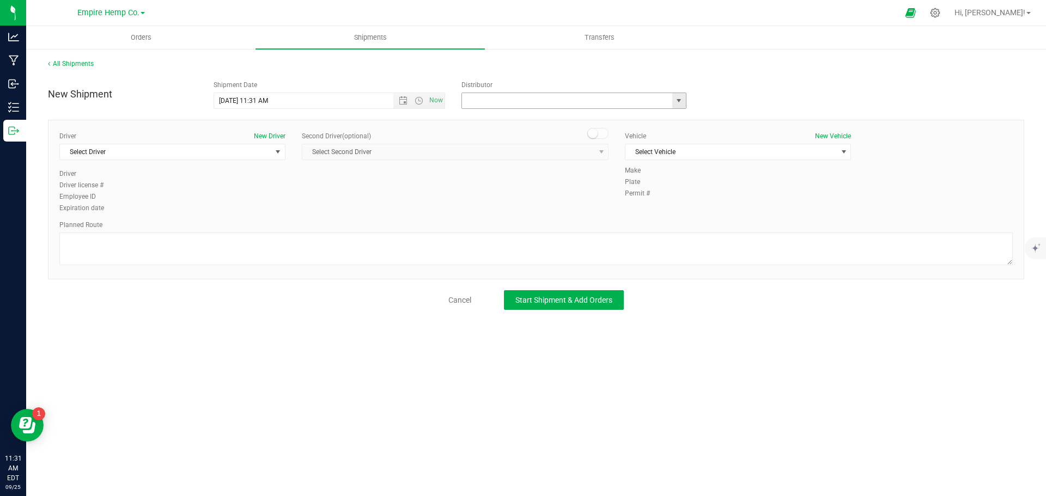
click at [574, 99] on input "text" at bounding box center [564, 100] width 204 height 15
click at [677, 102] on span "select" at bounding box center [678, 100] width 9 height 9
click at [591, 130] on li "Empire Hemp Co. Distribution" at bounding box center [574, 135] width 224 height 16
type input "Empire Hemp Co. Distribution"
click at [276, 156] on span "select" at bounding box center [278, 151] width 14 height 15
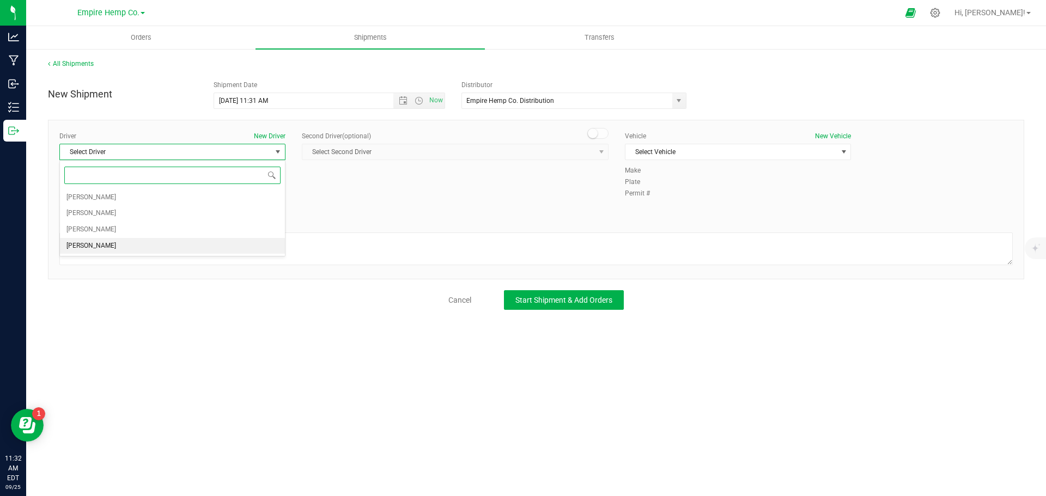
click at [168, 243] on li "[PERSON_NAME]" at bounding box center [172, 246] width 225 height 16
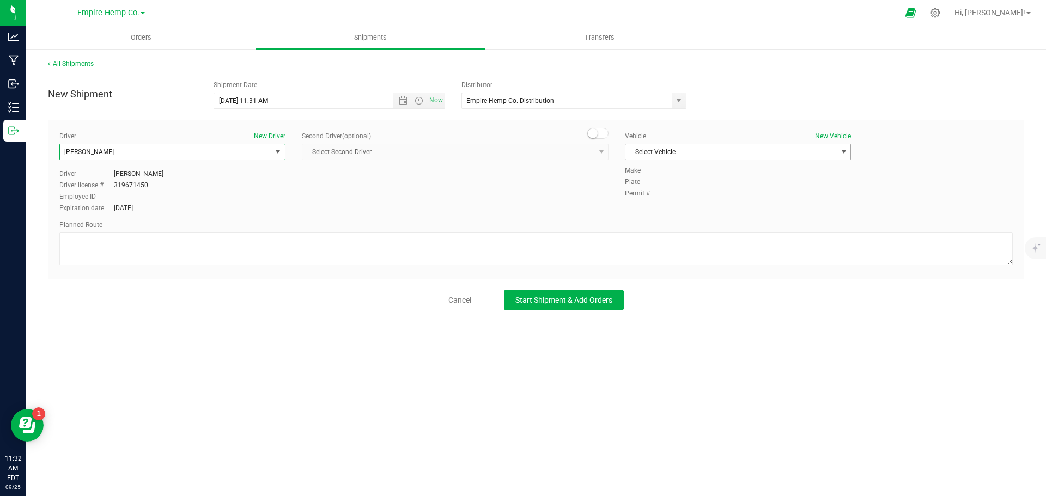
click at [840, 149] on span "select" at bounding box center [843, 152] width 9 height 9
click at [69, 64] on link "All Shipments" at bounding box center [71, 64] width 46 height 8
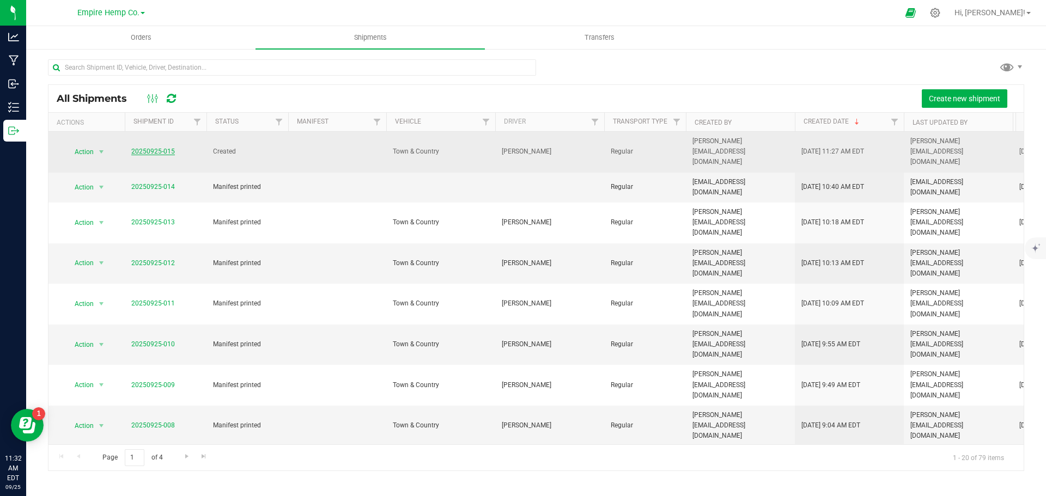
click at [146, 148] on link "20250925-015" at bounding box center [153, 152] width 44 height 8
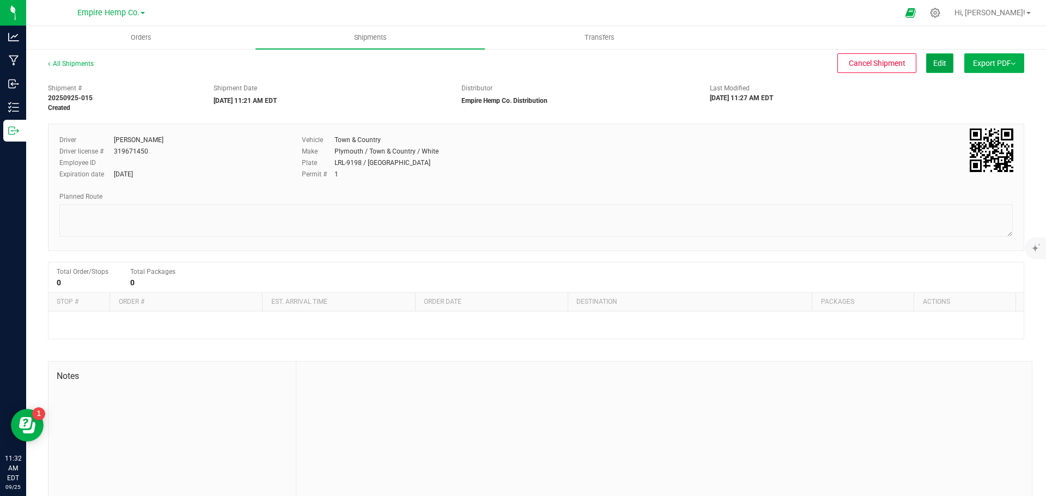
click at [933, 63] on span "Edit" at bounding box center [939, 63] width 13 height 9
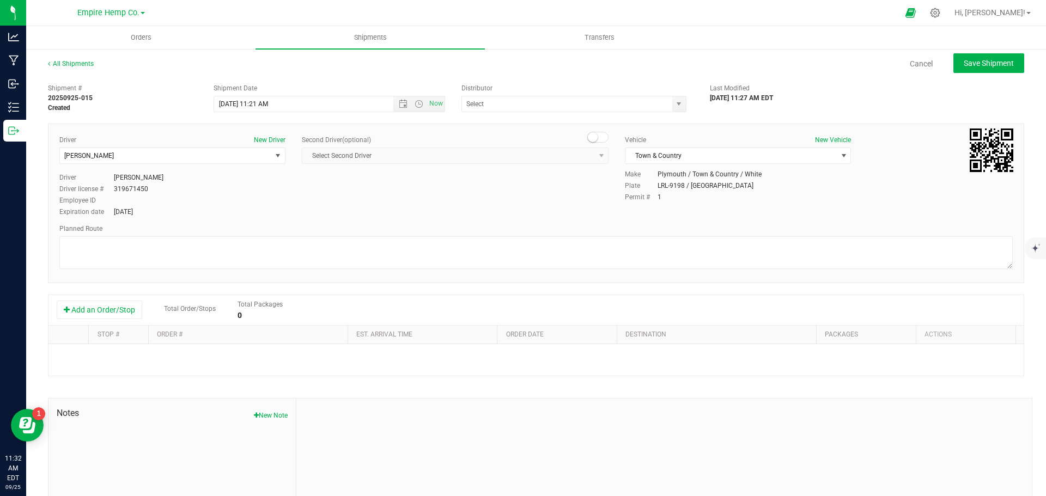
type input "Empire Hemp Co. Distribution"
click at [102, 313] on button "Add an Order/Stop" at bounding box center [99, 310] width 85 height 19
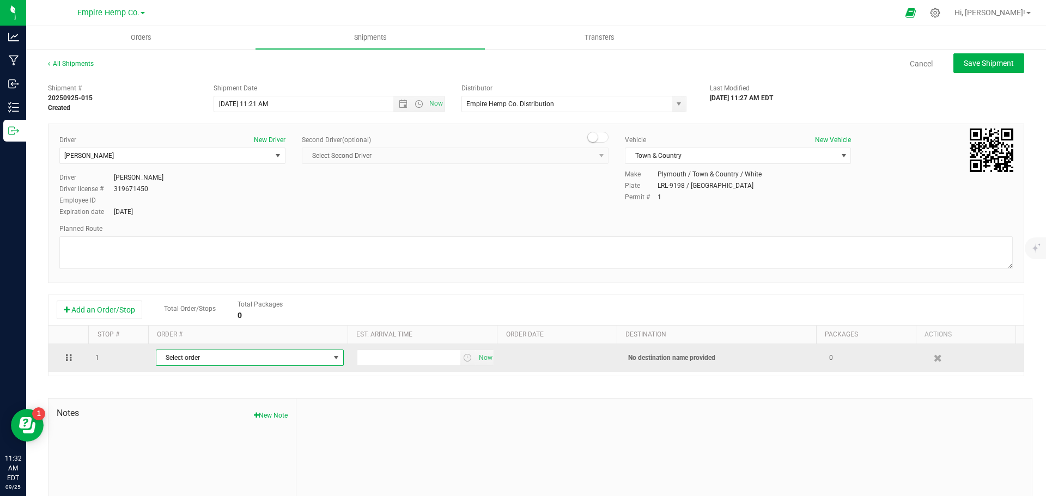
click at [201, 365] on span "Select order" at bounding box center [242, 357] width 173 height 15
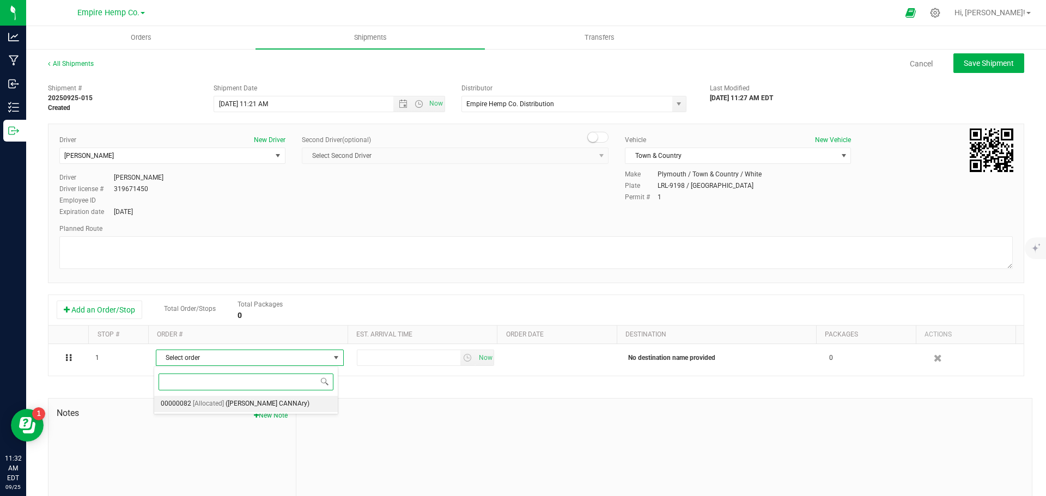
click at [240, 402] on span "([PERSON_NAME] CANNAry)" at bounding box center [267, 404] width 84 height 14
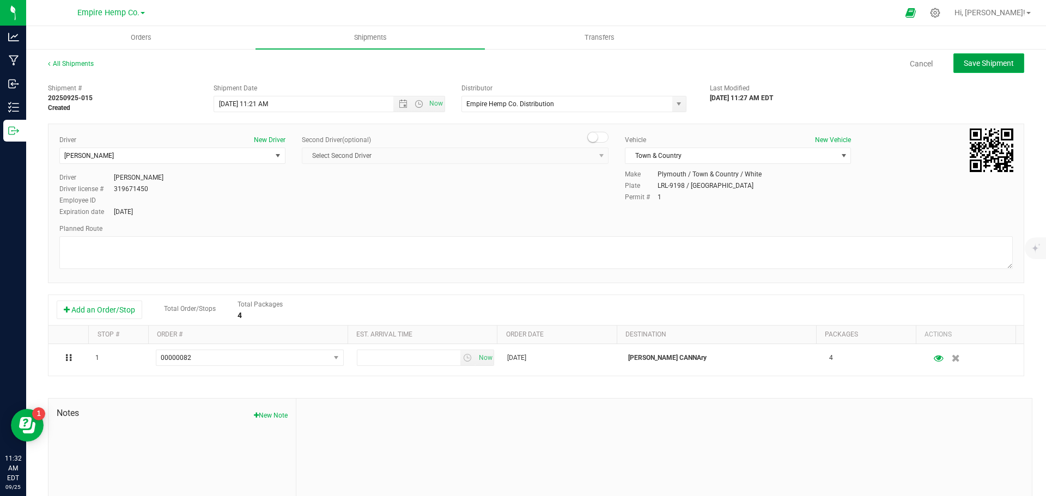
click at [988, 61] on span "Save Shipment" at bounding box center [988, 63] width 50 height 9
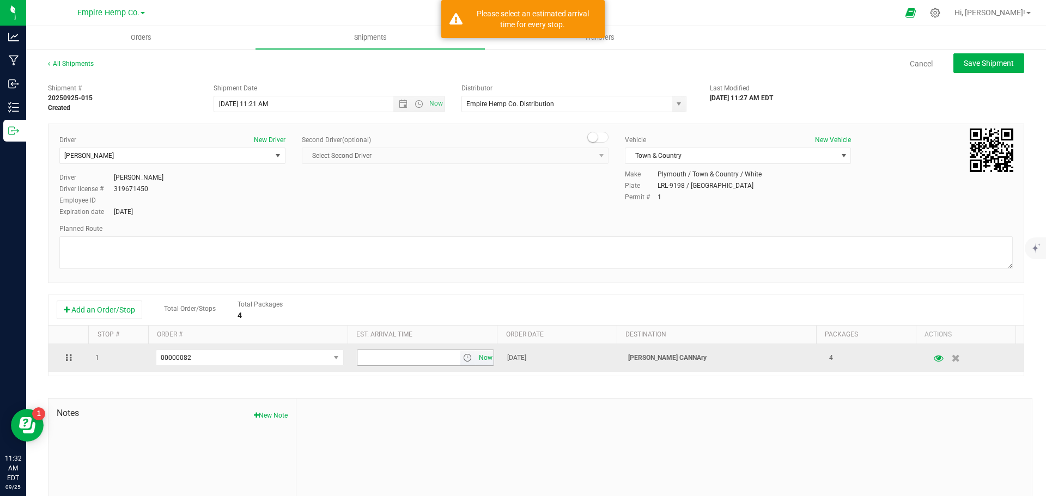
click at [476, 358] on span "Now" at bounding box center [485, 358] width 19 height 16
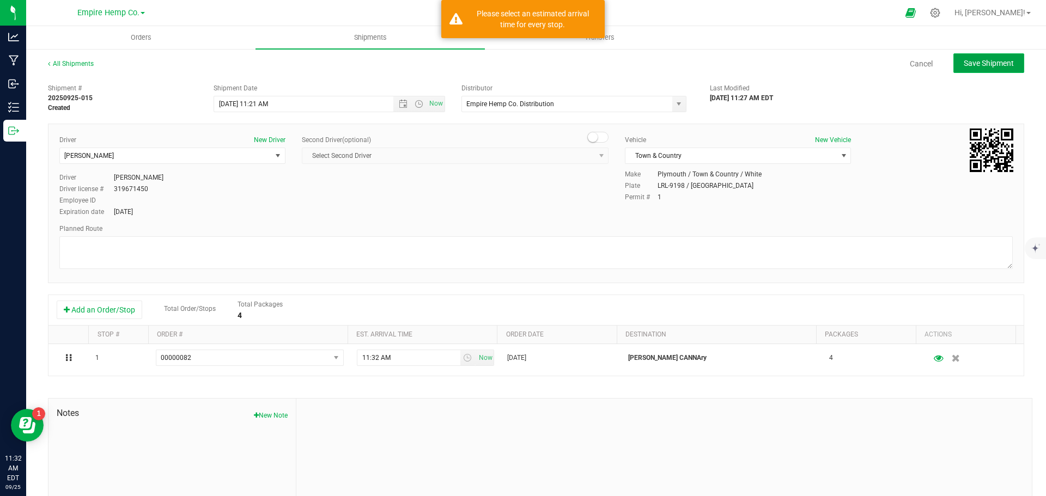
click at [1005, 62] on span "Save Shipment" at bounding box center [988, 63] width 50 height 9
type input "[DATE] 3:21 PM"
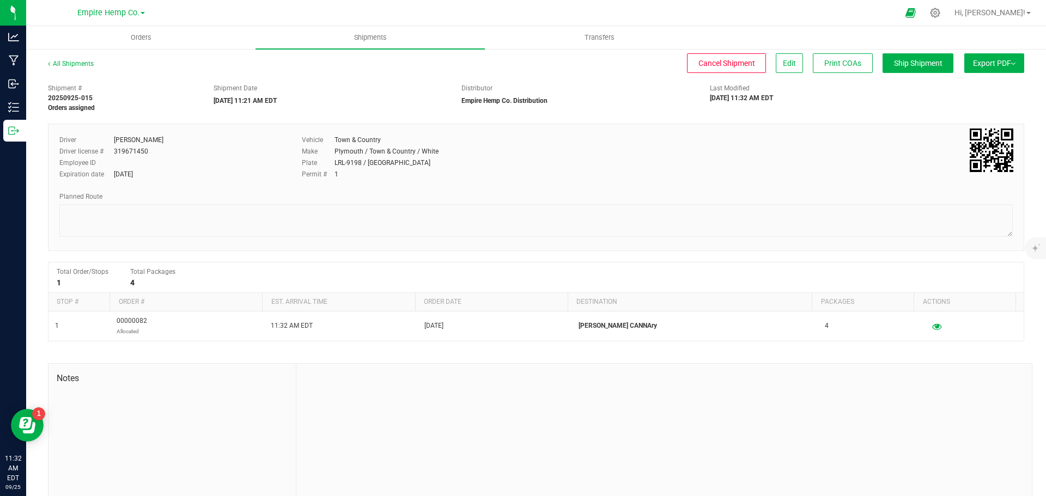
click at [991, 59] on span "Export PDF" at bounding box center [994, 63] width 42 height 9
click at [970, 106] on span "Manifest by Lot" at bounding box center [965, 104] width 45 height 8
